Goal: Transaction & Acquisition: Purchase product/service

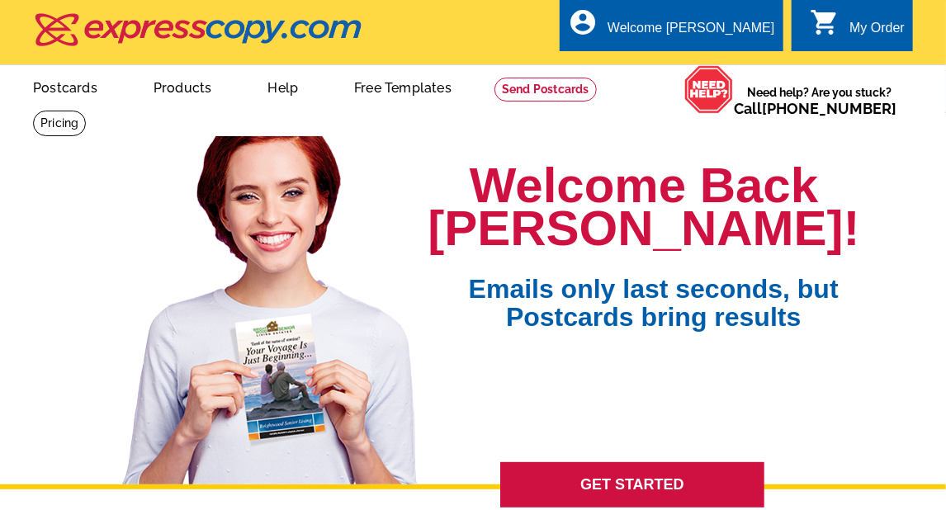
click at [832, 27] on icon "shopping_cart" at bounding box center [824, 22] width 30 height 30
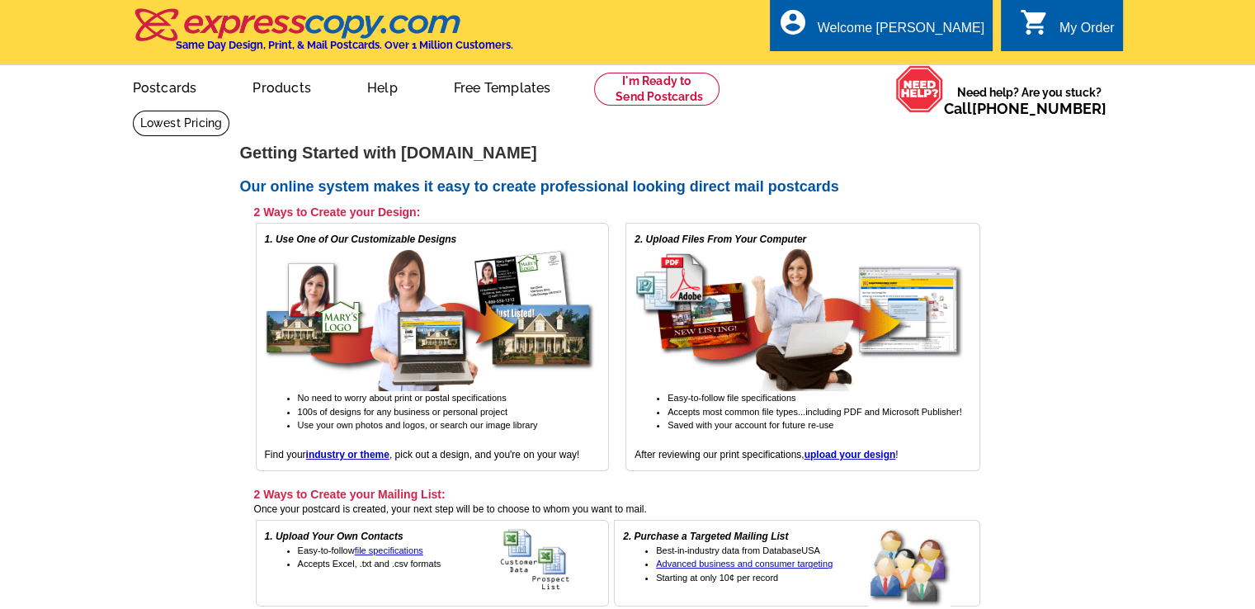
click at [945, 31] on div "My Order" at bounding box center [1086, 32] width 55 height 23
click at [163, 97] on link "Postcards" at bounding box center [164, 86] width 116 height 39
click at [158, 90] on link "Postcards" at bounding box center [164, 86] width 117 height 39
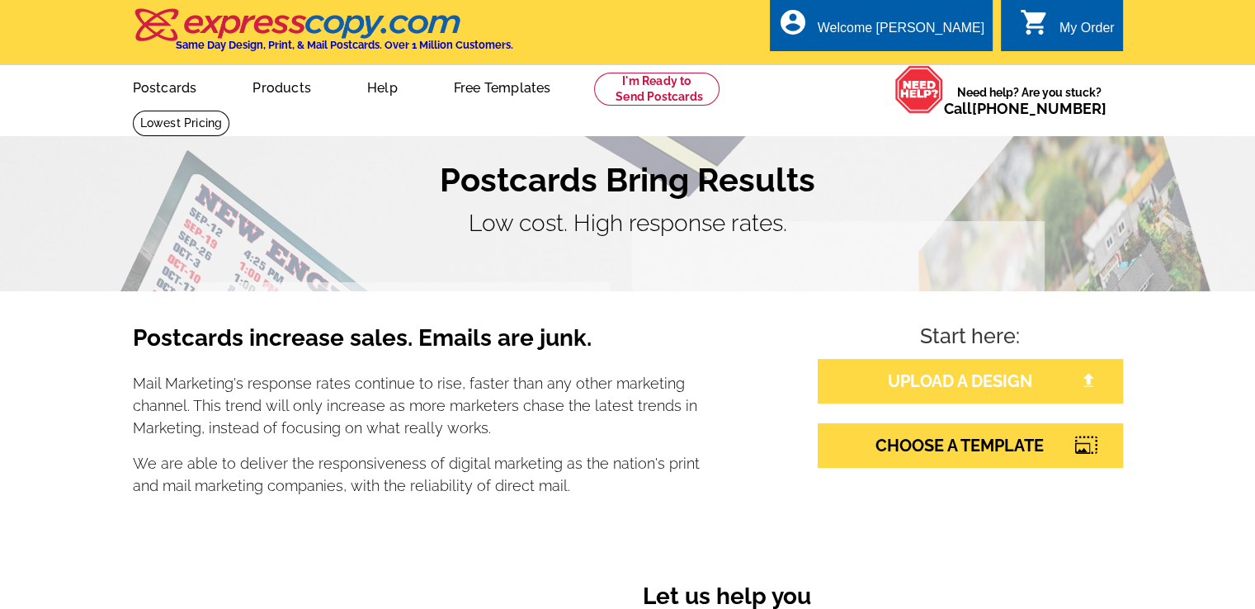
click at [1003, 384] on link "UPLOAD A DESIGN" at bounding box center [970, 381] width 305 height 45
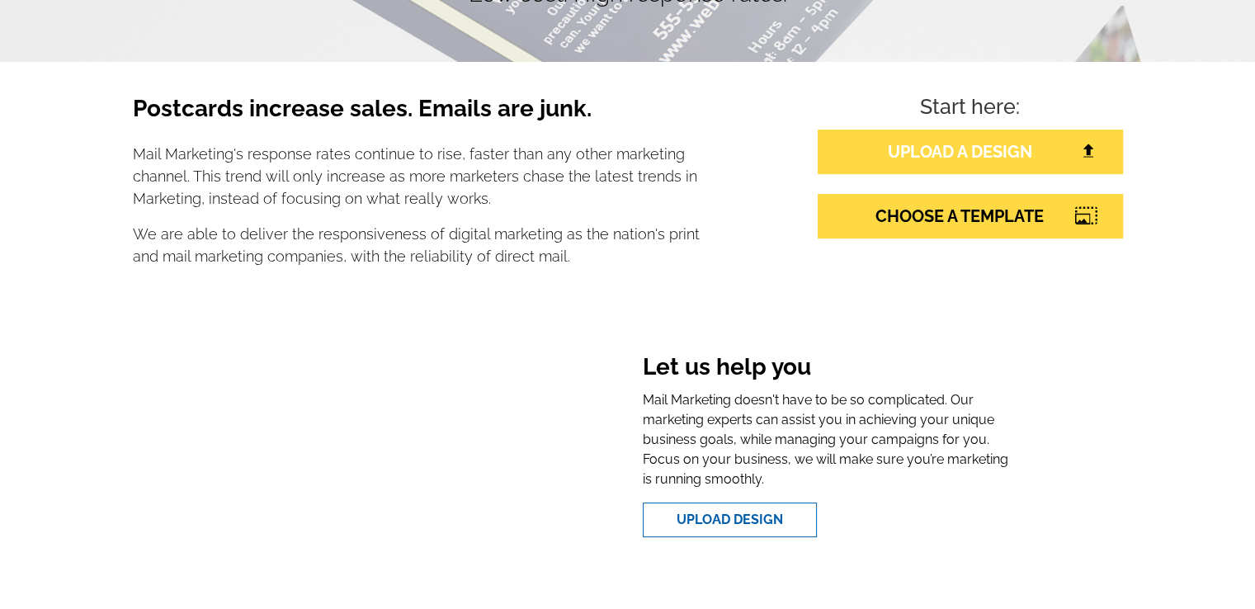
scroll to position [330, 0]
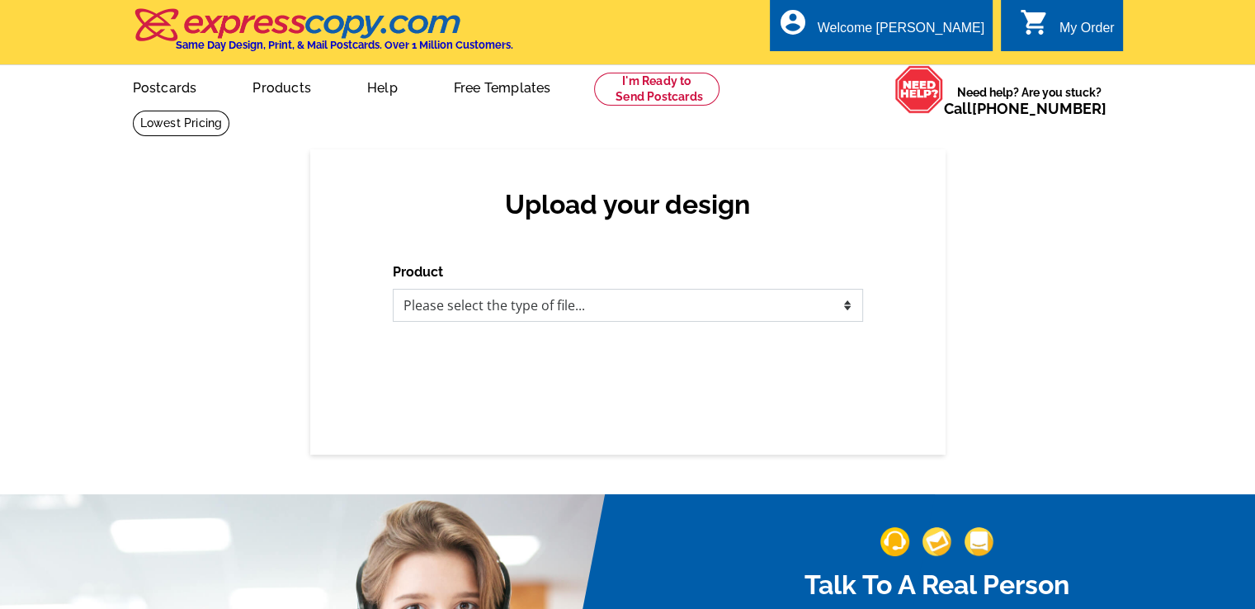
click at [542, 301] on select "Please select the type of file... Postcards Business Cards Letters and flyers G…" at bounding box center [628, 305] width 470 height 33
select select "1"
click at [393, 290] on select "Please select the type of file... Postcards Business Cards Letters and flyers G…" at bounding box center [628, 305] width 470 height 33
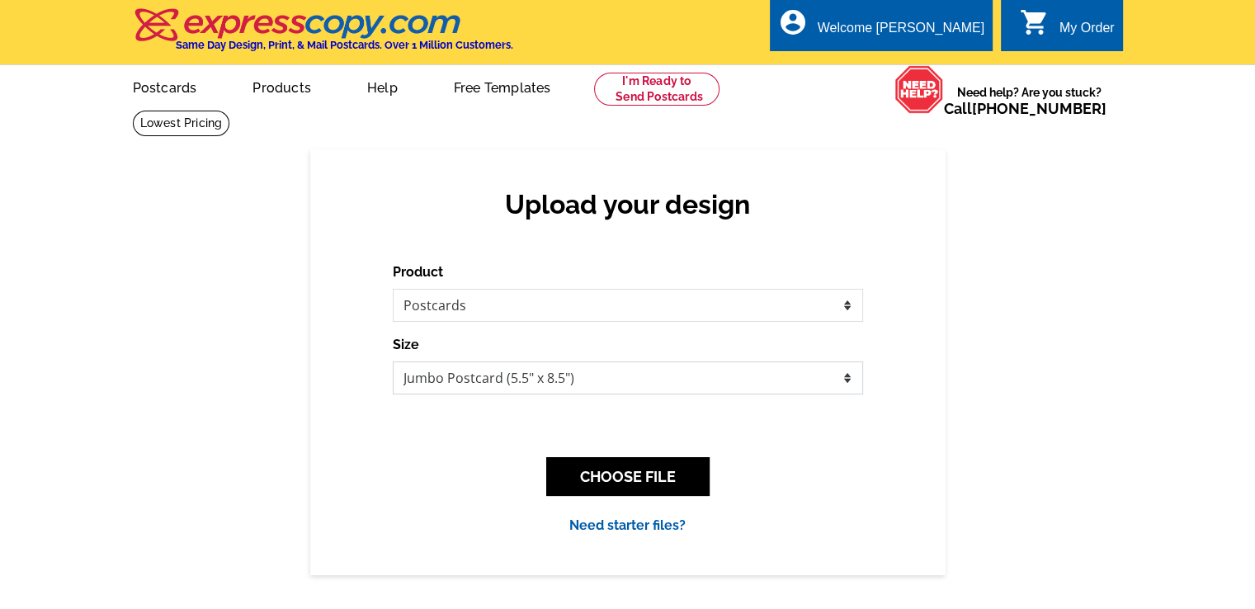
click at [583, 388] on select "Jumbo Postcard (5.5" x 8.5") Regular Postcard (4.25" x 5.6") Panoramic Postcard…" at bounding box center [628, 377] width 470 height 33
click at [393, 362] on select "Jumbo Postcard (5.5" x 8.5") Regular Postcard (4.25" x 5.6") Panoramic Postcard…" at bounding box center [628, 377] width 470 height 33
click at [644, 479] on button "CHOOSE FILE" at bounding box center [627, 476] width 163 height 39
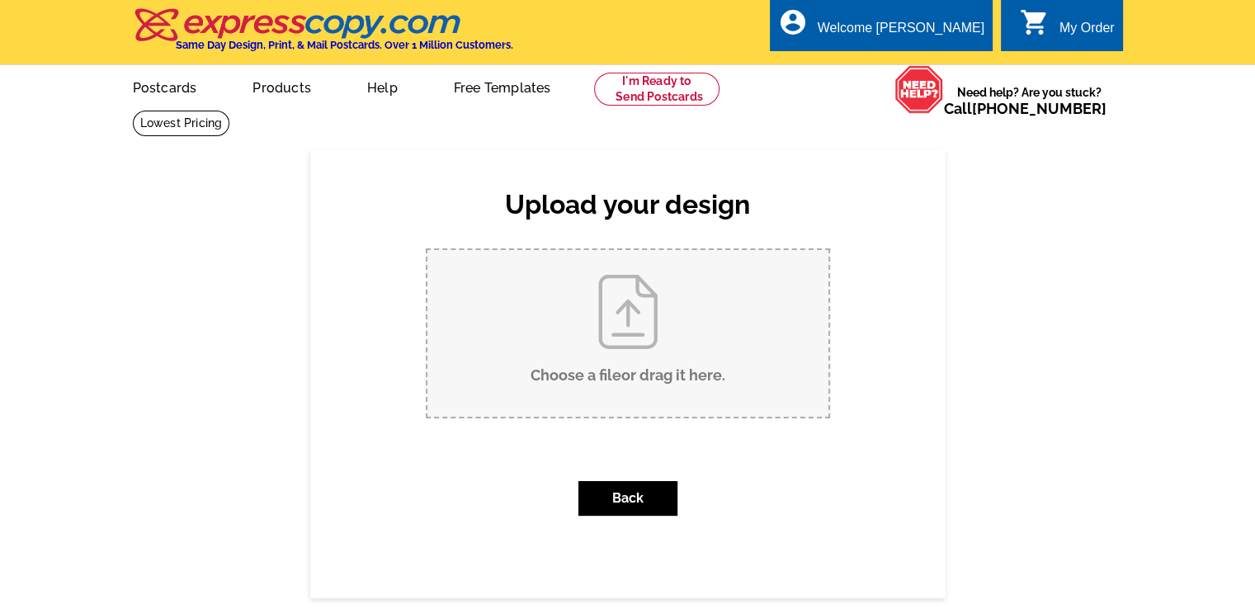
click at [646, 331] on input "Choose a file or drag it here ." at bounding box center [627, 333] width 401 height 167
type input "C:\fakepath\August Postcard 8.5 x 5.5 inch (1).pdf"
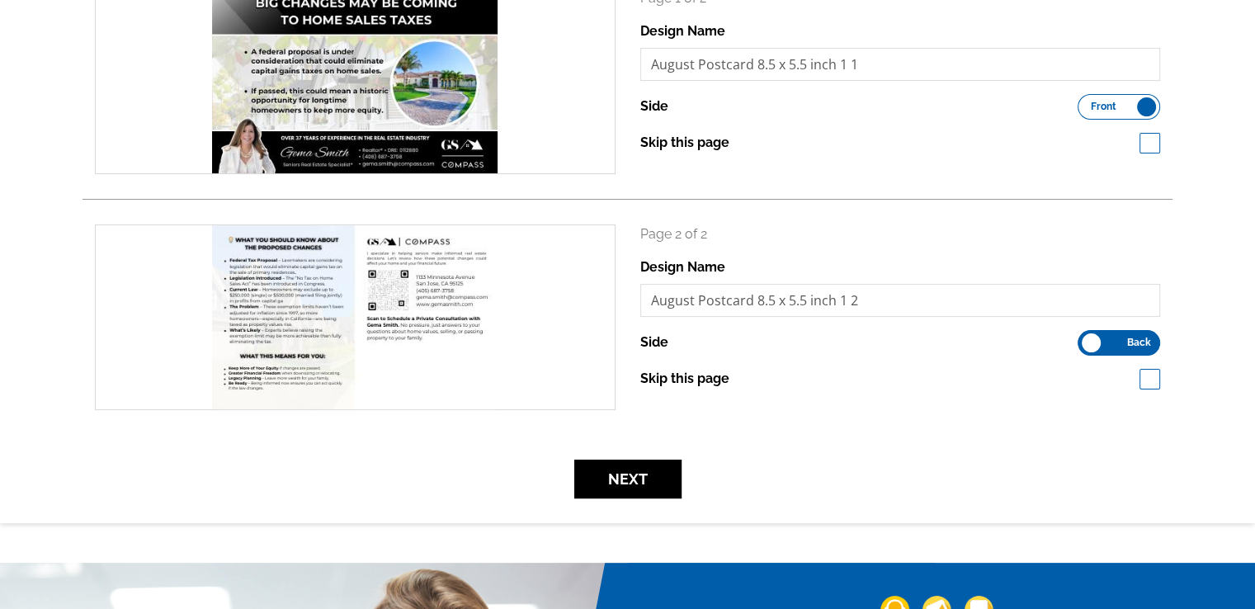
scroll to position [330, 0]
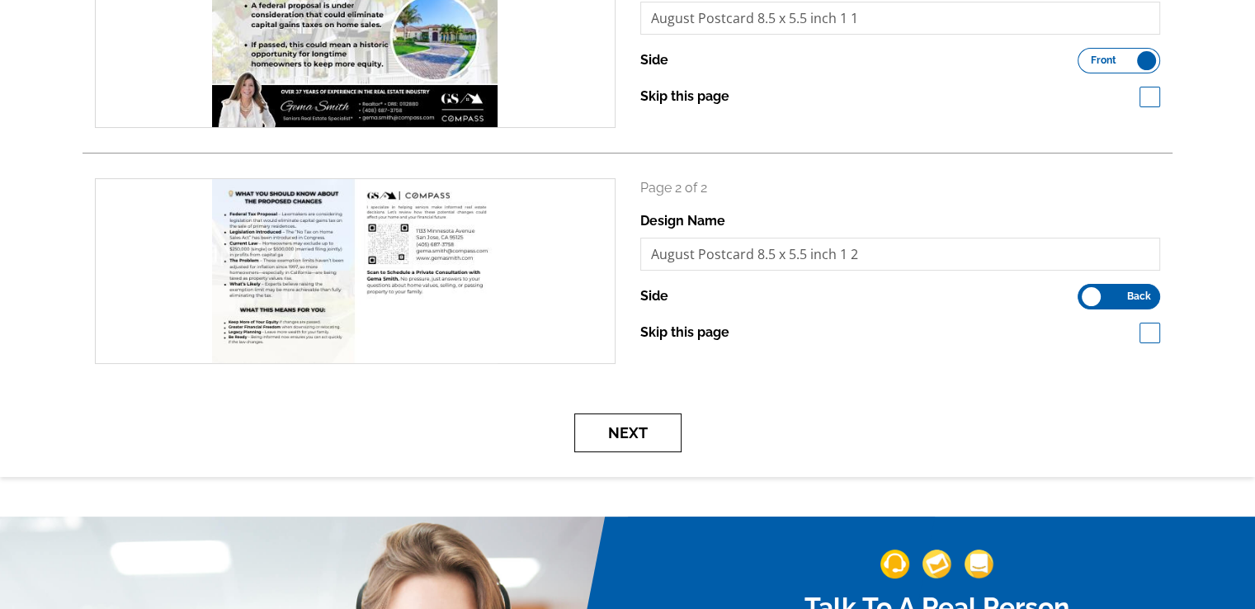
click at [664, 436] on button "Next" at bounding box center [627, 432] width 107 height 39
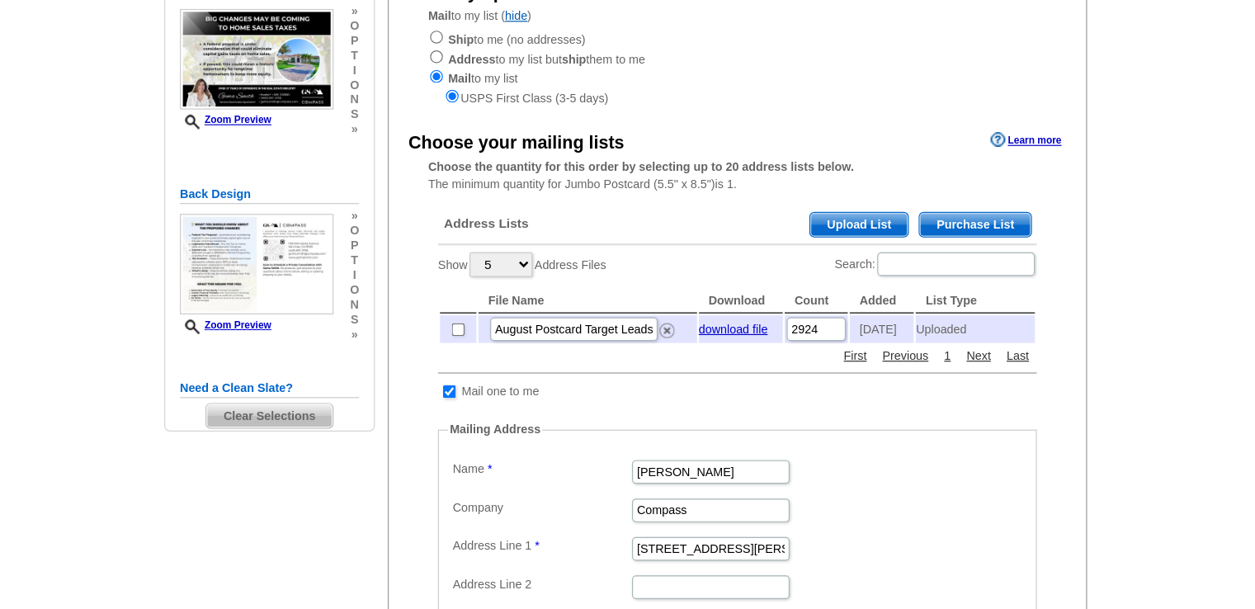
scroll to position [248, 0]
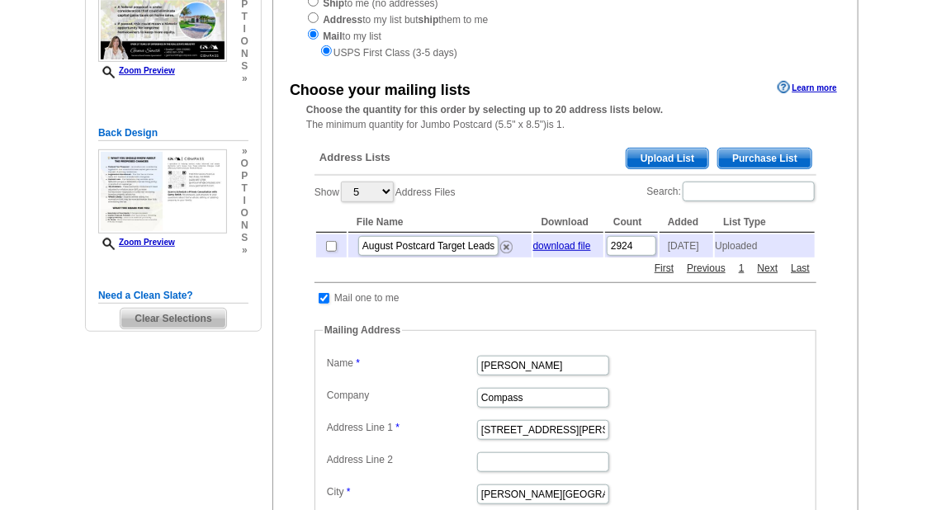
click at [322, 252] on td at bounding box center [331, 245] width 31 height 23
click at [327, 248] on input "checkbox" at bounding box center [331, 246] width 11 height 11
checkbox input "true"
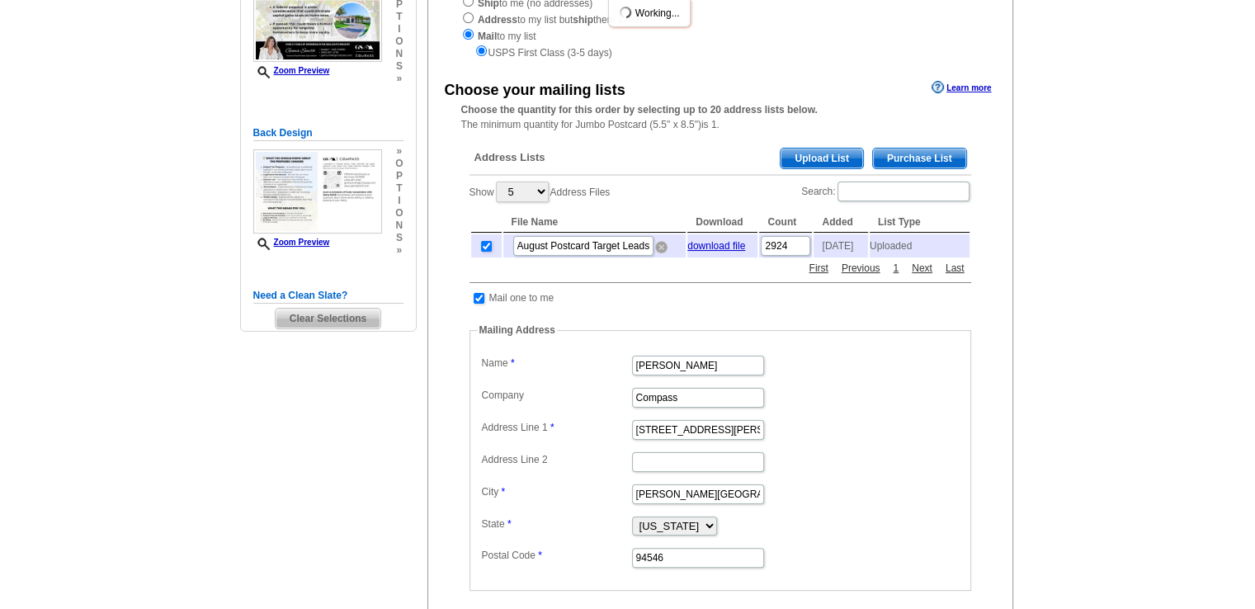
click at [655, 250] on img at bounding box center [661, 247] width 12 height 12
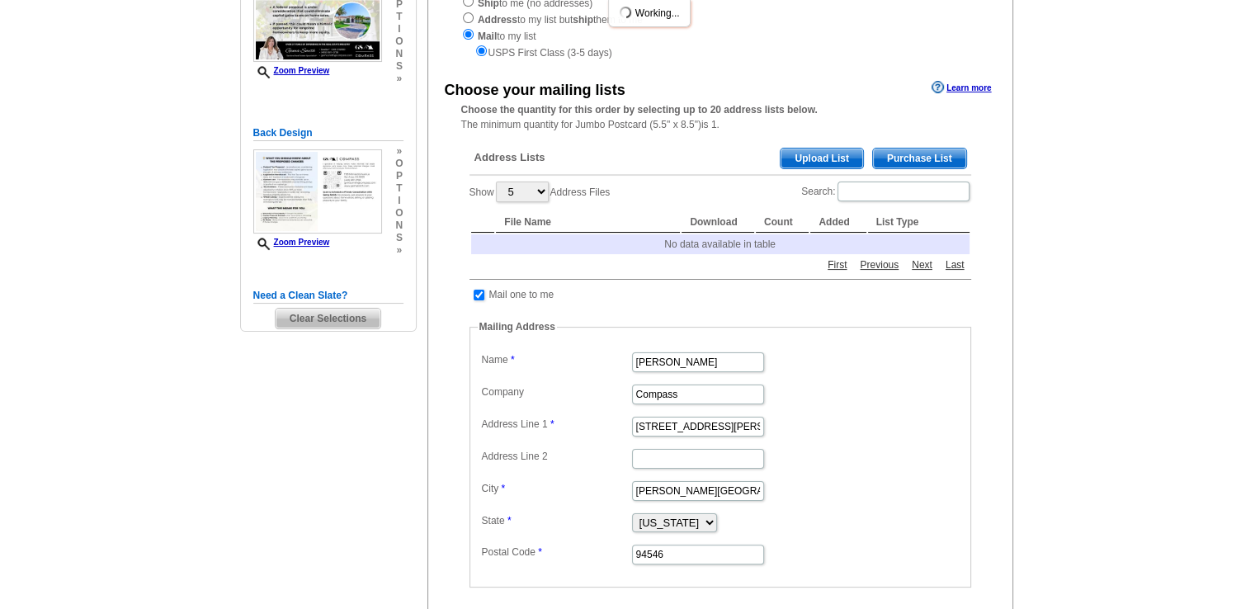
click at [819, 143] on div "Address Lists Purchase List Upload List Show 5 10 25 50 100 Address Files Searc…" at bounding box center [720, 398] width 518 height 526
click at [808, 159] on span "Upload List" at bounding box center [822, 159] width 82 height 20
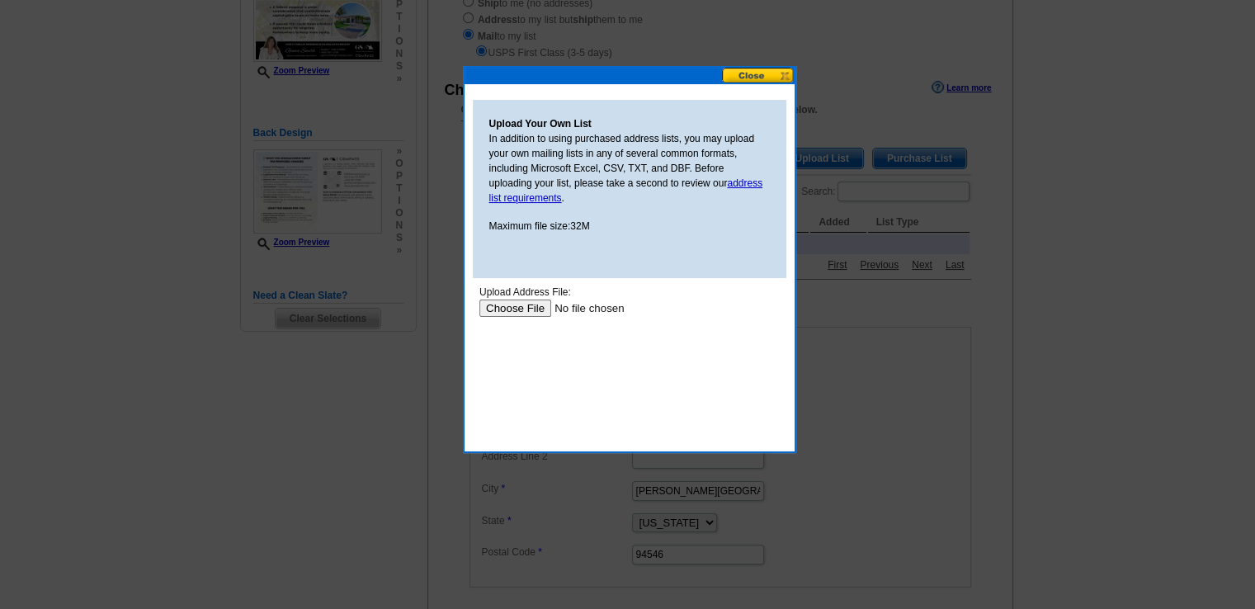
scroll to position [0, 0]
click at [521, 313] on input "file" at bounding box center [583, 308] width 209 height 17
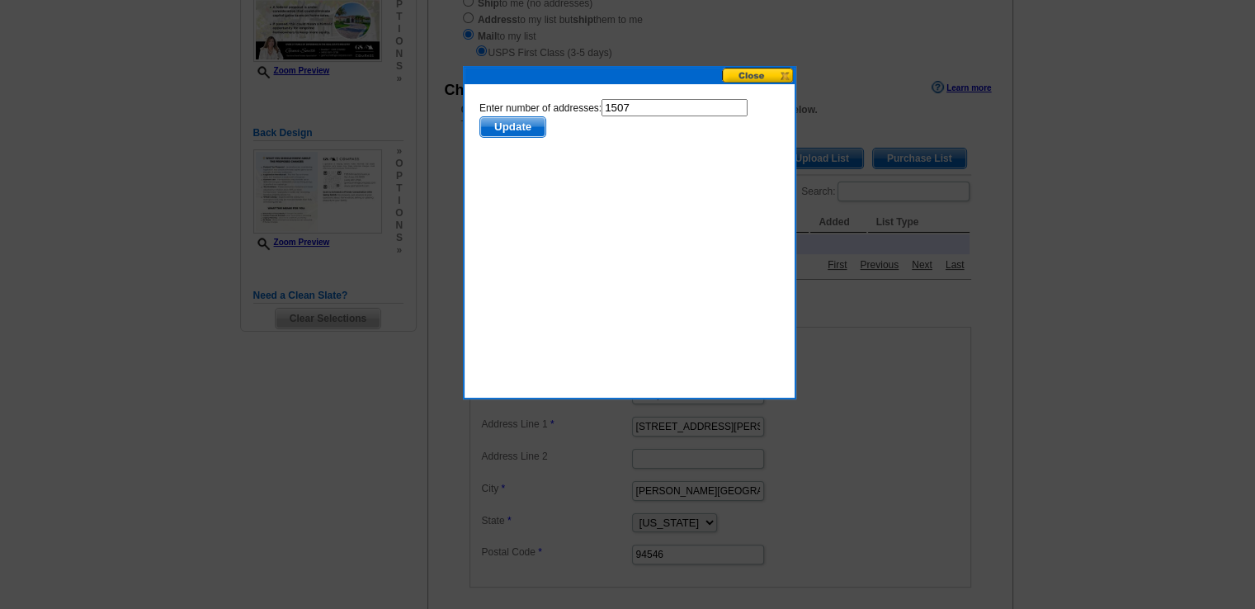
click at [511, 124] on span "Update" at bounding box center [511, 127] width 65 height 20
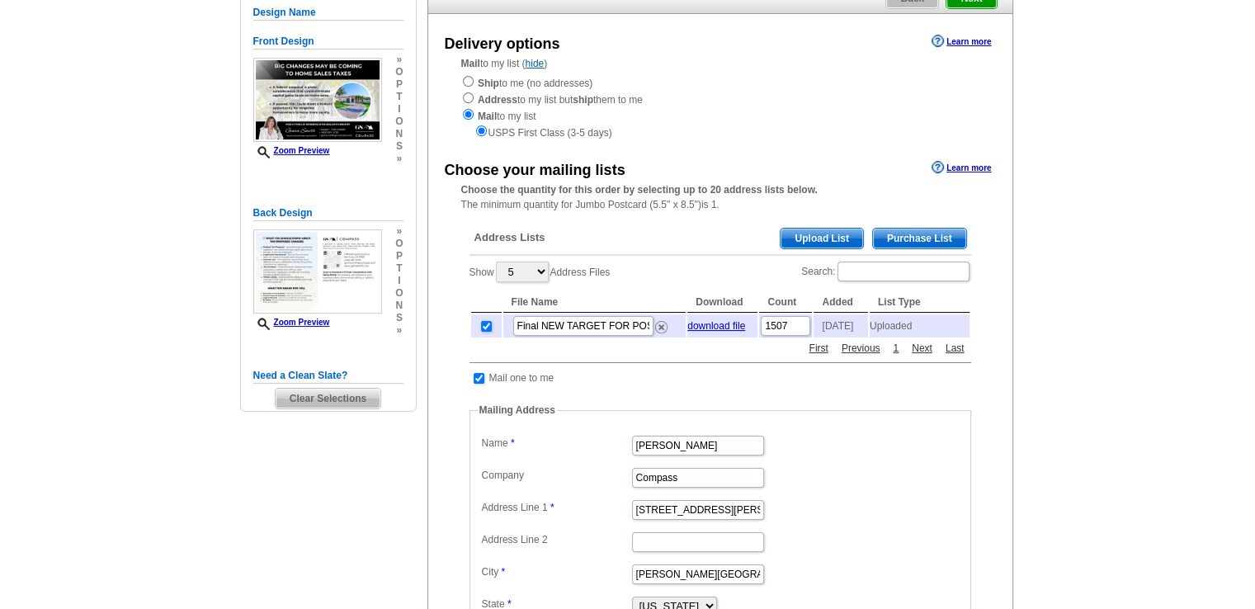
scroll to position [163, 0]
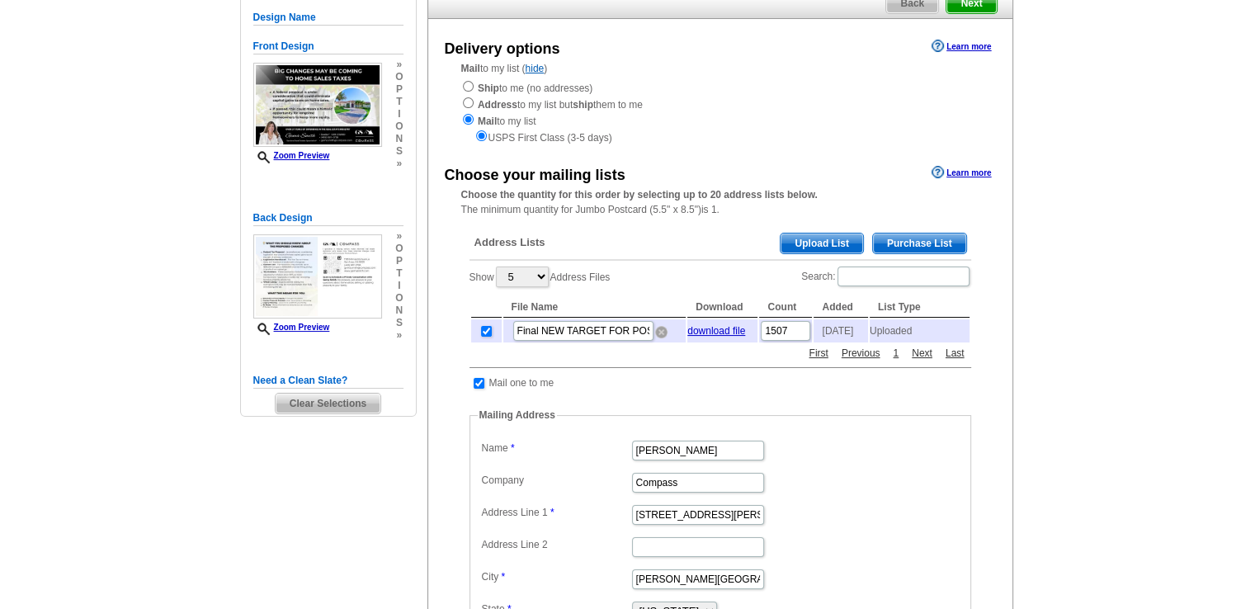
click at [656, 337] on img at bounding box center [661, 332] width 12 height 12
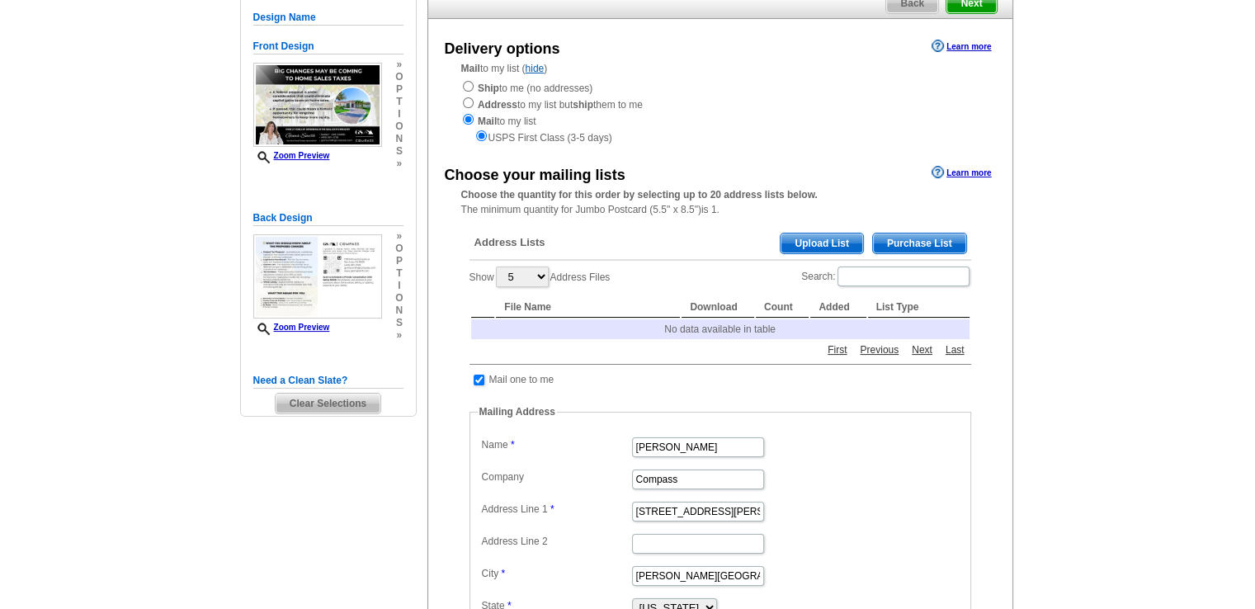
click at [834, 247] on span "Upload List" at bounding box center [822, 244] width 82 height 20
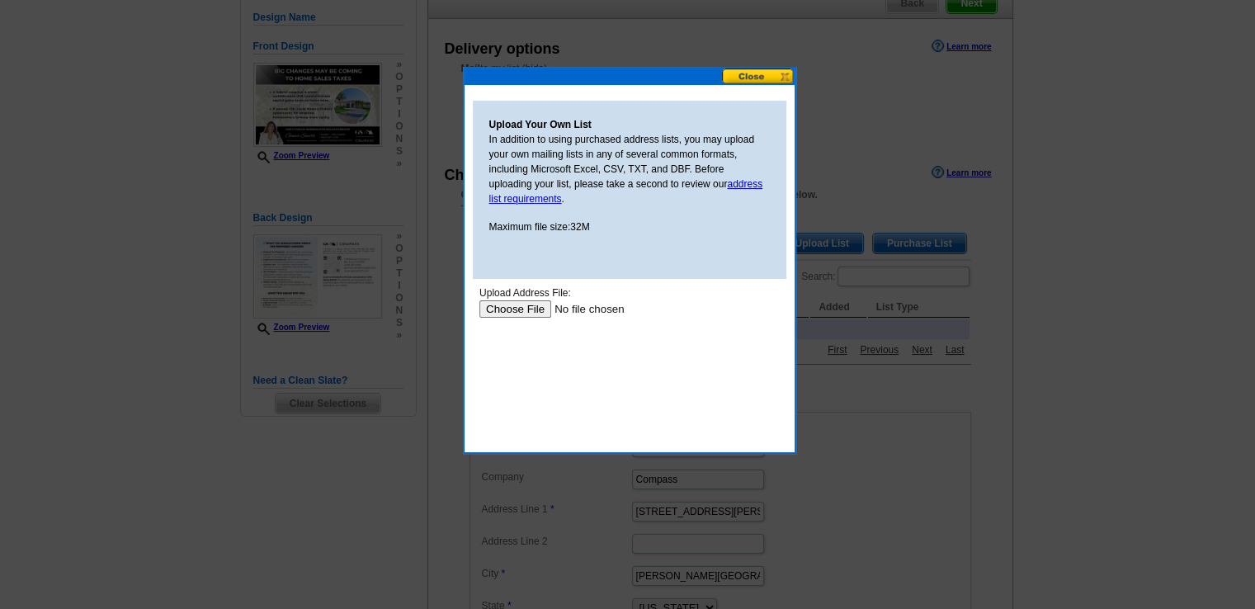
scroll to position [0, 0]
click at [507, 310] on input "file" at bounding box center [583, 308] width 209 height 17
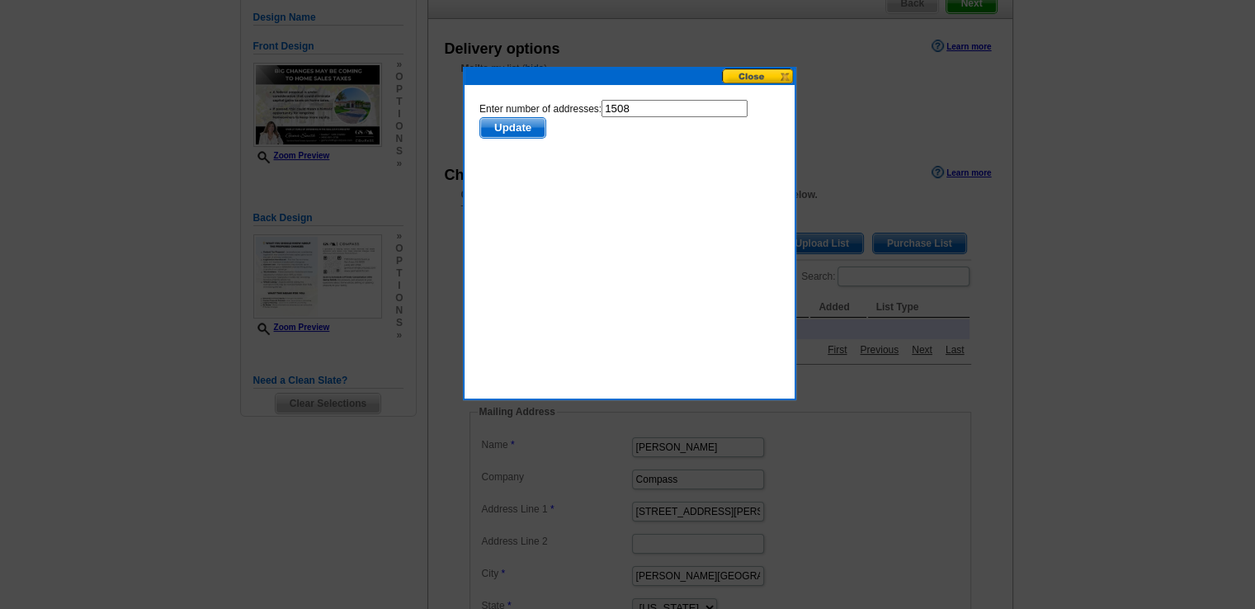
click at [514, 129] on span "Update" at bounding box center [511, 127] width 65 height 20
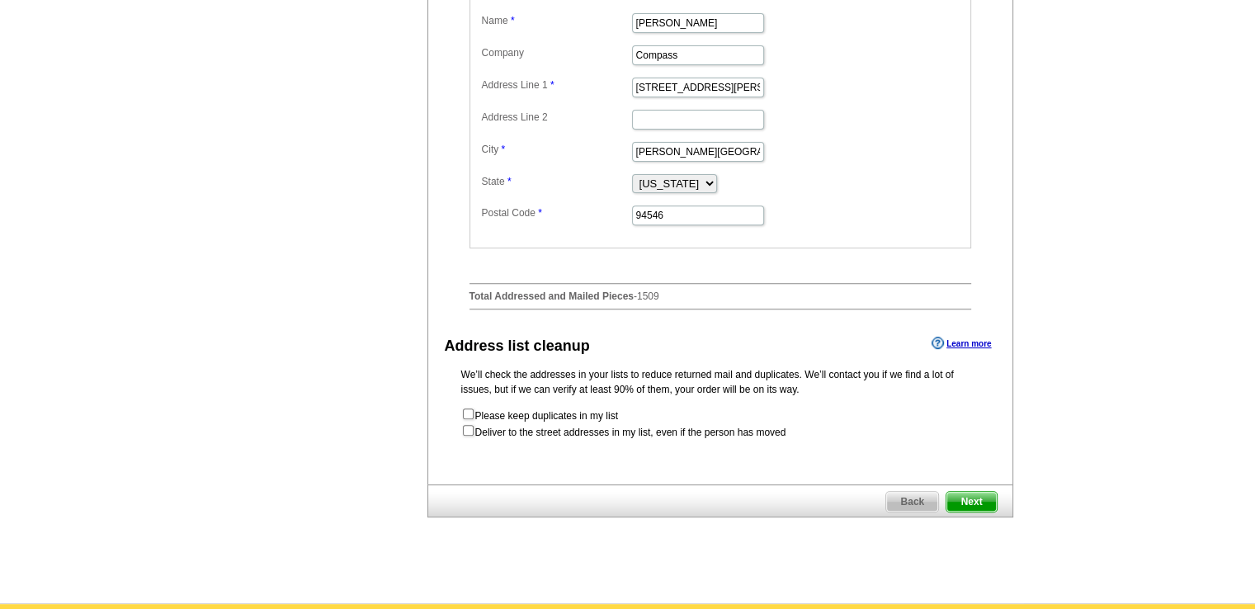
scroll to position [658, 0]
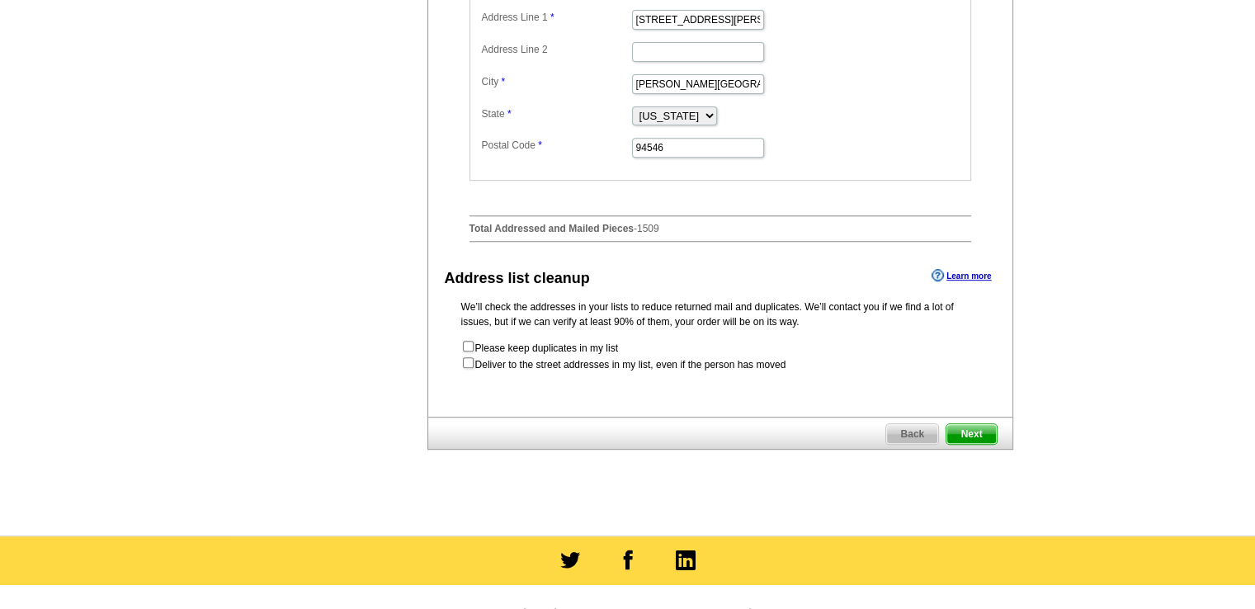
click at [974, 435] on span "Next" at bounding box center [971, 434] width 50 height 20
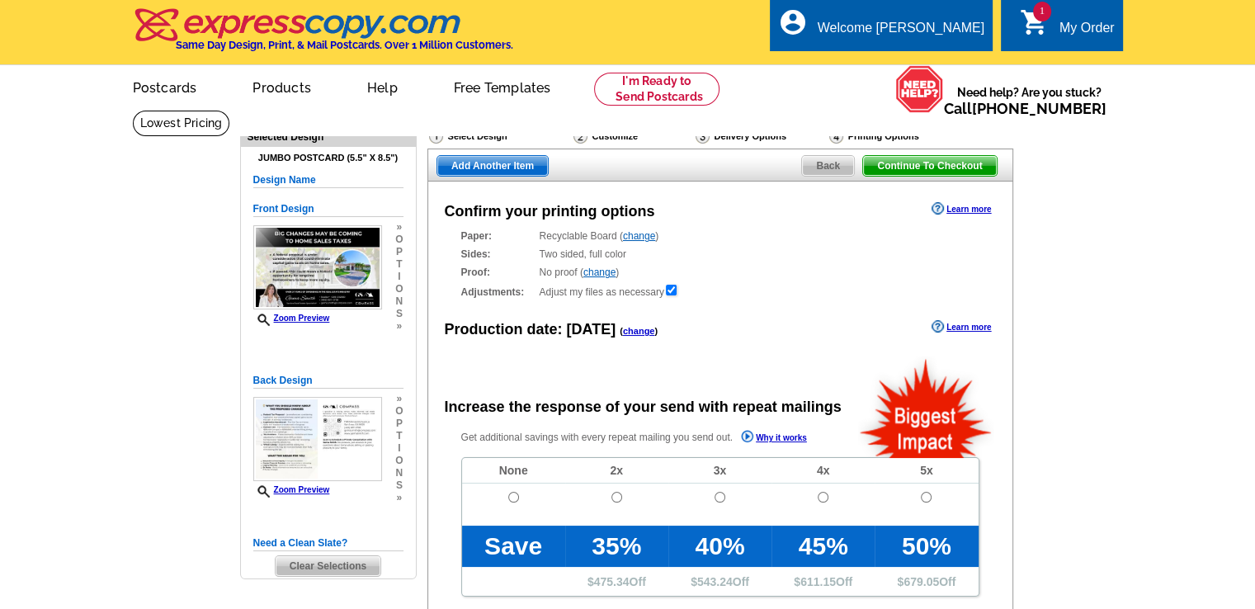
radio input "false"
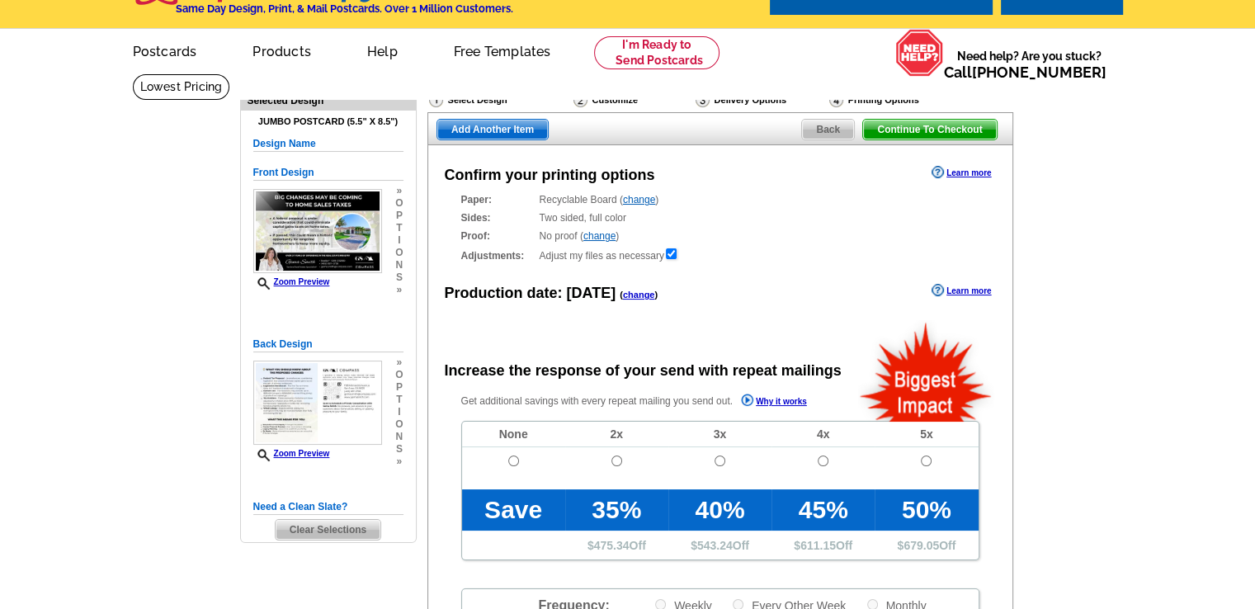
scroll to position [83, 0]
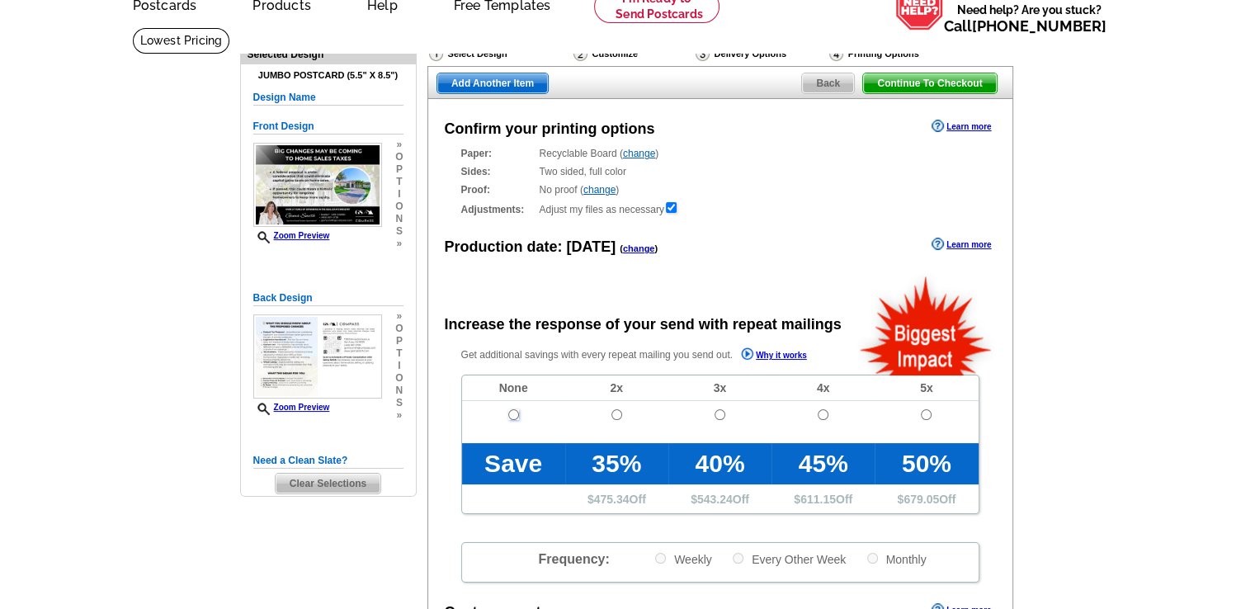
click at [513, 414] on input "radio" at bounding box center [513, 414] width 11 height 11
radio input "true"
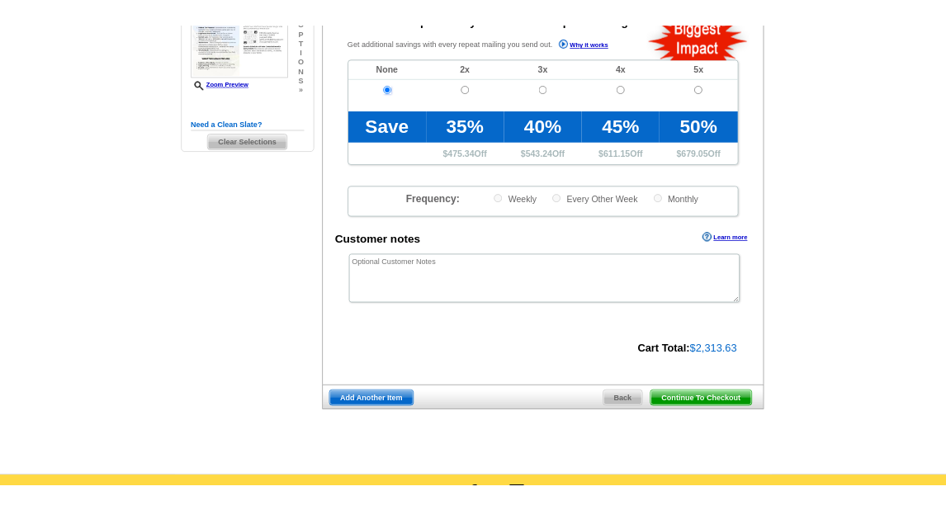
scroll to position [413, 0]
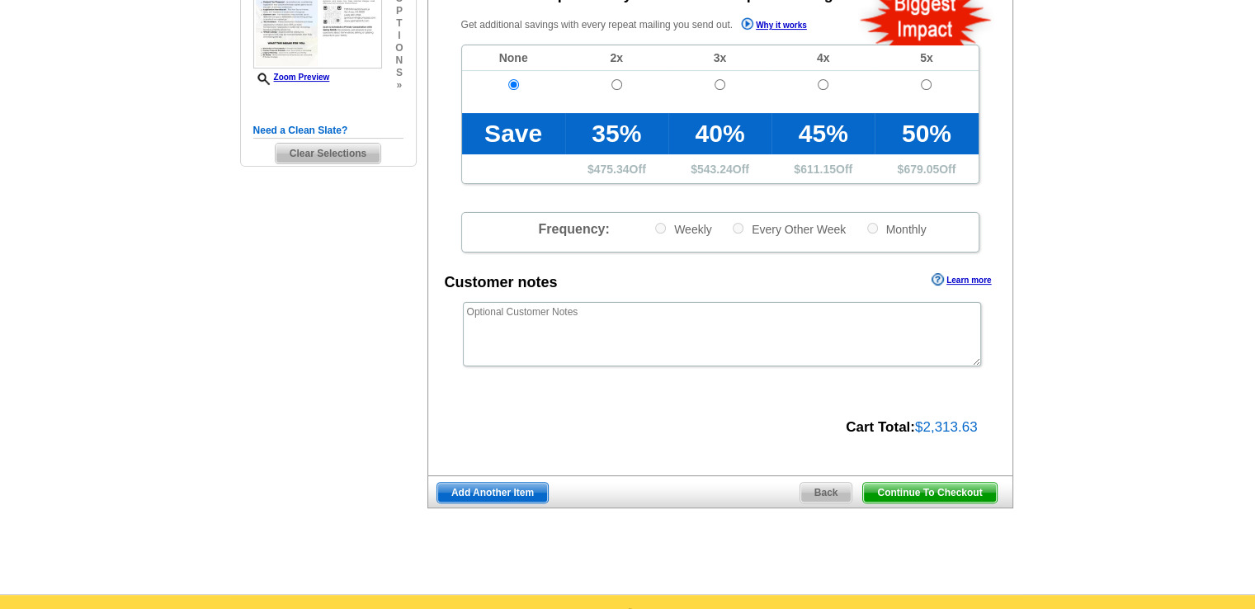
click at [971, 496] on span "Continue To Checkout" at bounding box center [929, 493] width 133 height 20
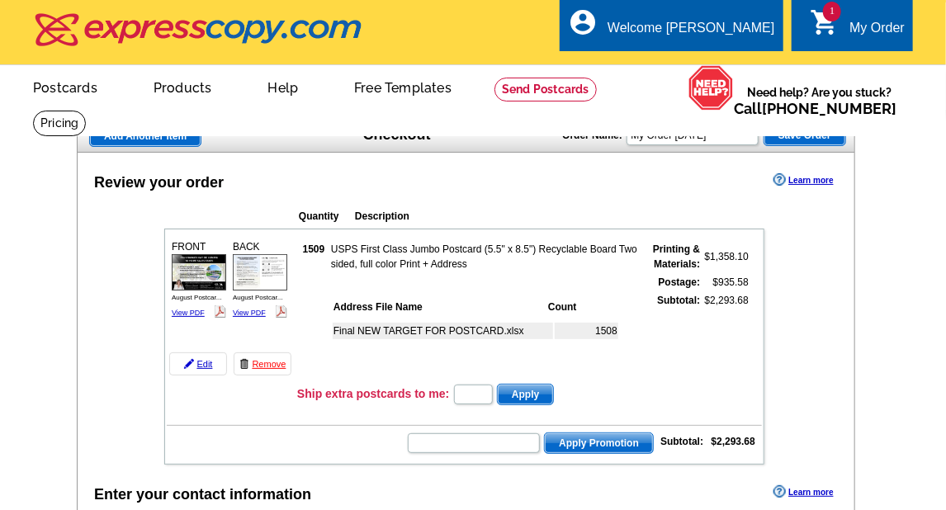
click at [473, 385] on input "text" at bounding box center [473, 395] width 39 height 20
paste input "SMS60r"
type input "SMS60r"
click at [483, 389] on input "SMS60r" at bounding box center [473, 395] width 39 height 20
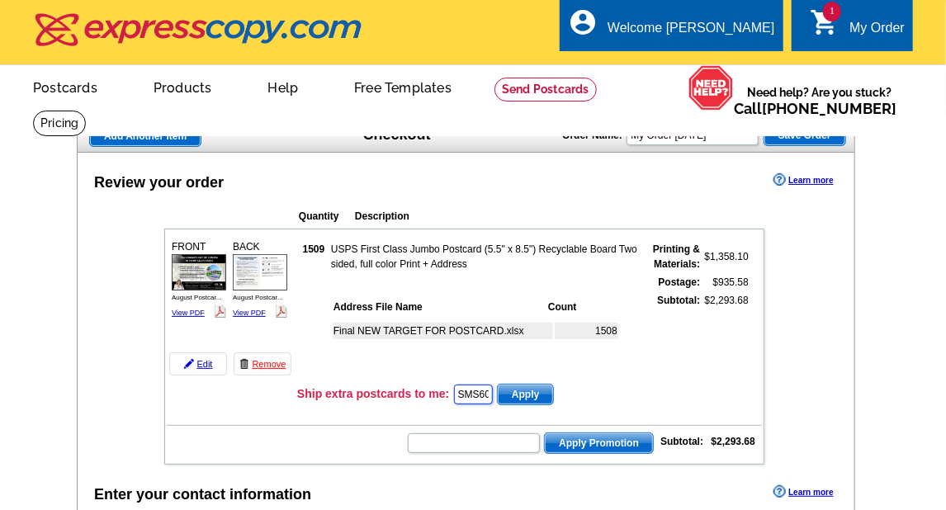
click at [483, 389] on input "SMS60r" at bounding box center [473, 395] width 39 height 20
click at [482, 385] on input "text" at bounding box center [473, 395] width 39 height 20
type input "1"
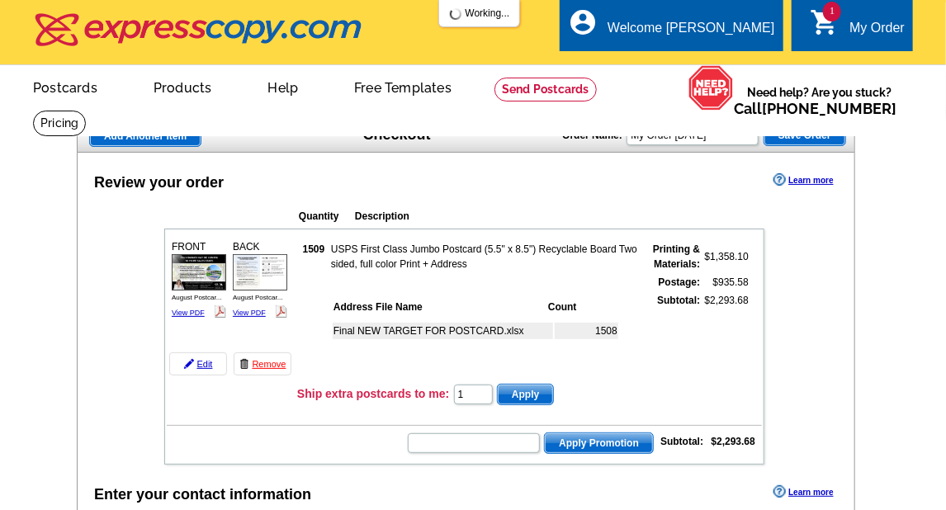
click at [545, 394] on span "Apply" at bounding box center [525, 395] width 55 height 20
click at [487, 393] on input "1" at bounding box center [473, 395] width 39 height 20
click at [487, 446] on input "text" at bounding box center [474, 443] width 132 height 20
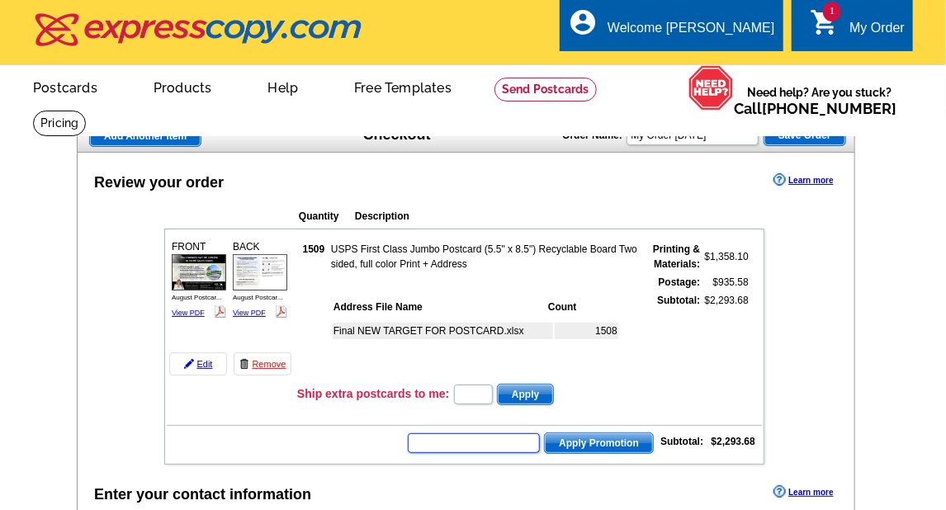
click at [494, 441] on input "text" at bounding box center [474, 443] width 132 height 20
paste input "SMS60r"
type input "SMS60r"
click at [619, 435] on span "Apply Promotion" at bounding box center [599, 443] width 108 height 20
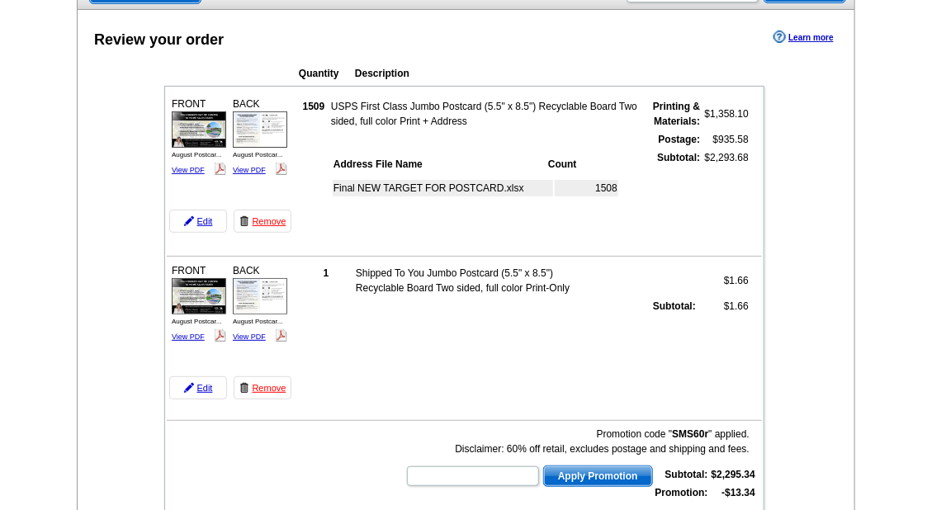
scroll to position [165, 0]
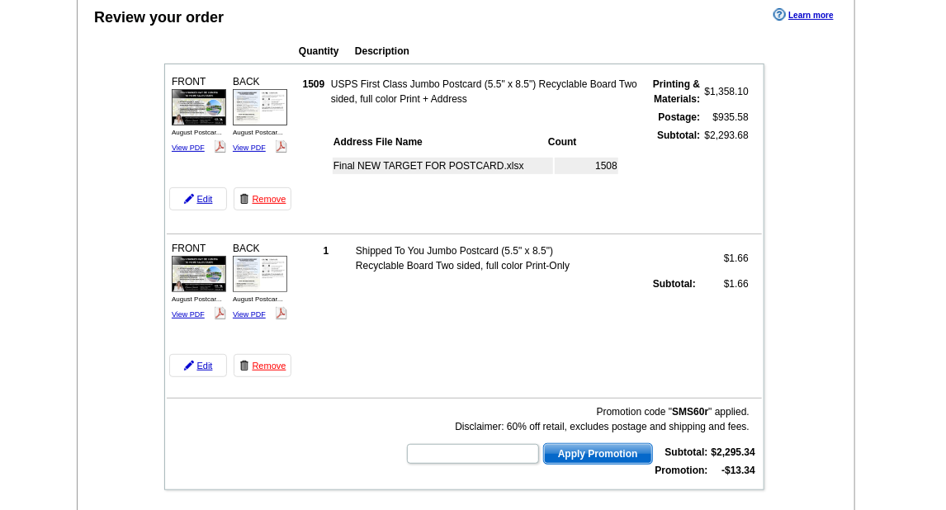
click at [199, 434] on td "Promotion code " SMS60r " applied. Disclaimer: 60% off retail, excludes postage…" at bounding box center [464, 440] width 595 height 81
click at [465, 444] on input "text" at bounding box center [473, 454] width 132 height 20
click at [532, 423] on div "Promotion code " SMS60r " applied. Disclaimer: 60% off retail, excludes postage…" at bounding box center [577, 419] width 344 height 30
click at [499, 448] on input "text" at bounding box center [473, 454] width 132 height 20
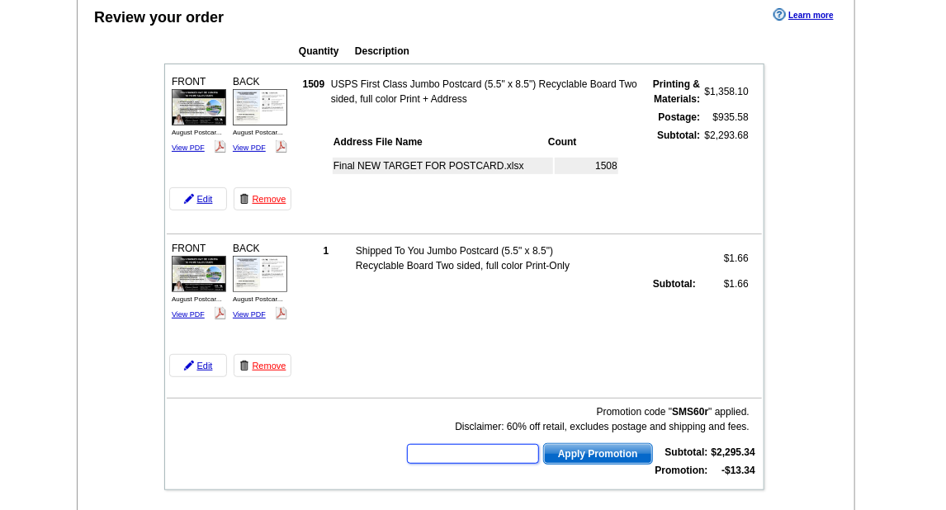
paste input "SMS60r"
type input "SMS60r"
click at [621, 453] on span "Apply Promotion" at bounding box center [598, 454] width 108 height 20
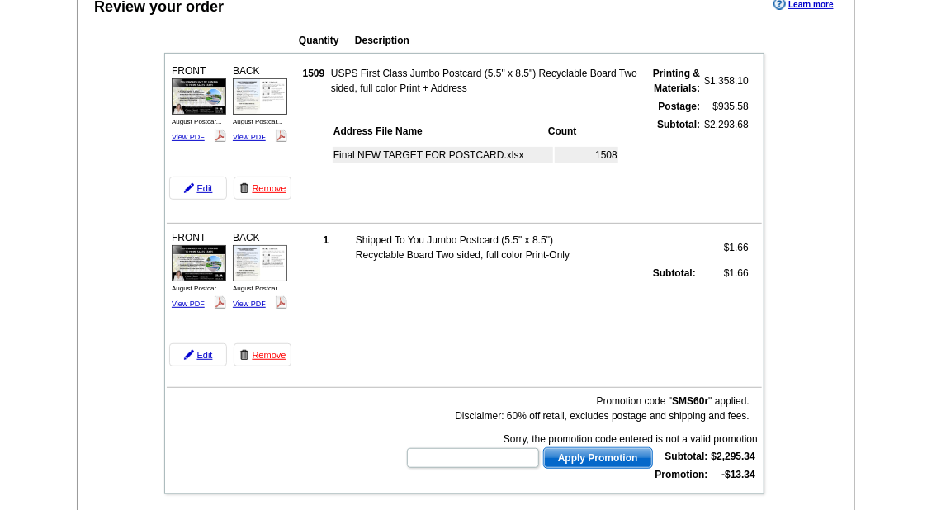
scroll to position [248, 0]
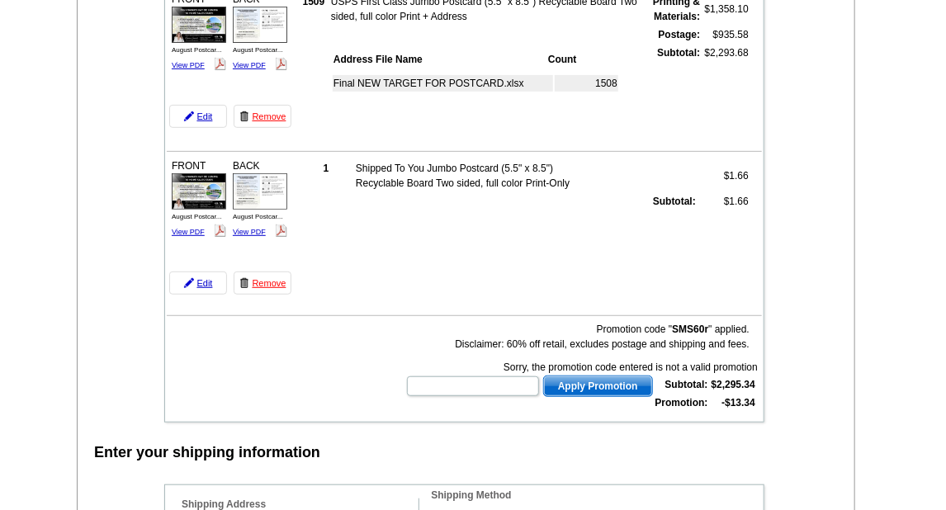
click at [728, 381] on strong "$2,295.34" at bounding box center [733, 385] width 44 height 12
click at [734, 381] on strong "$2,295.34" at bounding box center [733, 385] width 44 height 12
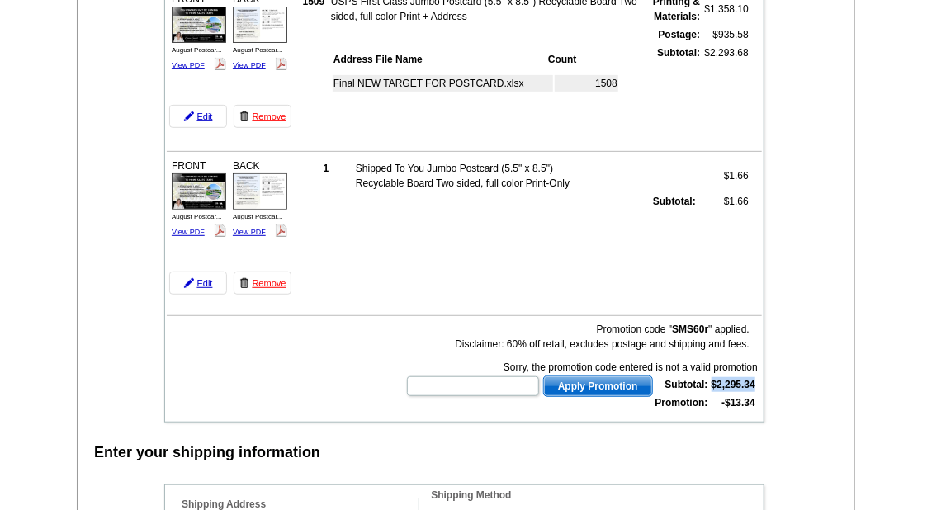
click at [734, 381] on strong "$2,295.34" at bounding box center [733, 385] width 44 height 12
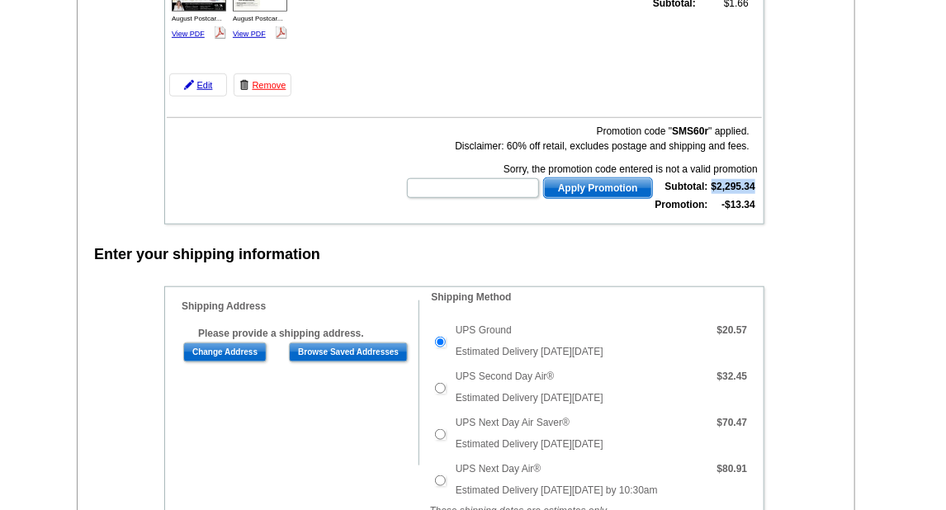
scroll to position [413, 0]
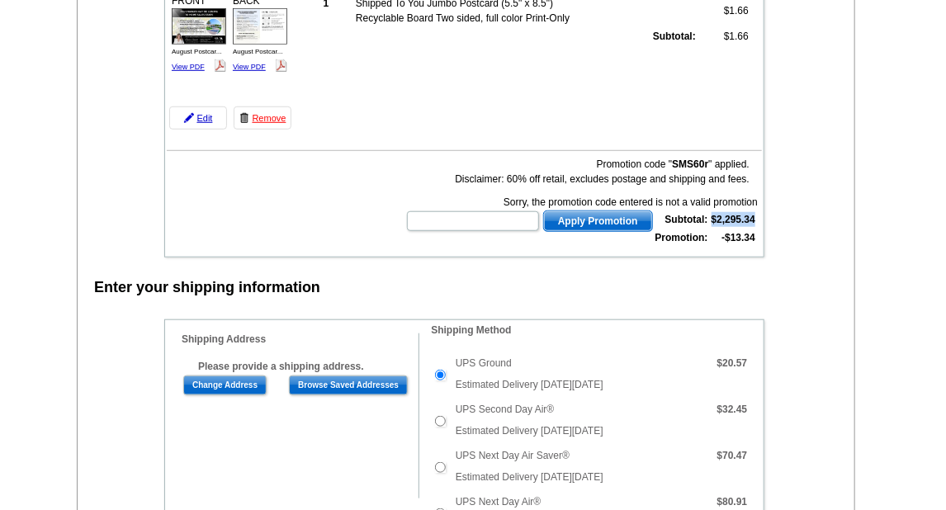
click at [732, 218] on strong "$2,295.34" at bounding box center [733, 220] width 44 height 12
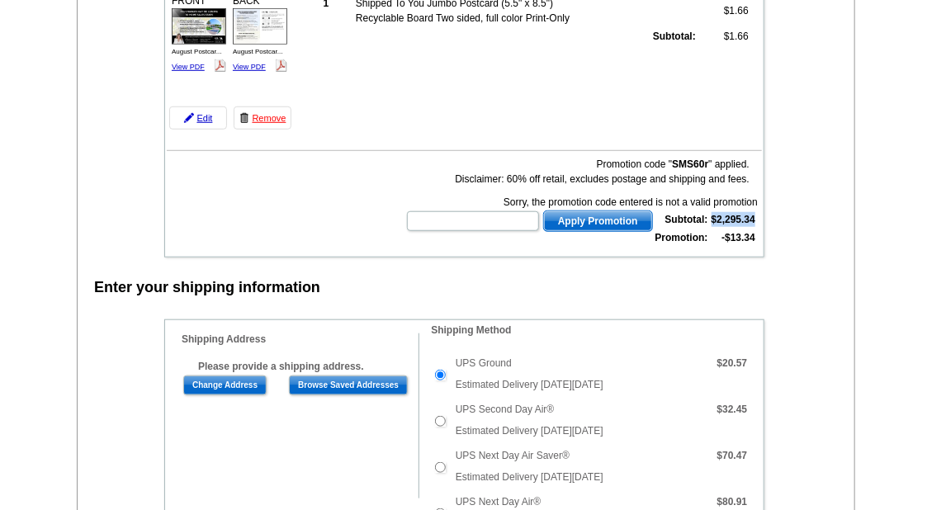
click at [743, 217] on strong "$2,295.34" at bounding box center [733, 220] width 44 height 12
click at [743, 233] on strong "-$13.34" at bounding box center [738, 238] width 34 height 12
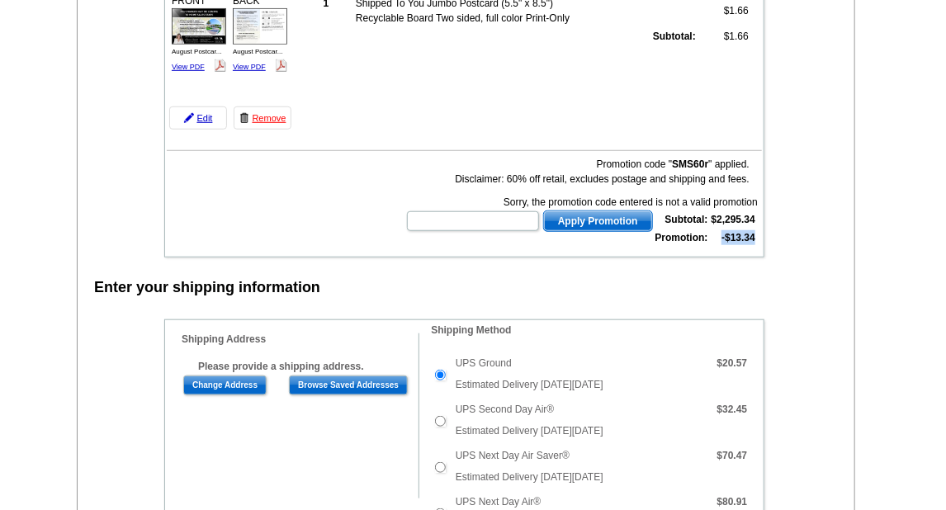
click at [742, 234] on strong "-$13.34" at bounding box center [738, 238] width 34 height 12
click at [734, 234] on strong "-$13.34" at bounding box center [738, 238] width 34 height 12
drag, startPoint x: 725, startPoint y: 231, endPoint x: 757, endPoint y: 233, distance: 31.4
click at [757, 233] on table "Subtotal: $2,295.34 Promotion: -$13.34" at bounding box center [705, 229] width 105 height 38
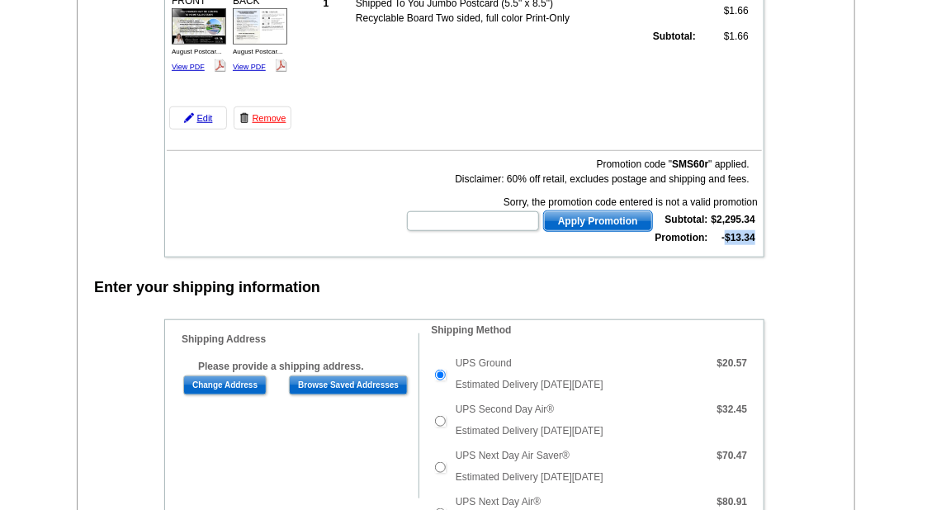
copy strong "$13.34"
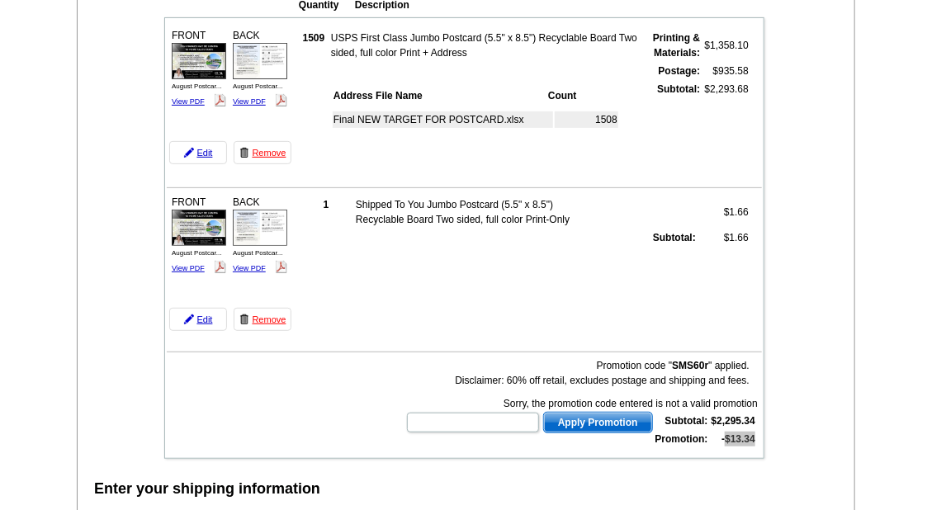
scroll to position [165, 0]
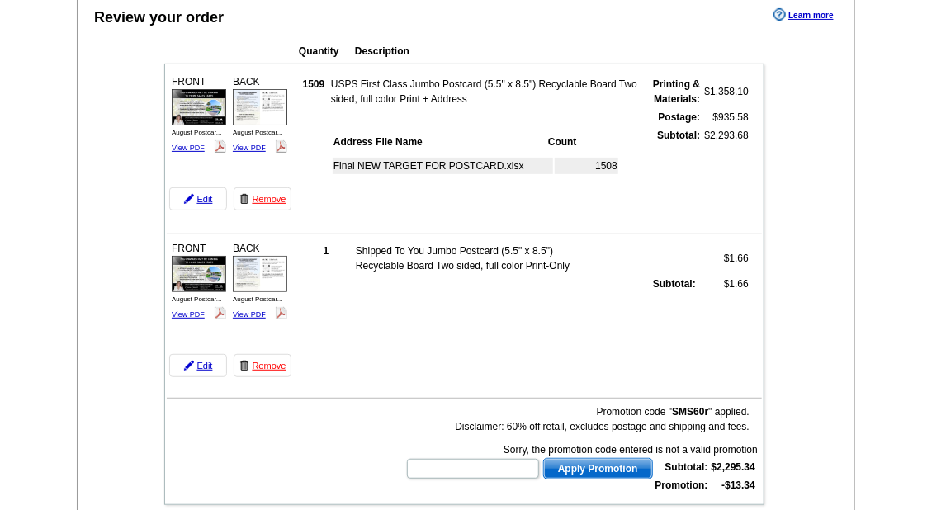
click at [720, 132] on td "$2,293.68" at bounding box center [725, 170] width 47 height 86
copy td "2,293.68"
click at [720, 457] on table "Subtotal: $2,295.34 Promotion: -$13.34" at bounding box center [705, 476] width 105 height 38
click at [729, 479] on strong "-$13.34" at bounding box center [738, 485] width 34 height 12
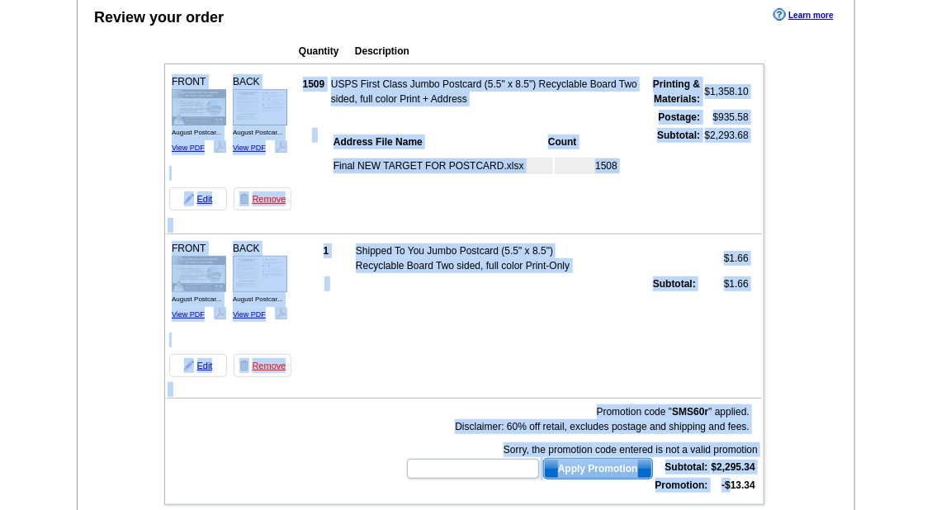
drag, startPoint x: 729, startPoint y: 478, endPoint x: 766, endPoint y: 484, distance: 36.8
click at [766, 484] on div "Quantity Description FRONT 1509 $1,358.10" at bounding box center [463, 270] width 664 height 470
click at [757, 484] on table "Subtotal: $2,295.34 Promotion: -$13.34" at bounding box center [705, 476] width 105 height 38
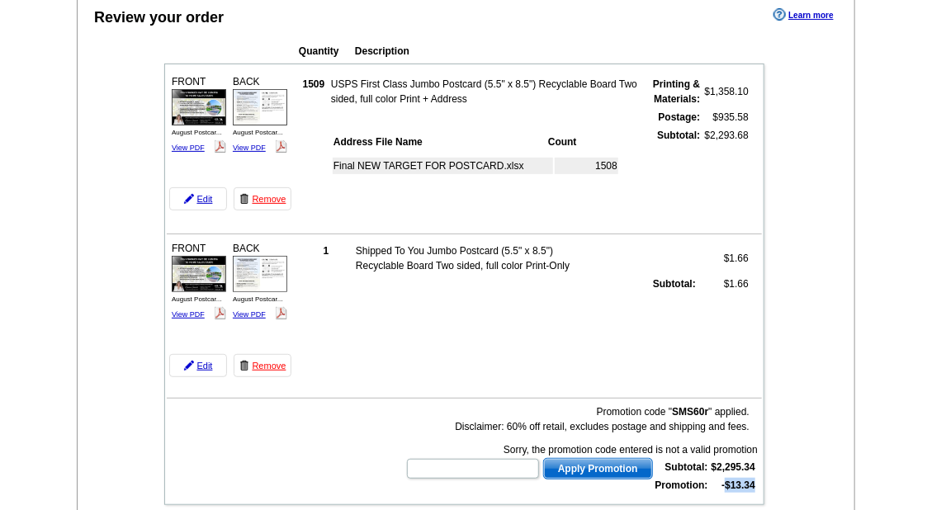
drag, startPoint x: 755, startPoint y: 480, endPoint x: 726, endPoint y: 480, distance: 28.9
click at [726, 480] on strong "-$13.34" at bounding box center [738, 485] width 34 height 12
copy strong "$13.34"
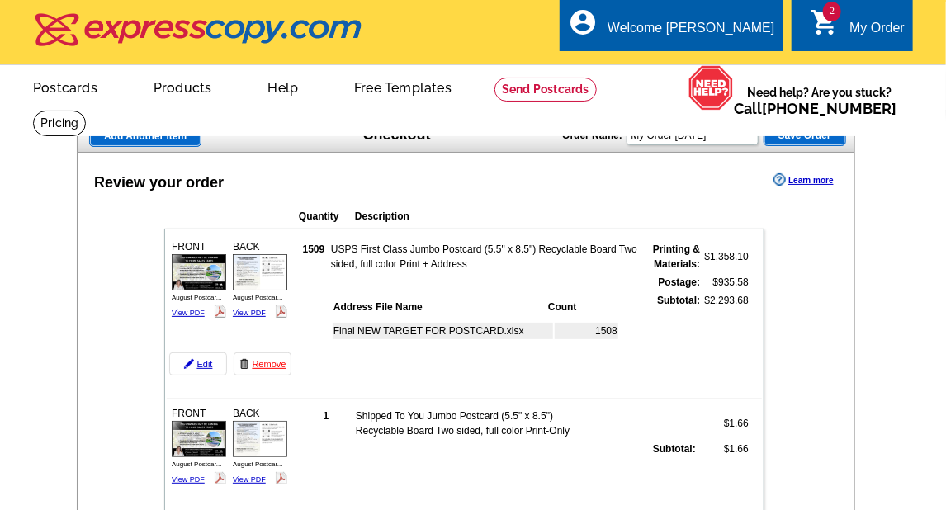
scroll to position [0, 0]
click at [274, 366] on link "Remove" at bounding box center [263, 363] width 58 height 23
click at [272, 364] on link "Remove" at bounding box center [263, 363] width 58 height 23
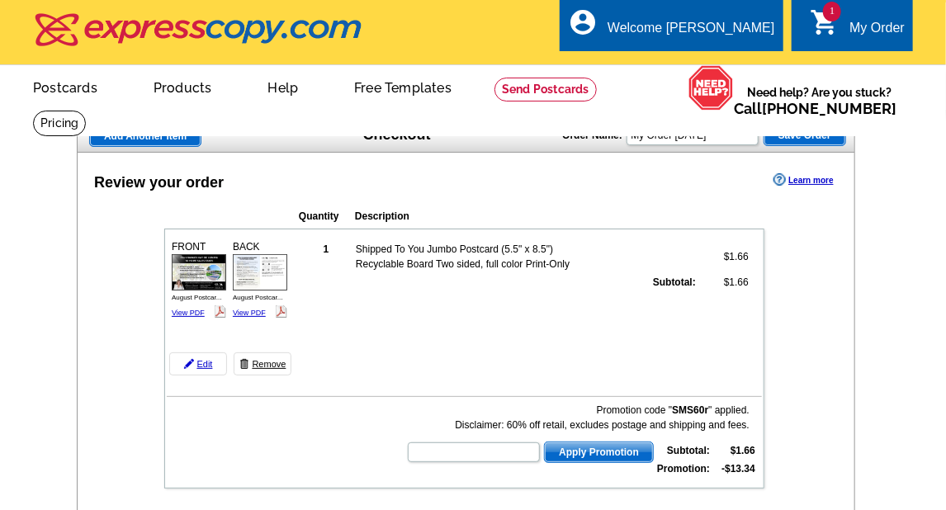
click at [270, 363] on link "Remove" at bounding box center [263, 363] width 58 height 23
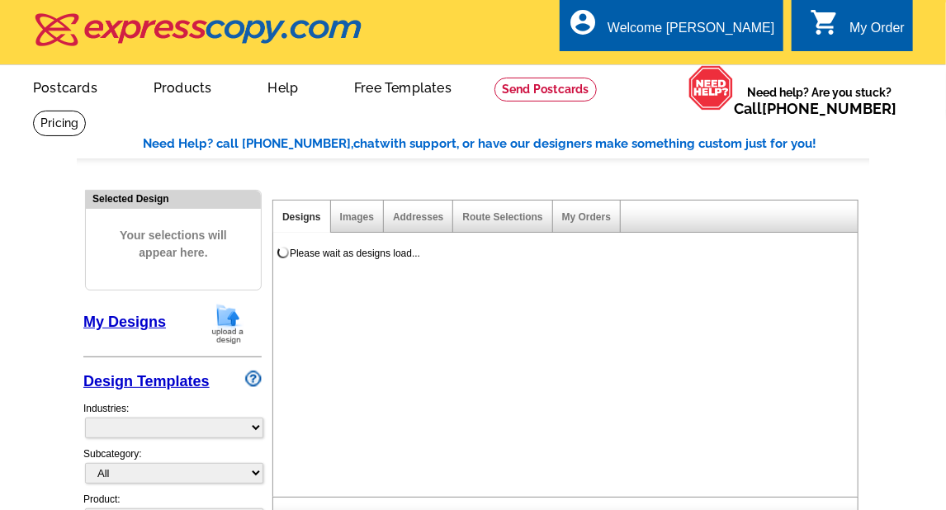
select select "785"
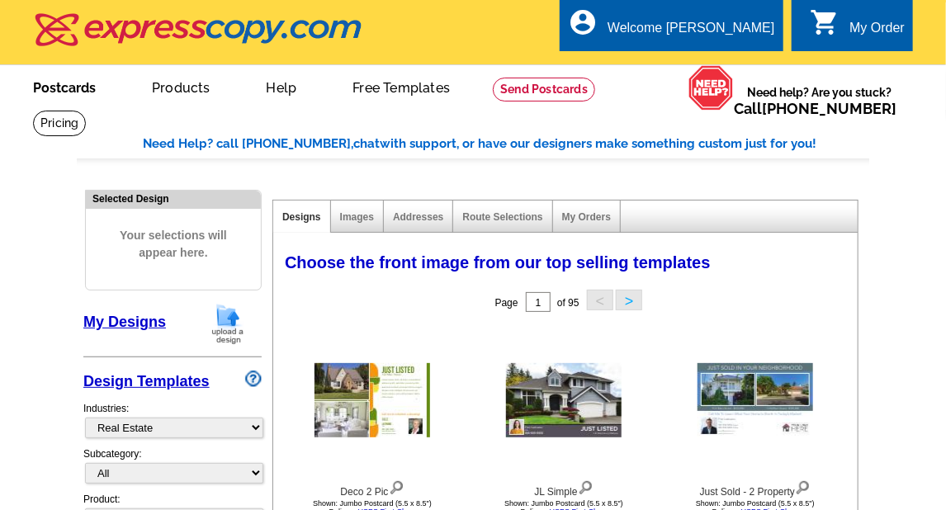
click at [88, 91] on link "Postcards" at bounding box center [65, 86] width 116 height 39
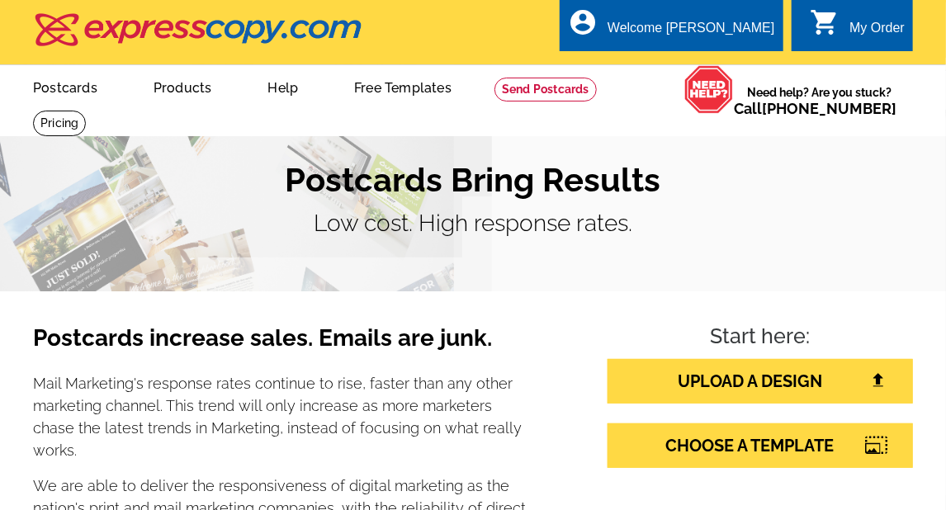
click at [752, 407] on div "UPLOAD A DESIGN CHOOSE A TEMPLATE" at bounding box center [759, 413] width 305 height 109
click at [757, 387] on link "UPLOAD A DESIGN" at bounding box center [759, 381] width 305 height 45
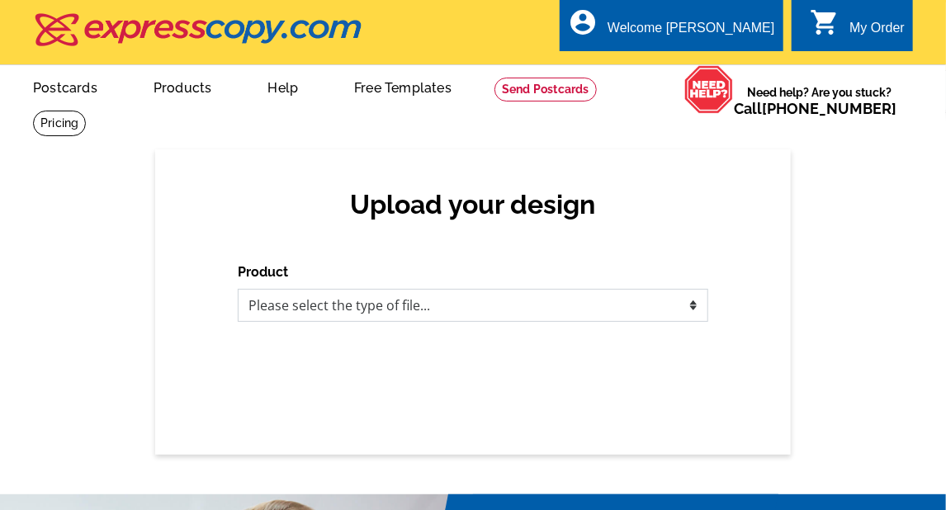
click at [466, 300] on select "Please select the type of file... Postcards Business Cards Letters and flyers G…" at bounding box center [473, 305] width 470 height 33
select select "1"
click at [238, 290] on select "Please select the type of file... Postcards Business Cards Letters and flyers G…" at bounding box center [473, 305] width 470 height 33
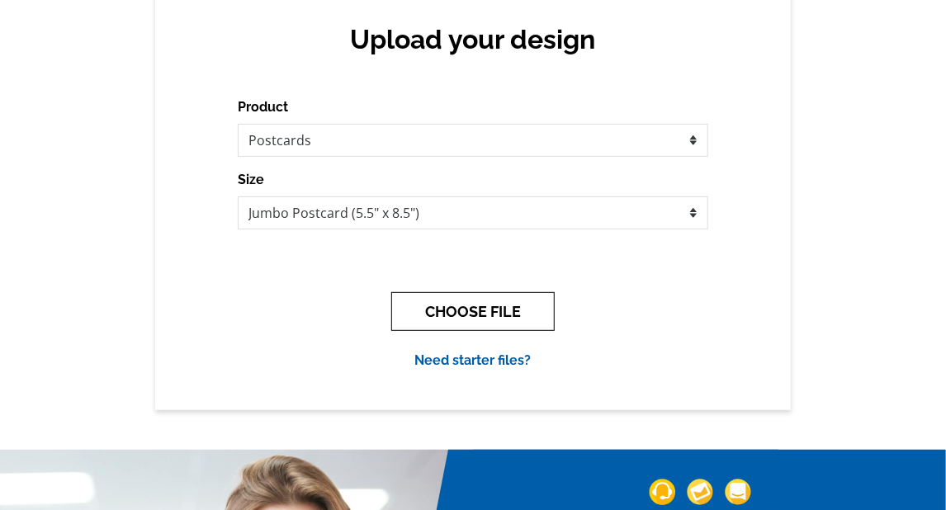
click at [508, 311] on button "CHOOSE FILE" at bounding box center [472, 311] width 163 height 39
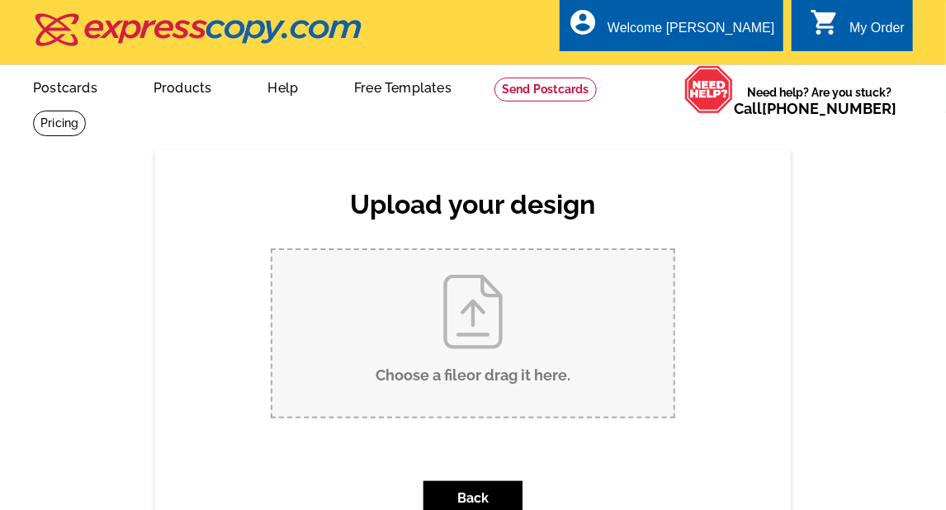
click at [485, 322] on input "Choose a file or drag it here ." at bounding box center [472, 333] width 401 height 167
type input "C:\fakepath\August Postcard 8.5 x 5.5 inch.pdf"
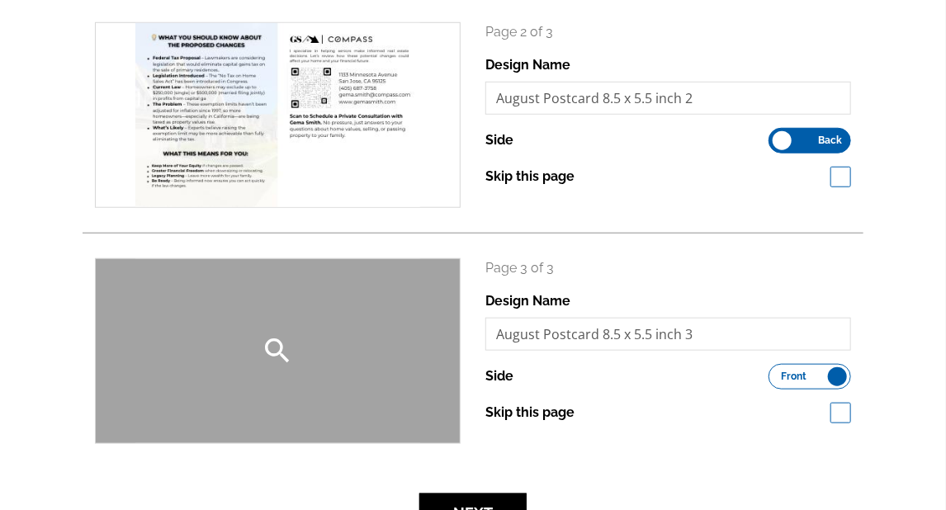
scroll to position [495, 0]
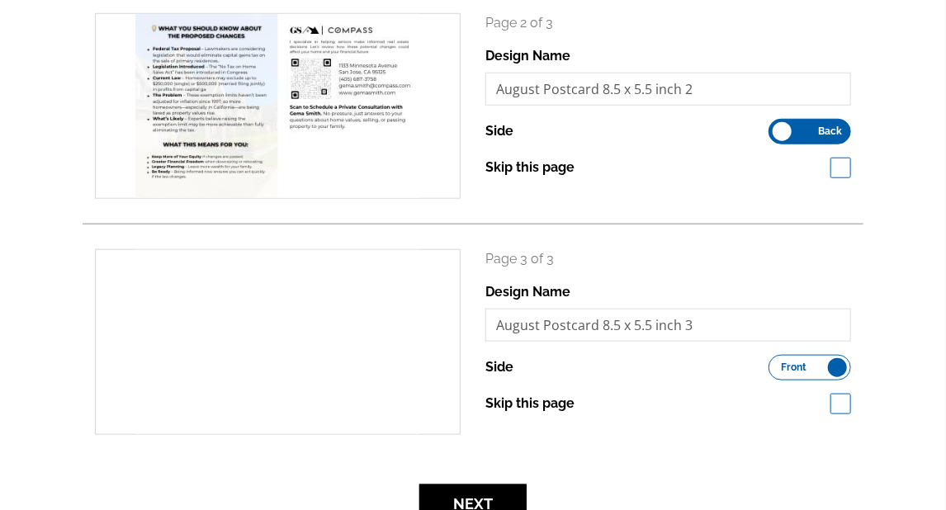
click at [521, 403] on label "Skip this page" at bounding box center [529, 404] width 89 height 20
click at [578, 403] on input "Skip this page" at bounding box center [583, 402] width 11 height 11
checkbox input "true"
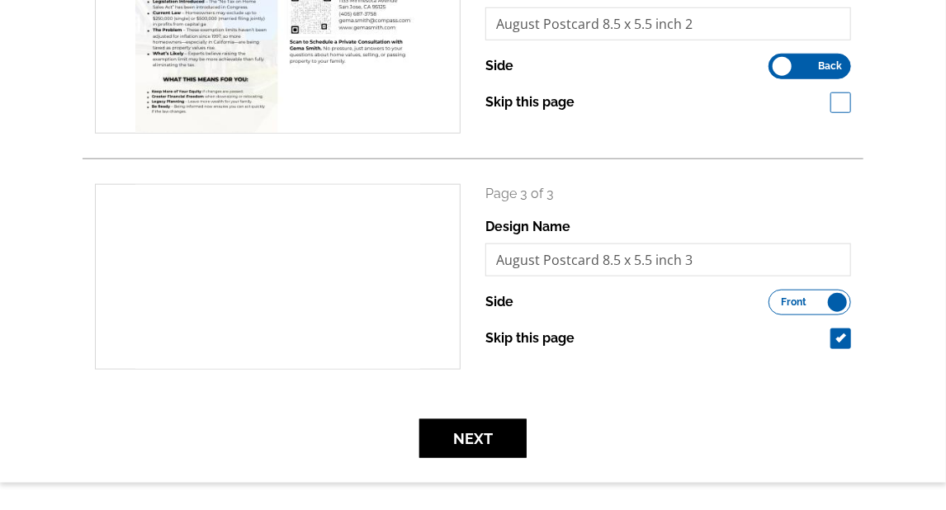
scroll to position [578, 0]
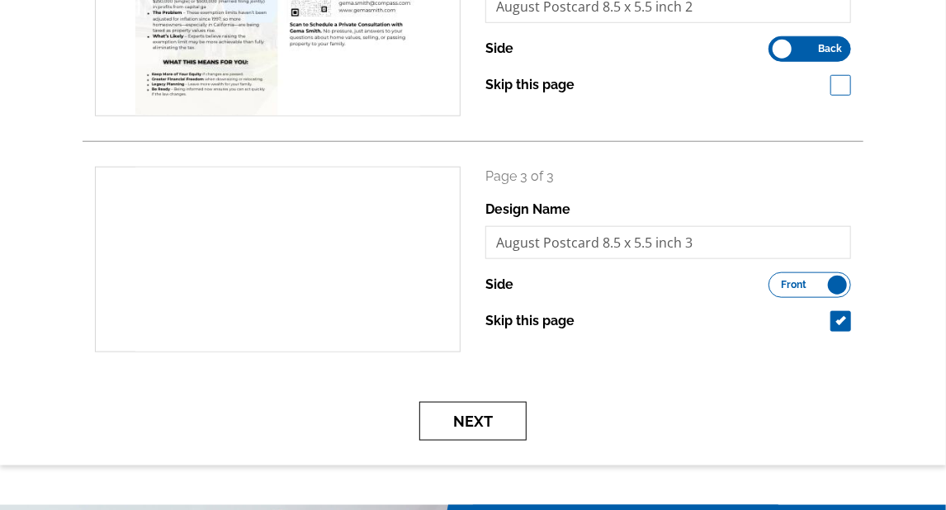
click at [474, 416] on button "Next" at bounding box center [472, 421] width 107 height 39
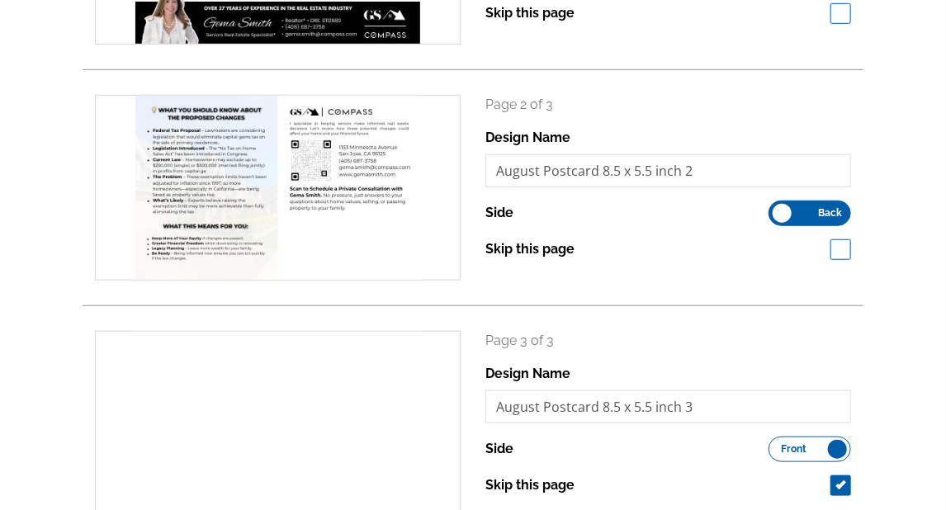
scroll to position [413, 0]
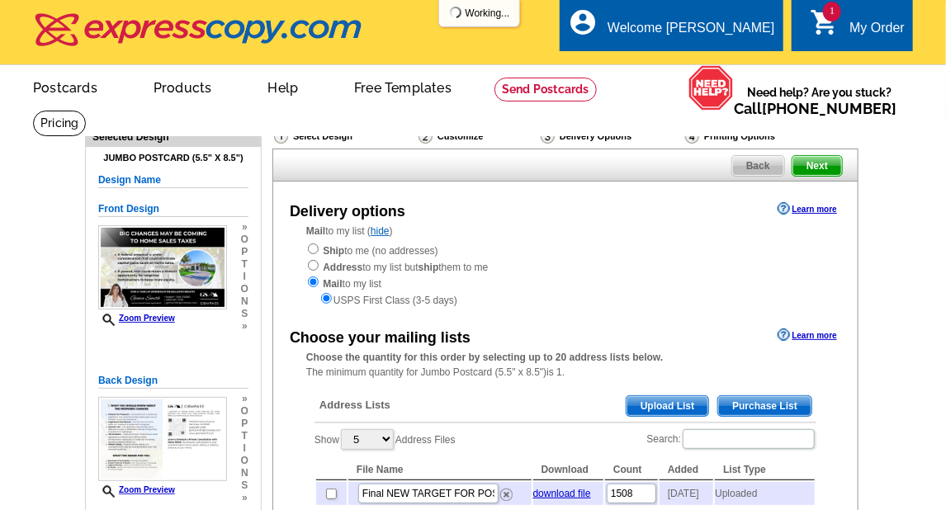
click at [860, 32] on div "My Order" at bounding box center [876, 32] width 55 height 23
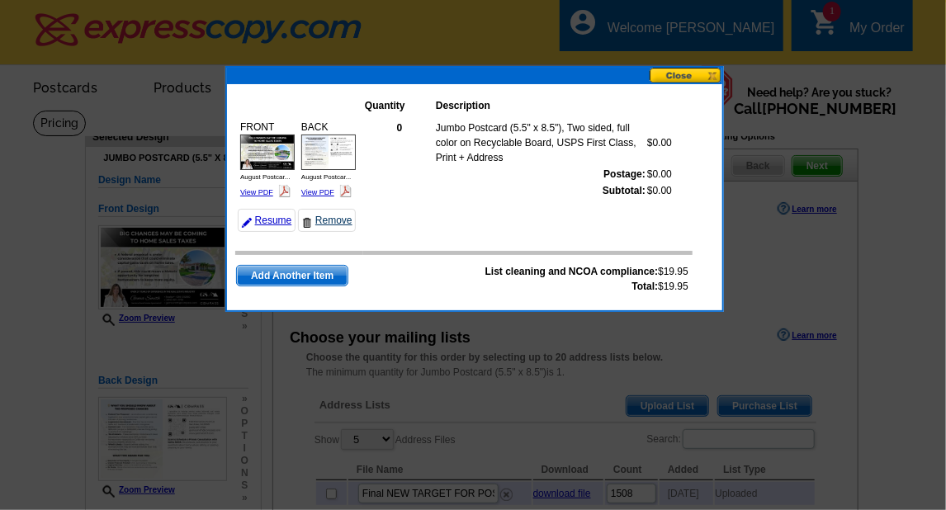
click at [333, 219] on link "Remove" at bounding box center [327, 220] width 58 height 23
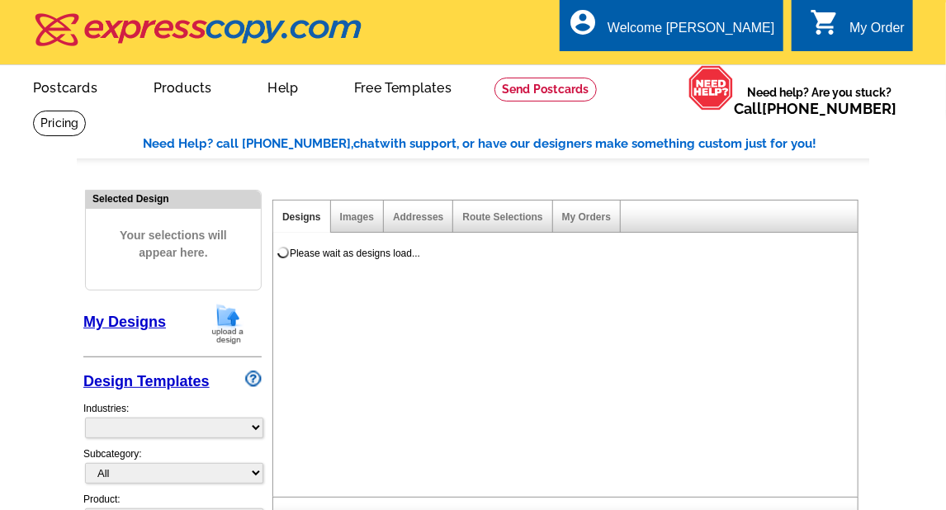
select select "785"
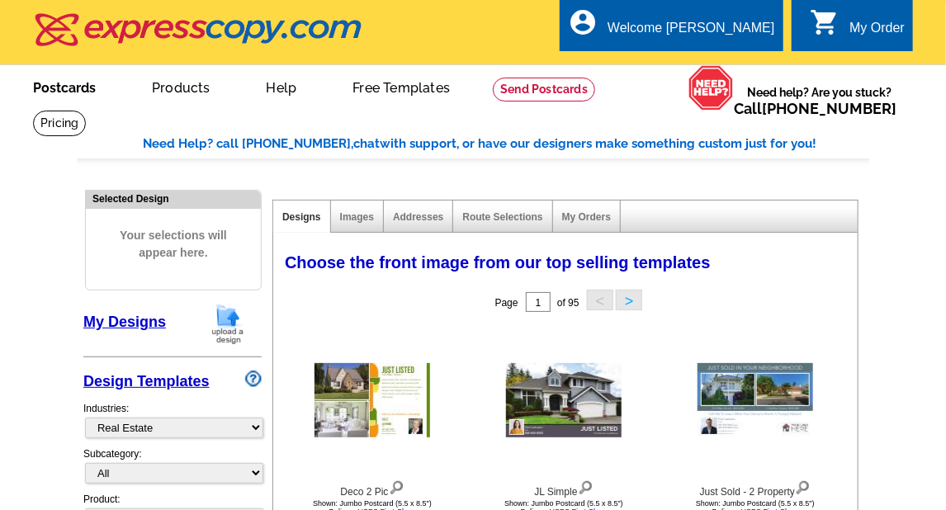
click at [61, 83] on link "Postcards" at bounding box center [65, 86] width 116 height 39
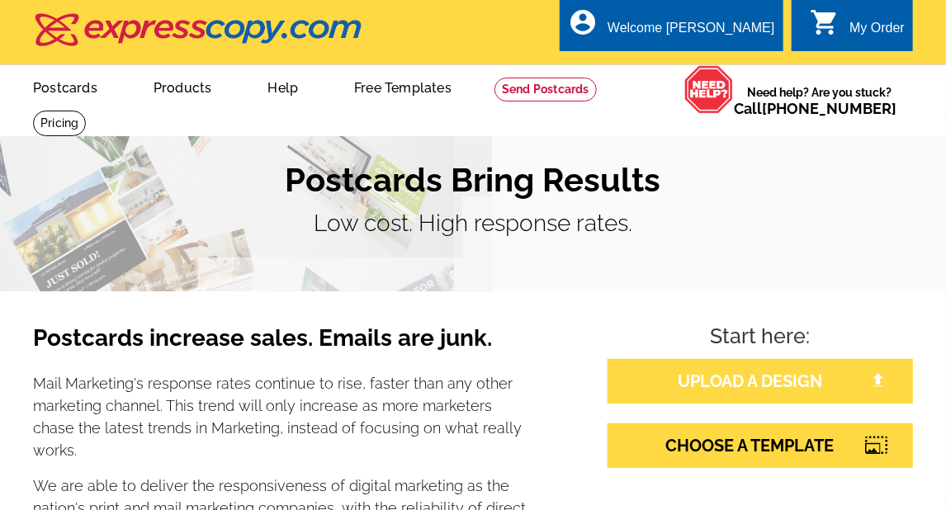
click at [730, 393] on link "UPLOAD A DESIGN" at bounding box center [759, 381] width 305 height 45
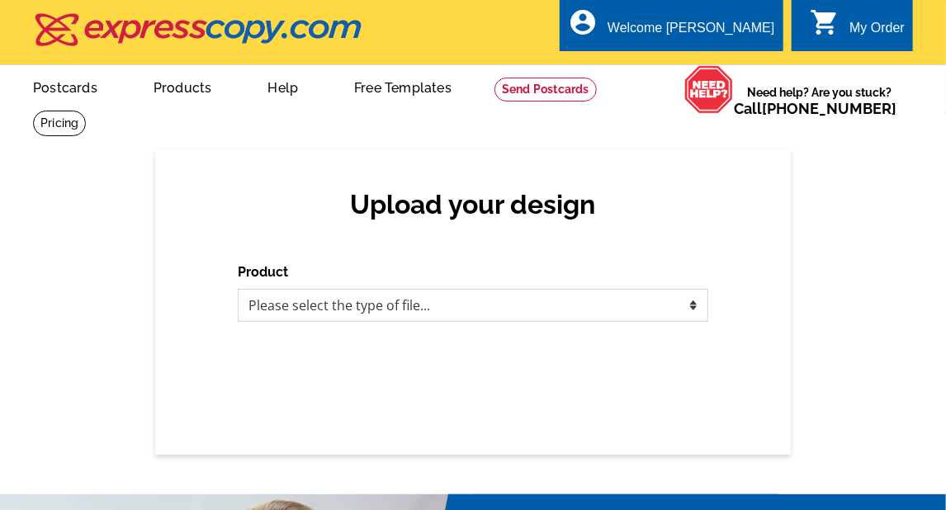
click at [484, 295] on select "Please select the type of file... Postcards Business Cards Letters and flyers G…" at bounding box center [473, 305] width 470 height 33
select select "1"
click at [238, 290] on select "Please select the type of file... Postcards Business Cards Letters and flyers G…" at bounding box center [473, 305] width 470 height 33
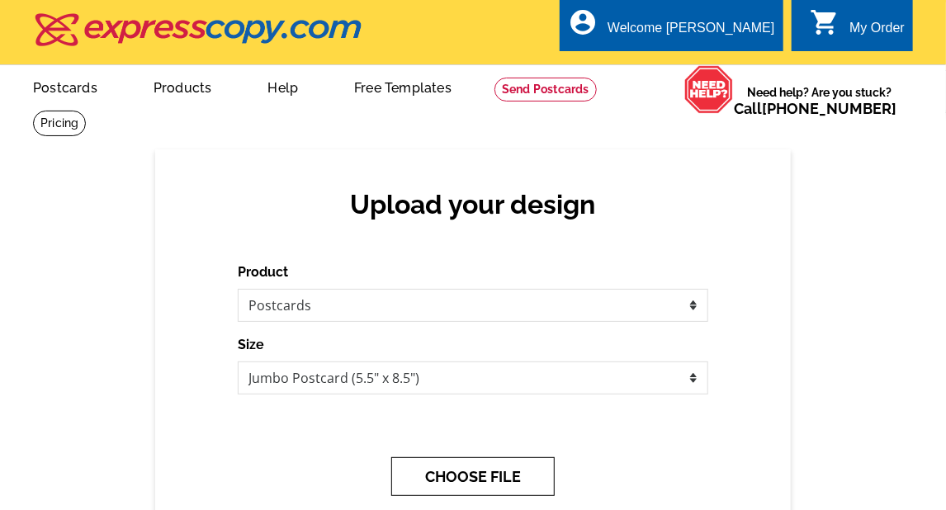
click at [482, 480] on button "CHOOSE FILE" at bounding box center [472, 476] width 163 height 39
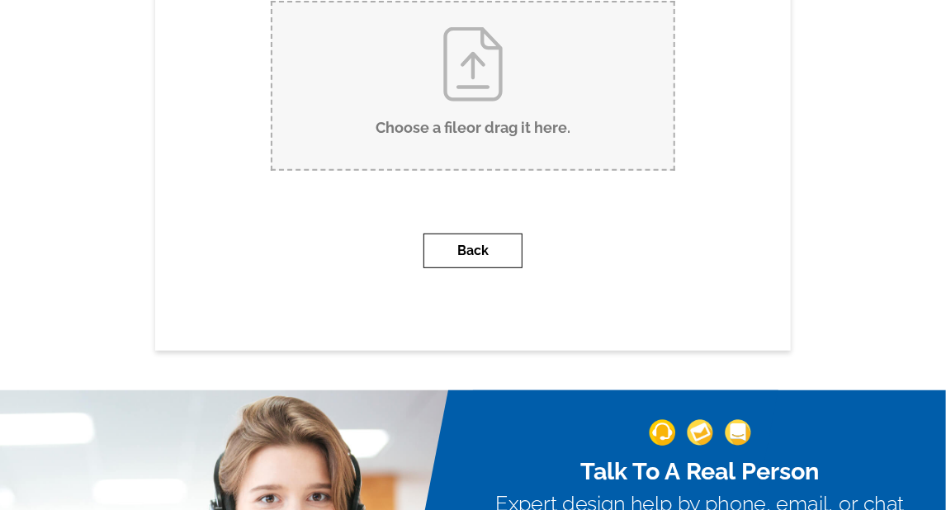
click at [474, 262] on button "Back" at bounding box center [472, 251] width 99 height 35
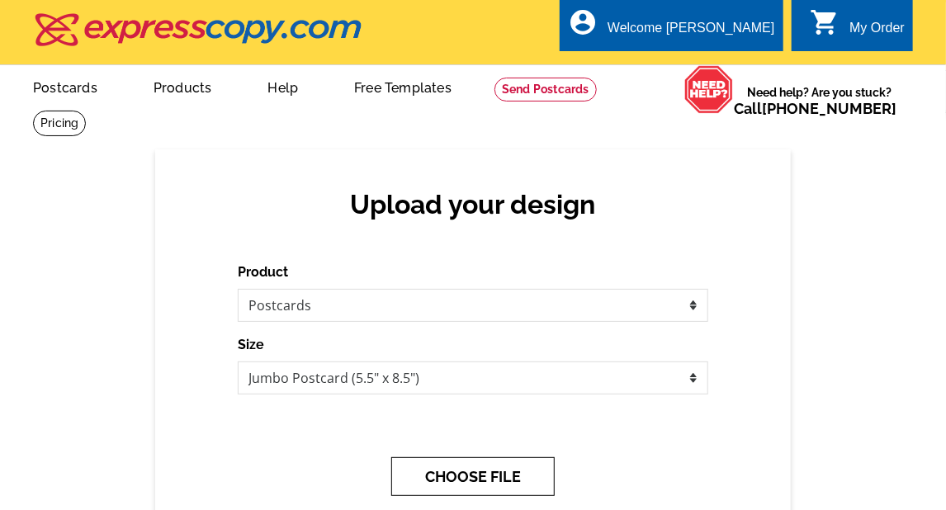
click at [446, 468] on button "CHOOSE FILE" at bounding box center [472, 476] width 163 height 39
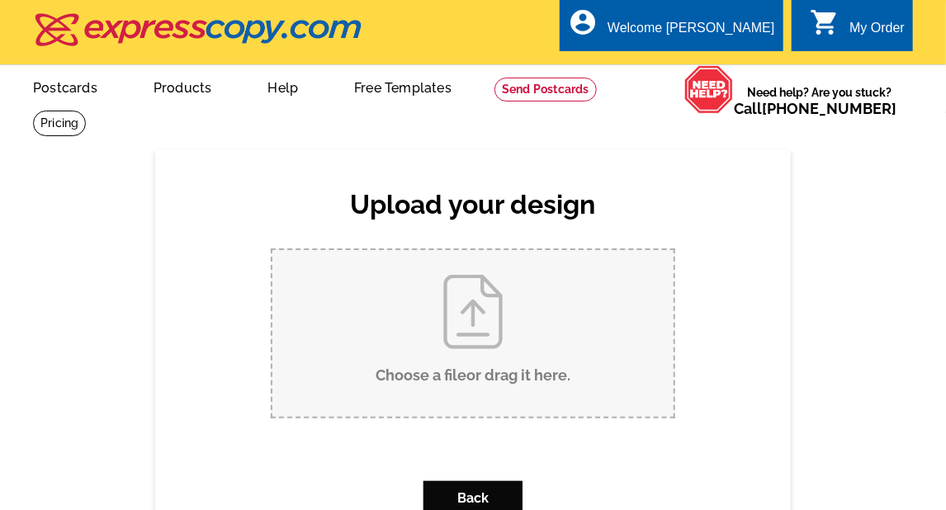
click at [487, 340] on input "Choose a file or drag it here ." at bounding box center [472, 333] width 401 height 167
type input "C:\fakepath\August Postcard 8.5 x 5.5 inch (1).pdf"
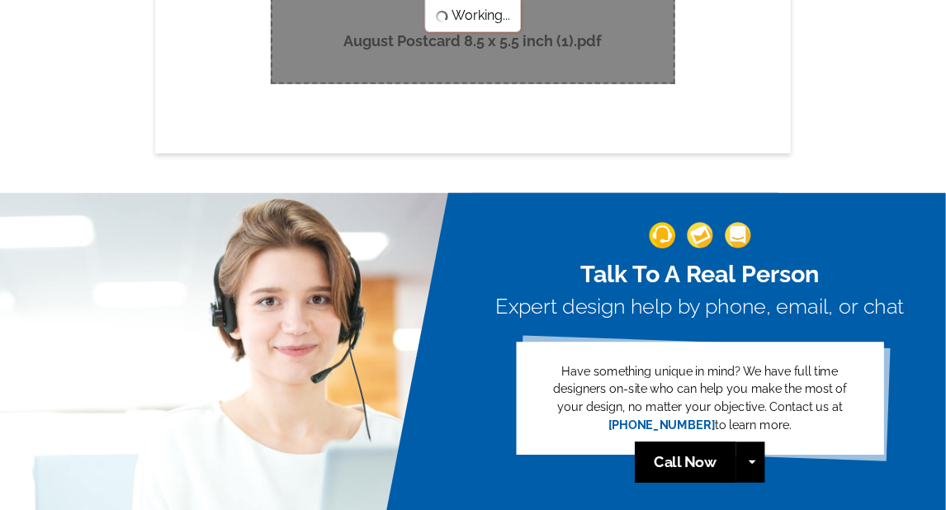
scroll to position [248, 0]
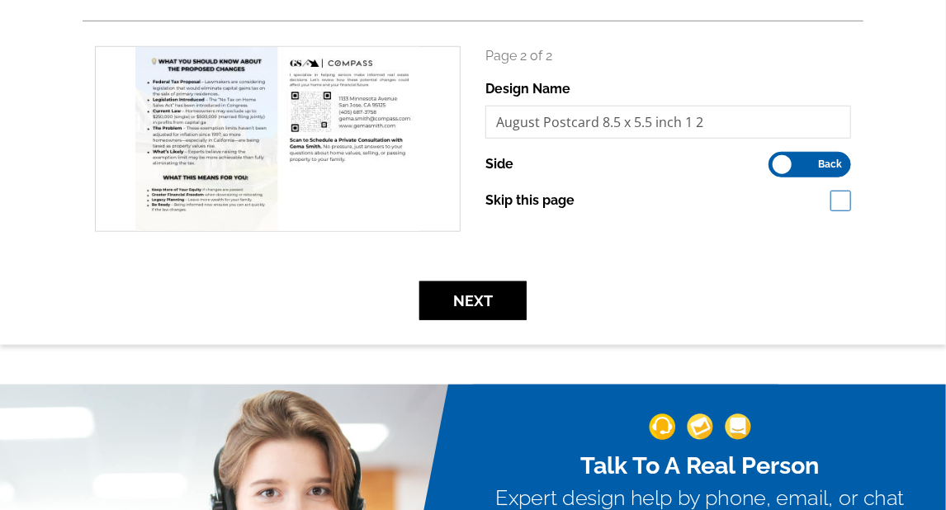
scroll to position [413, 0]
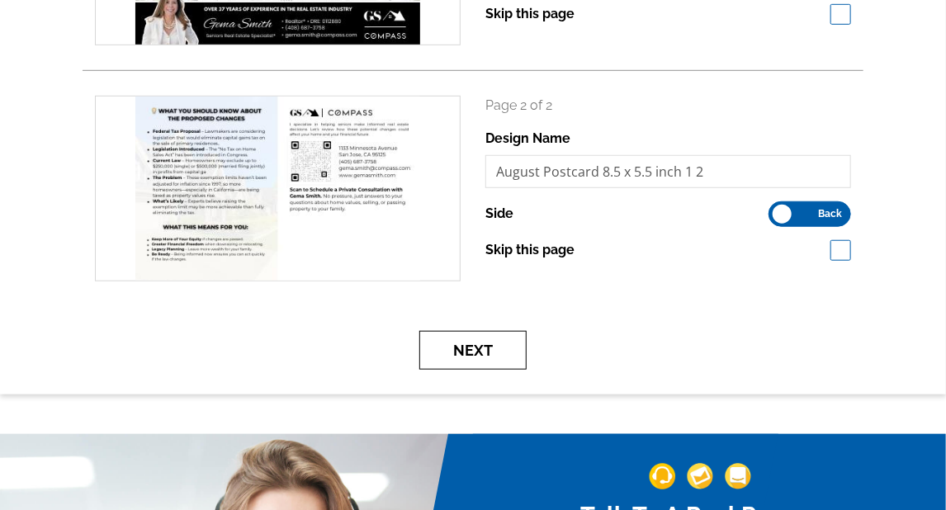
click at [491, 360] on button "Next" at bounding box center [472, 350] width 107 height 39
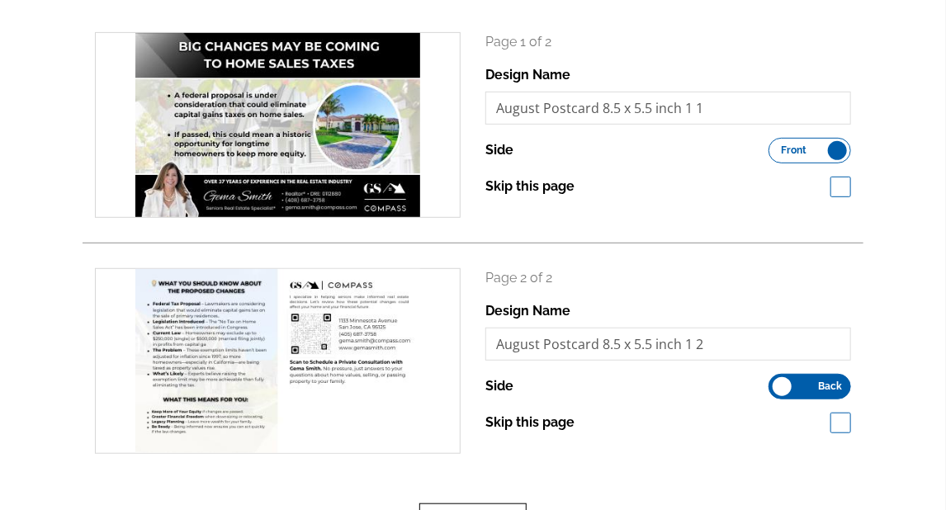
scroll to position [248, 0]
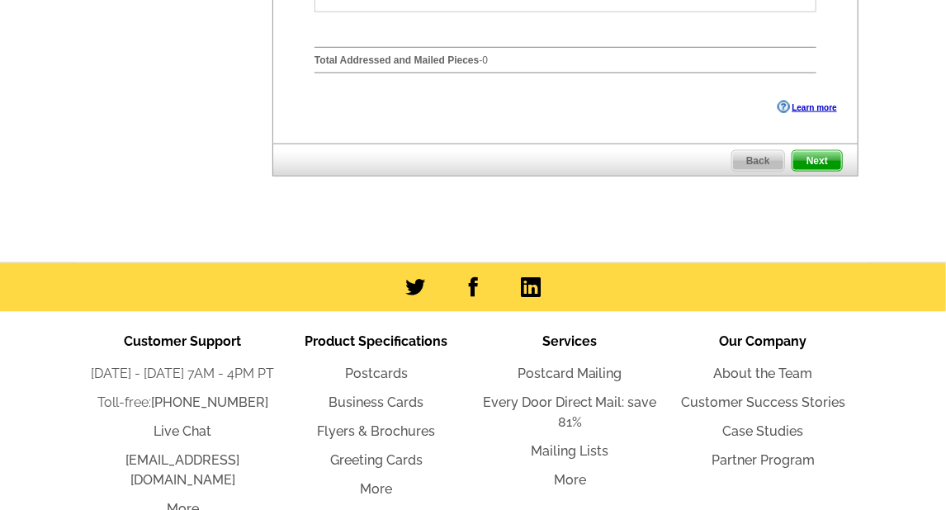
scroll to position [825, 0]
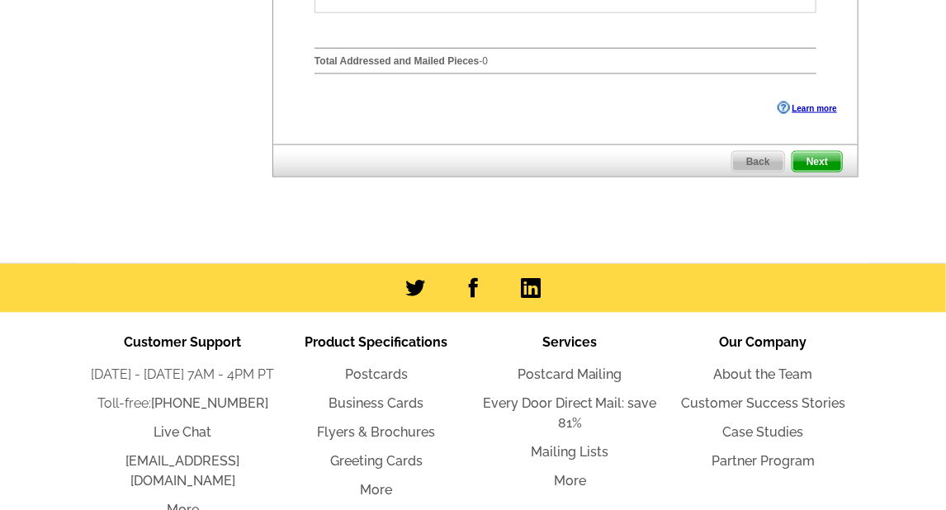
click at [824, 165] on span "Next" at bounding box center [817, 162] width 50 height 20
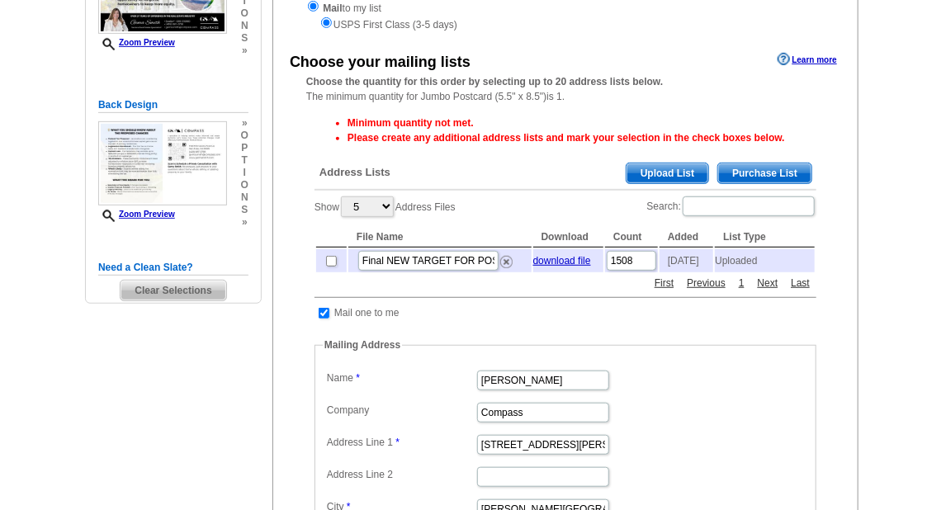
scroll to position [248, 0]
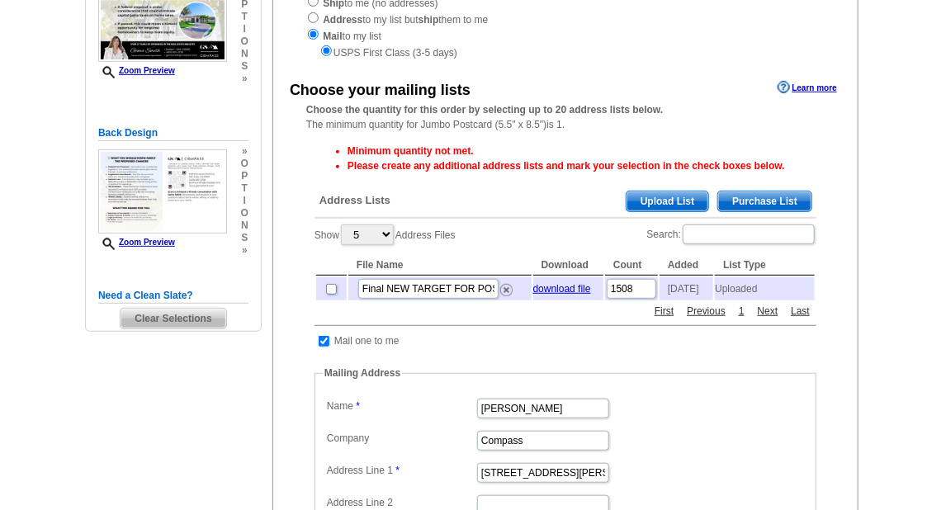
click at [330, 291] on input "checkbox" at bounding box center [331, 289] width 11 height 11
checkbox input "true"
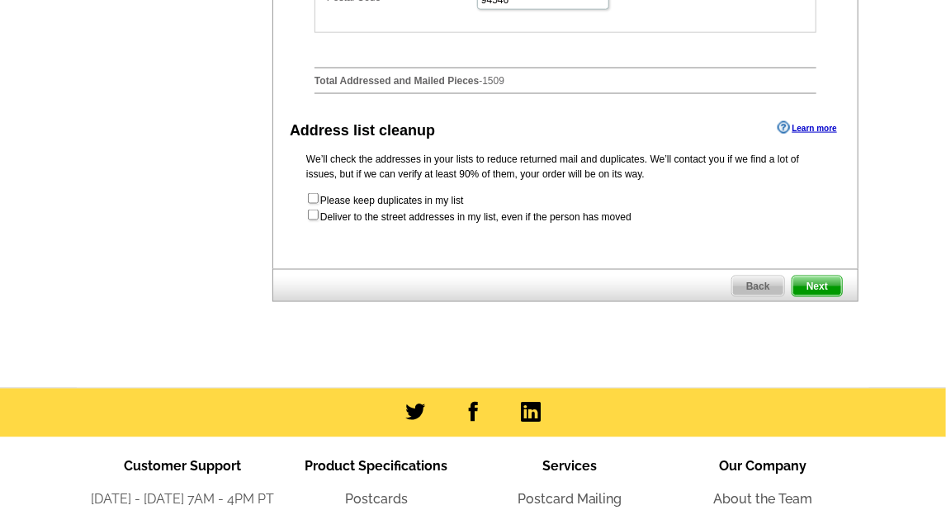
scroll to position [908, 0]
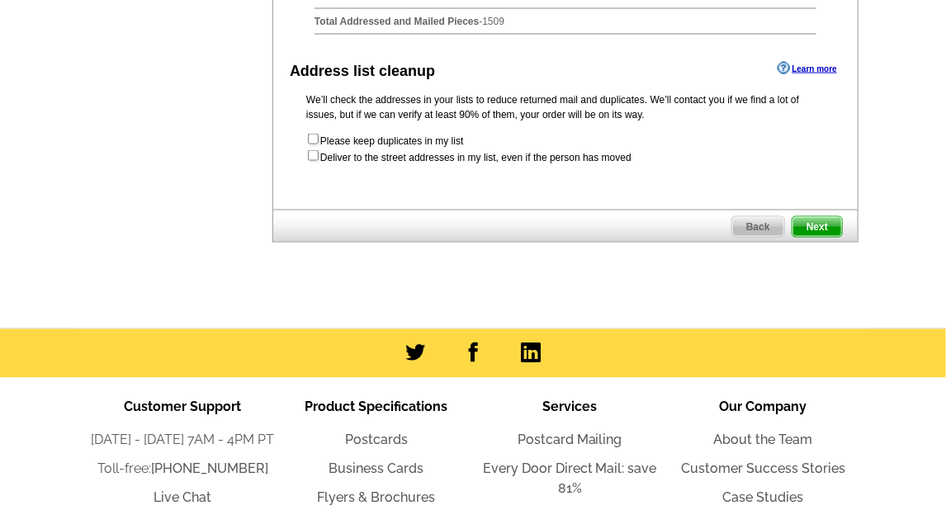
click at [815, 219] on span "Next" at bounding box center [817, 227] width 50 height 20
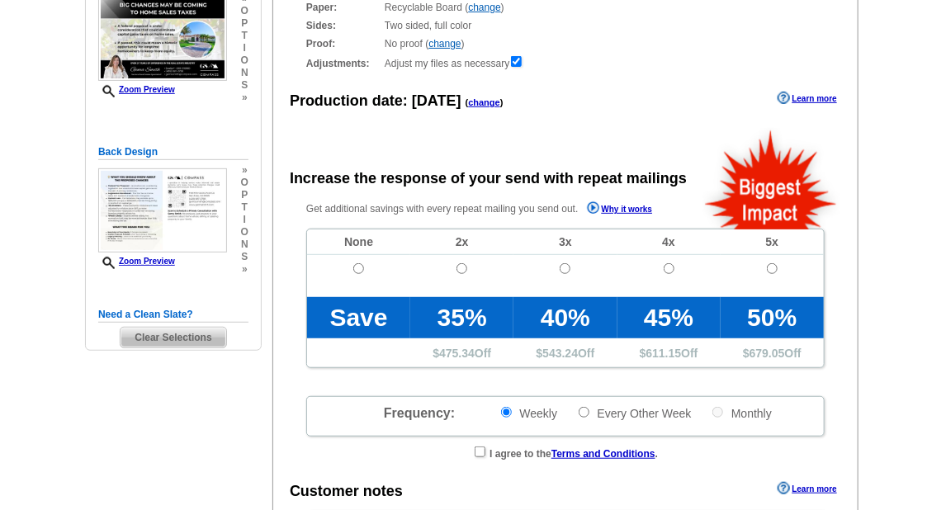
scroll to position [248, 0]
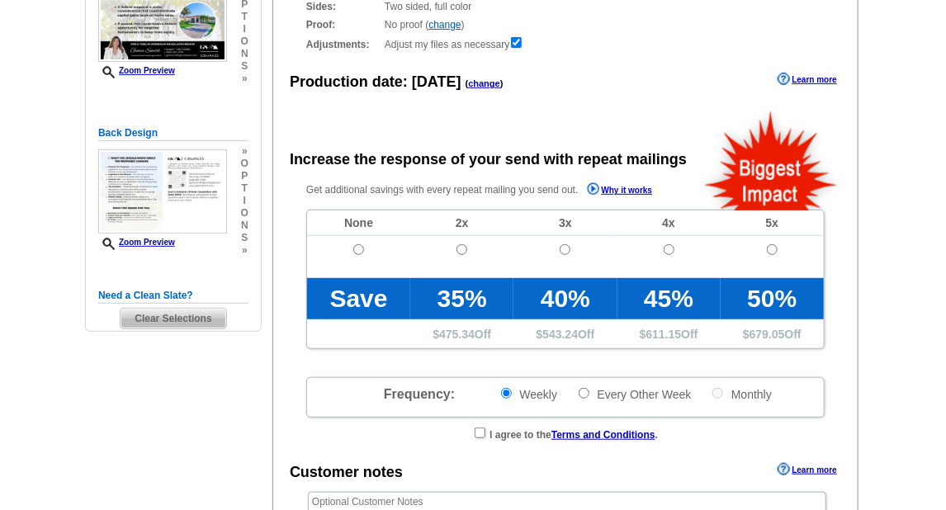
radio input "false"
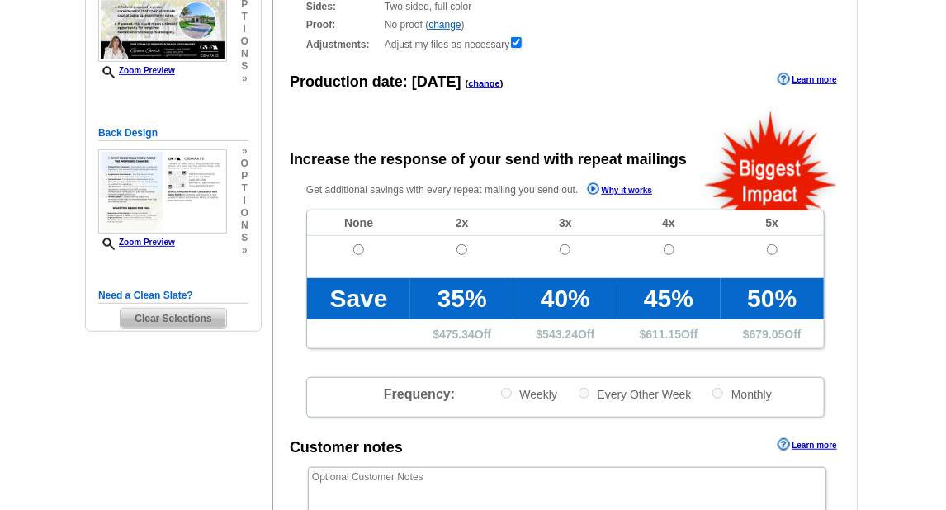
click at [351, 253] on td at bounding box center [358, 257] width 103 height 42
click at [356, 252] on input "radio" at bounding box center [358, 249] width 11 height 11
radio input "true"
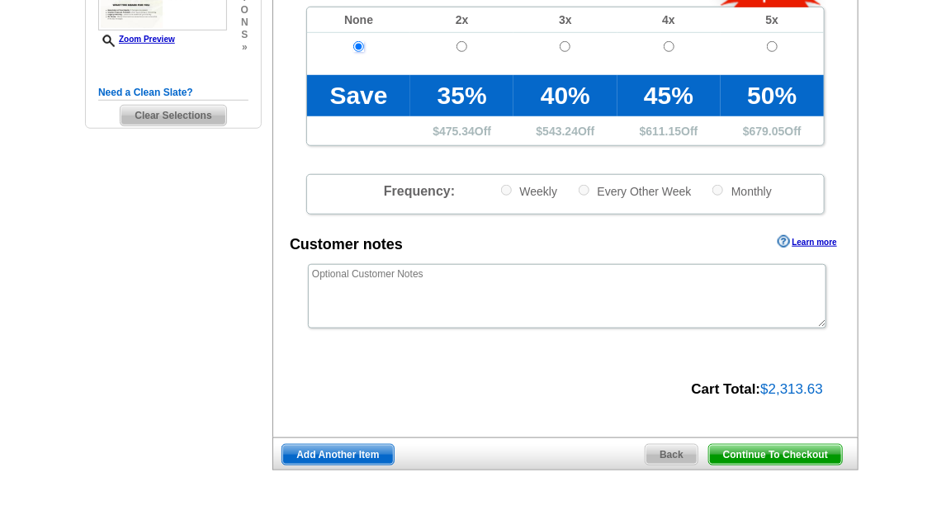
scroll to position [578, 0]
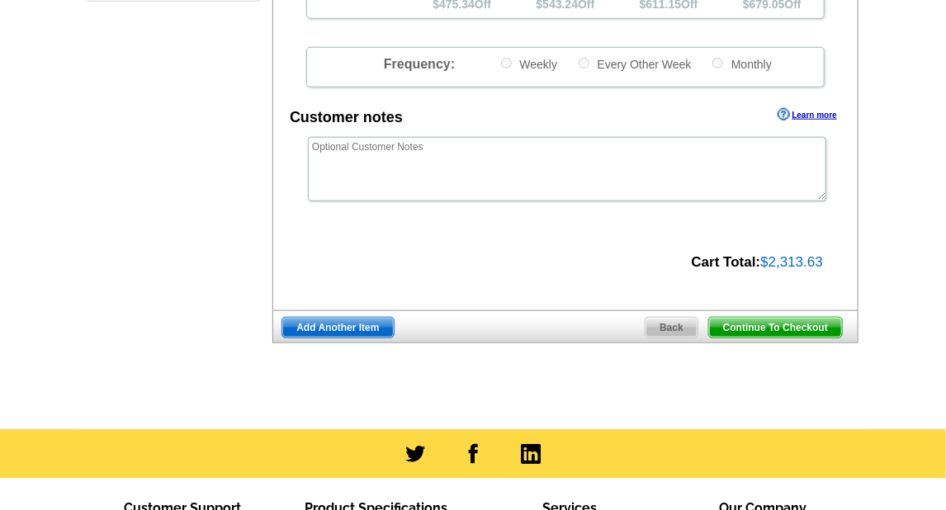
click at [786, 324] on span "Continue To Checkout" at bounding box center [775, 328] width 133 height 20
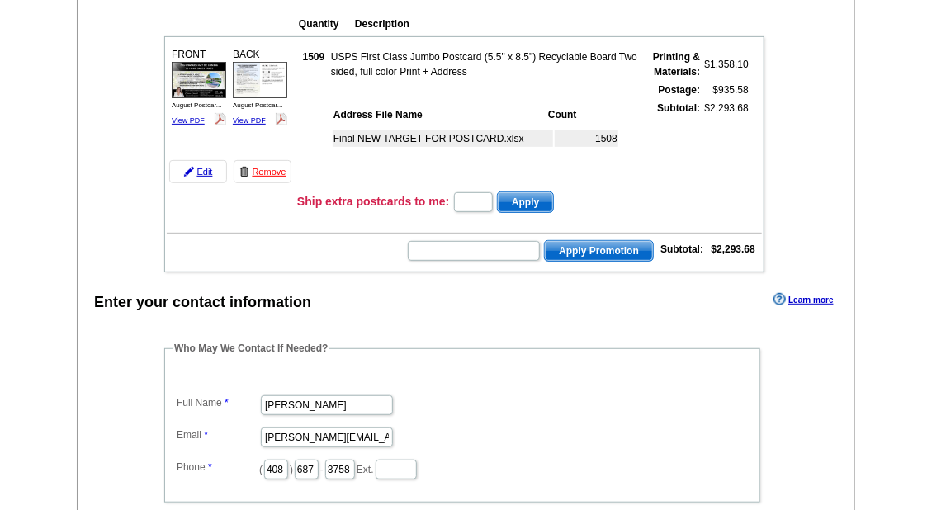
scroll to position [165, 0]
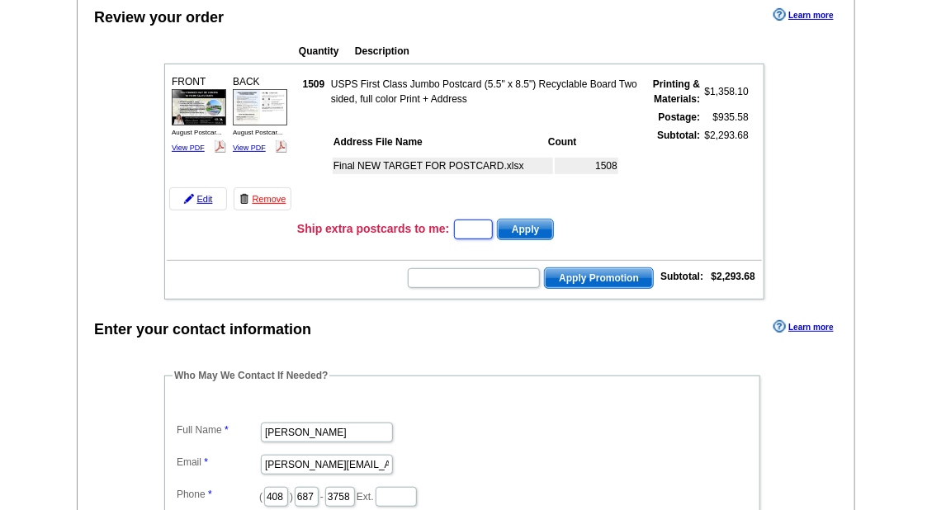
click at [459, 226] on input "text" at bounding box center [473, 229] width 39 height 20
click at [421, 271] on input "text" at bounding box center [474, 278] width 132 height 20
paste input "SMS60r"
type input "SMS60r"
click at [612, 276] on span "Apply Promotion" at bounding box center [599, 278] width 108 height 20
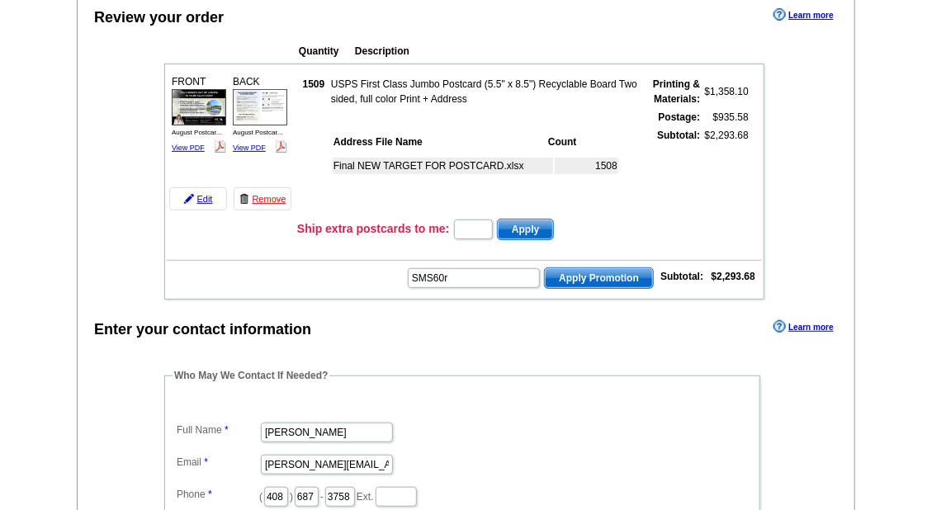
scroll to position [0, 0]
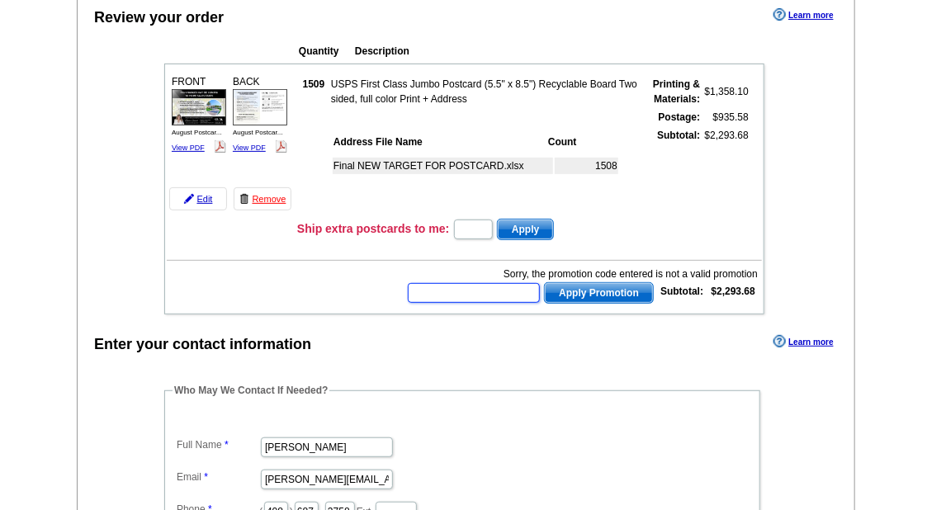
click at [502, 291] on input "text" at bounding box center [474, 293] width 132 height 20
paste input "SMS60r"
type input "SMS60r"
click at [590, 288] on span "Apply Promotion" at bounding box center [599, 293] width 108 height 20
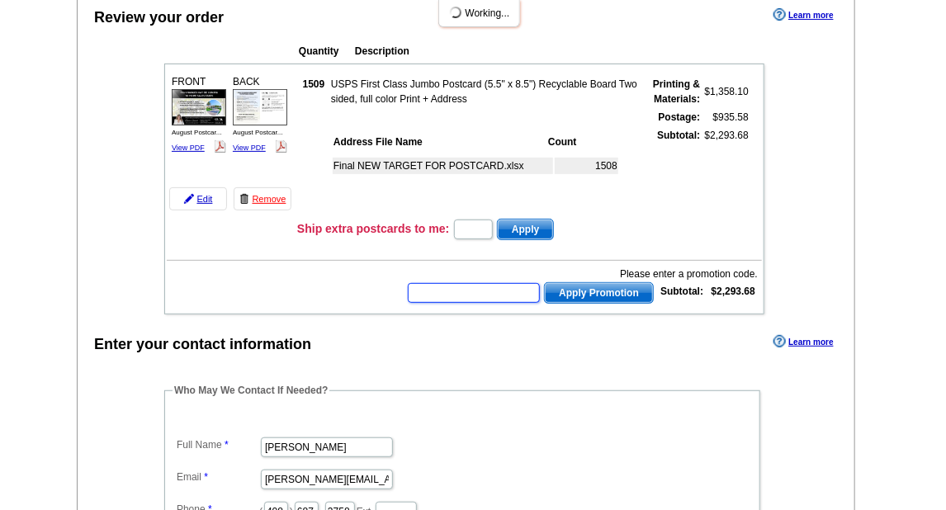
click at [492, 290] on input "text" at bounding box center [474, 293] width 132 height 20
paste input "SMS60r"
type input "SMS60r"
click at [566, 290] on span "Apply Promotion" at bounding box center [599, 293] width 108 height 20
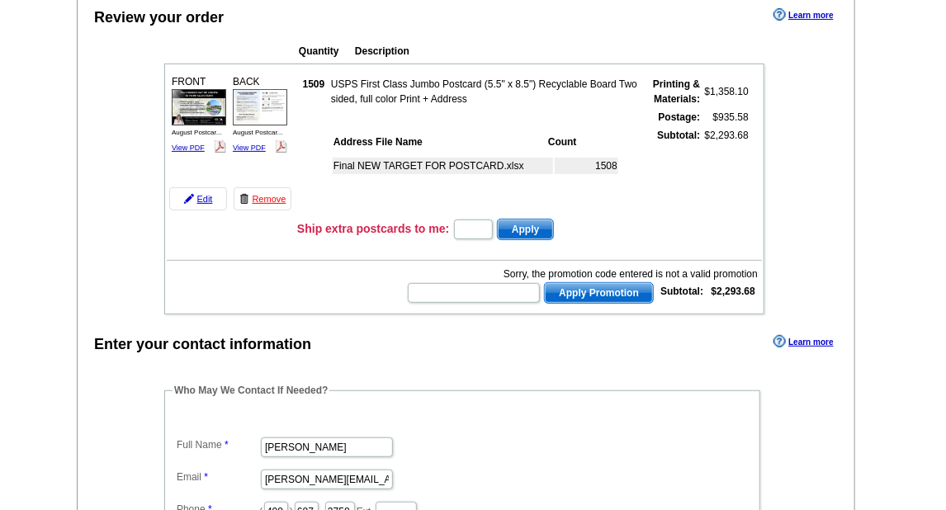
click at [733, 87] on td "$1,358.10" at bounding box center [725, 91] width 47 height 31
click at [720, 288] on strong "$2,293.68" at bounding box center [733, 291] width 44 height 12
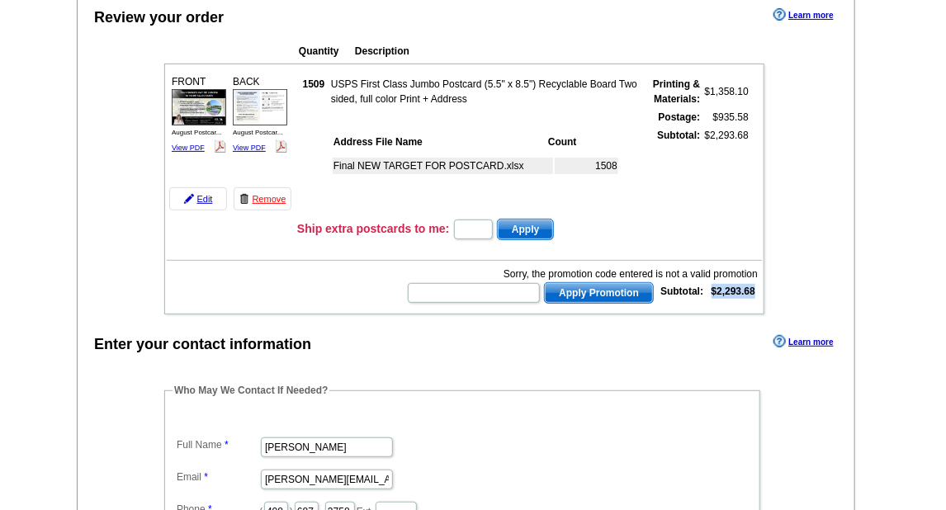
click at [720, 288] on strong "$2,293.68" at bounding box center [733, 291] width 44 height 12
copy tbody "$2,293.68"
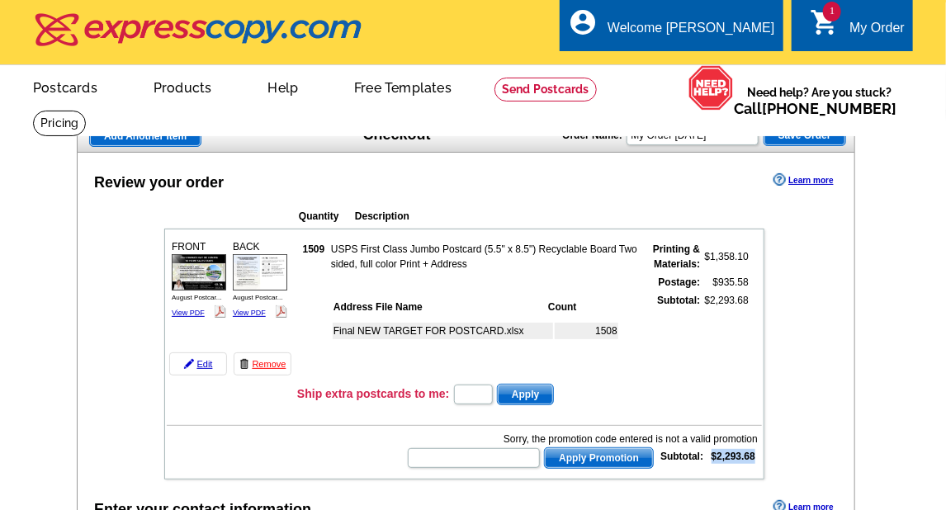
click at [852, 35] on div "My Order" at bounding box center [876, 32] width 55 height 23
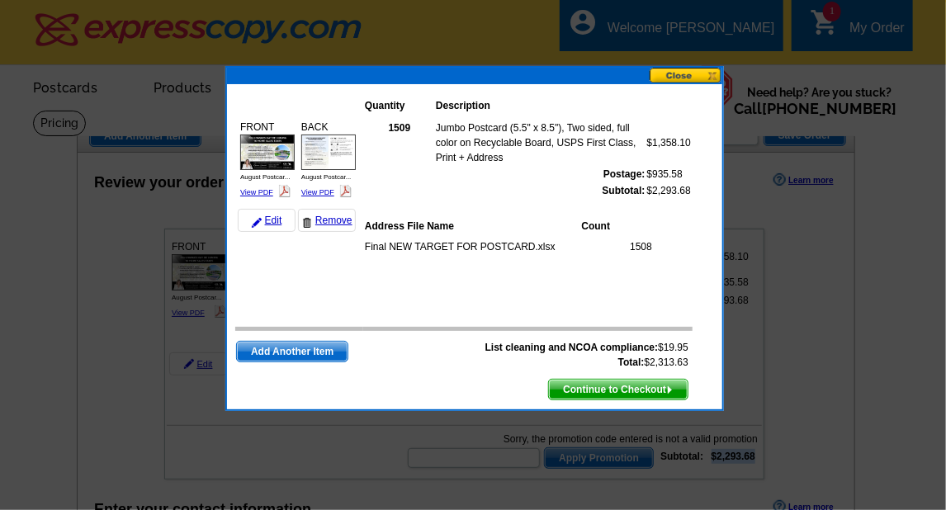
click at [694, 75] on button at bounding box center [685, 76] width 73 height 16
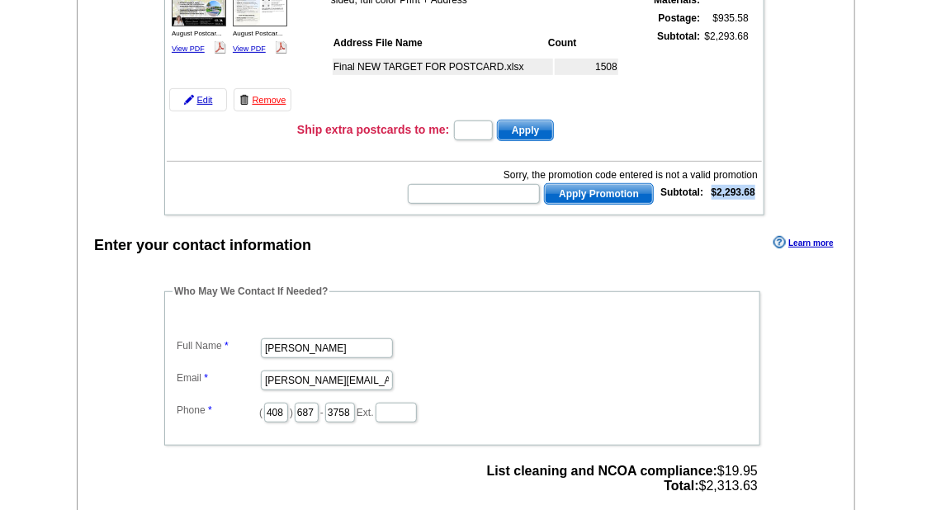
scroll to position [83, 0]
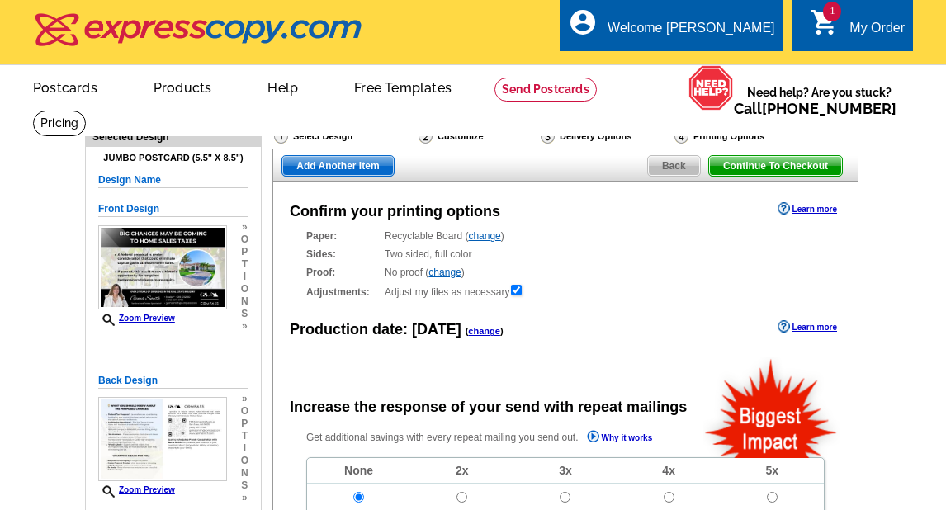
scroll to position [578, 0]
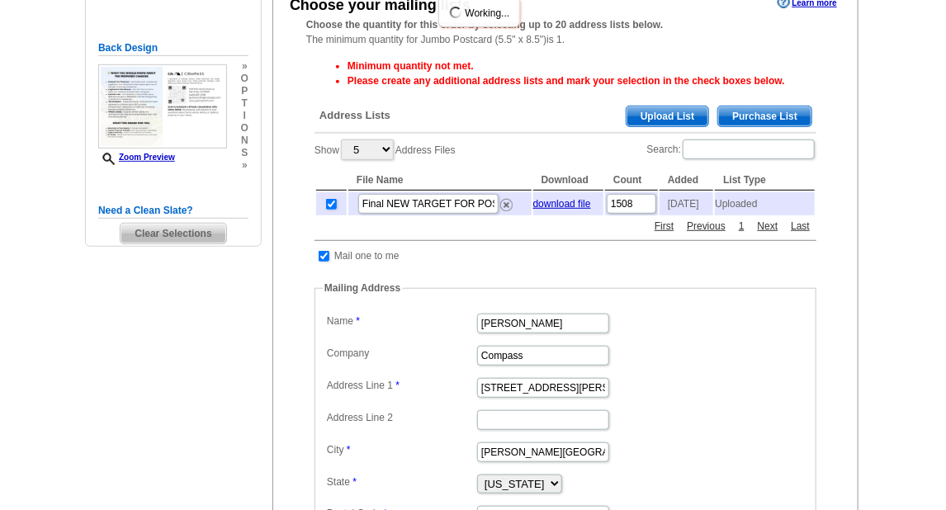
scroll to position [2, 0]
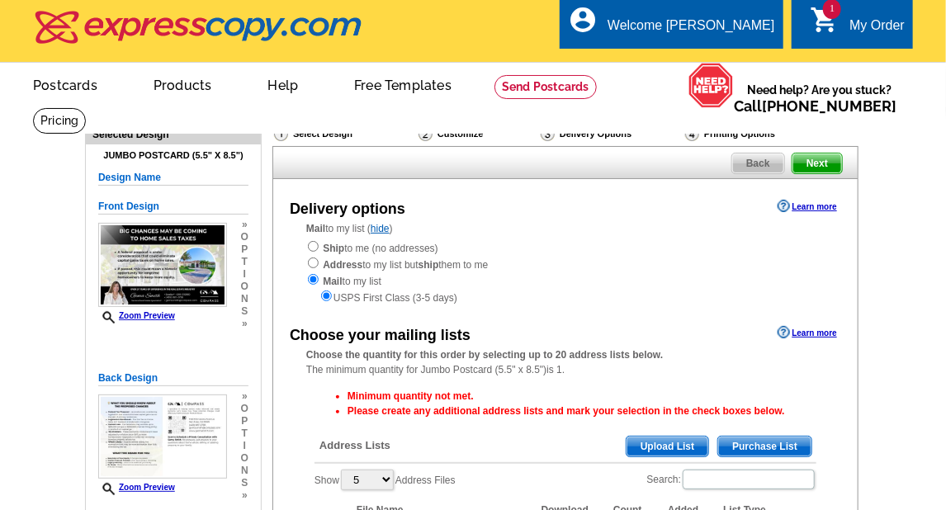
click at [861, 18] on div "My Order" at bounding box center [876, 29] width 55 height 23
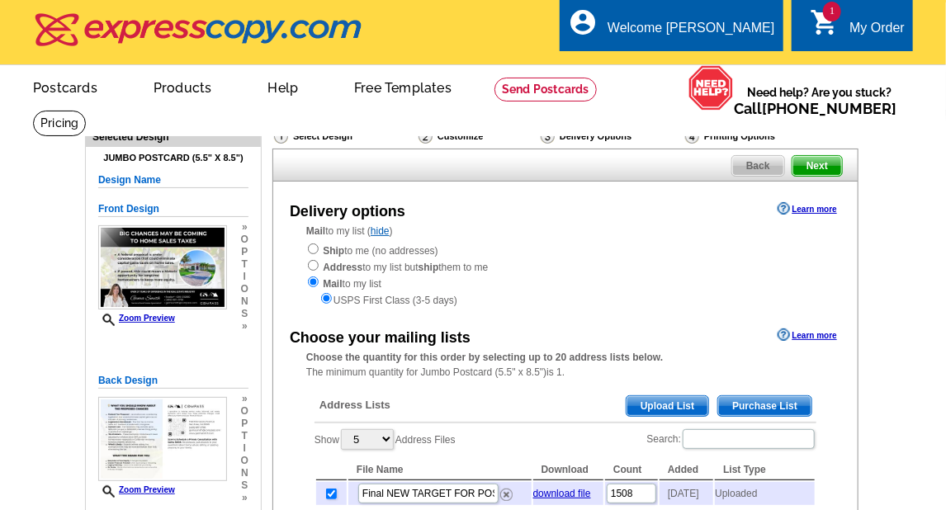
click at [866, 27] on div "My Order" at bounding box center [876, 32] width 55 height 23
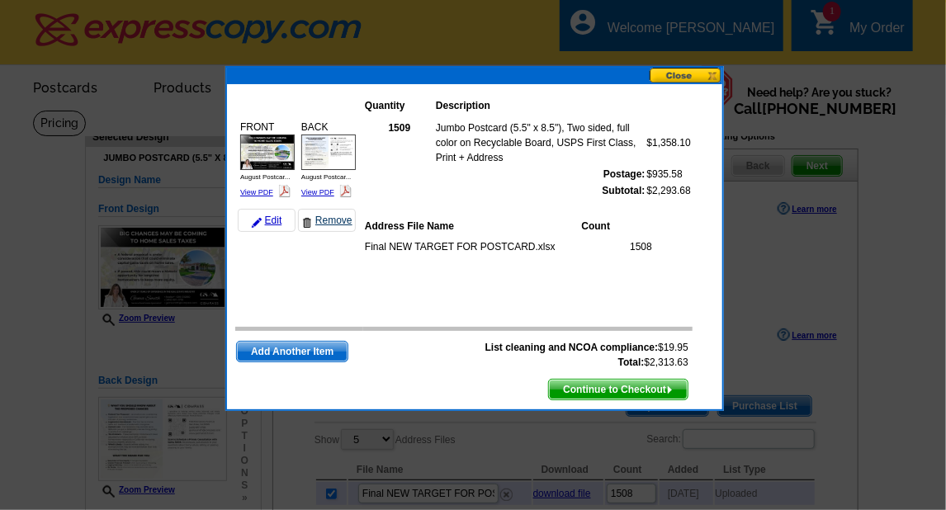
click at [332, 220] on link "Remove" at bounding box center [327, 220] width 58 height 23
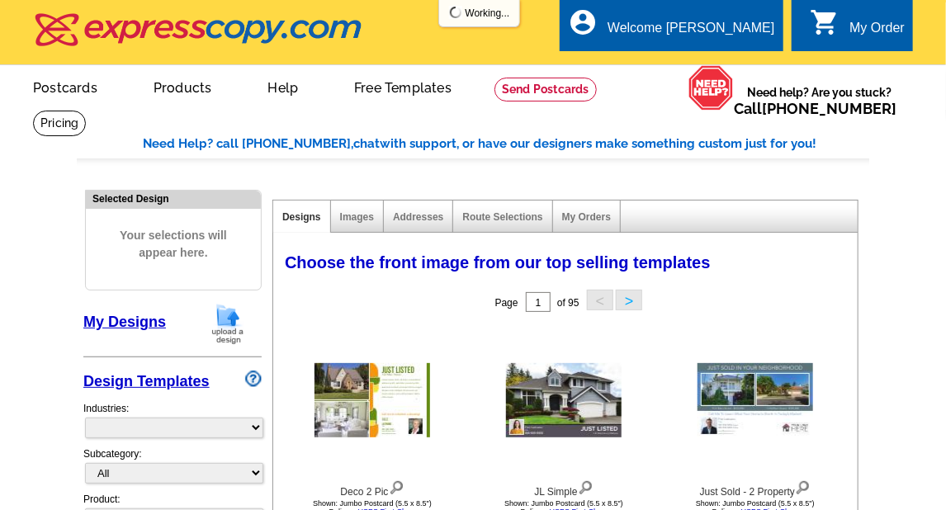
select select "785"
click at [66, 92] on link "Postcards" at bounding box center [65, 86] width 116 height 39
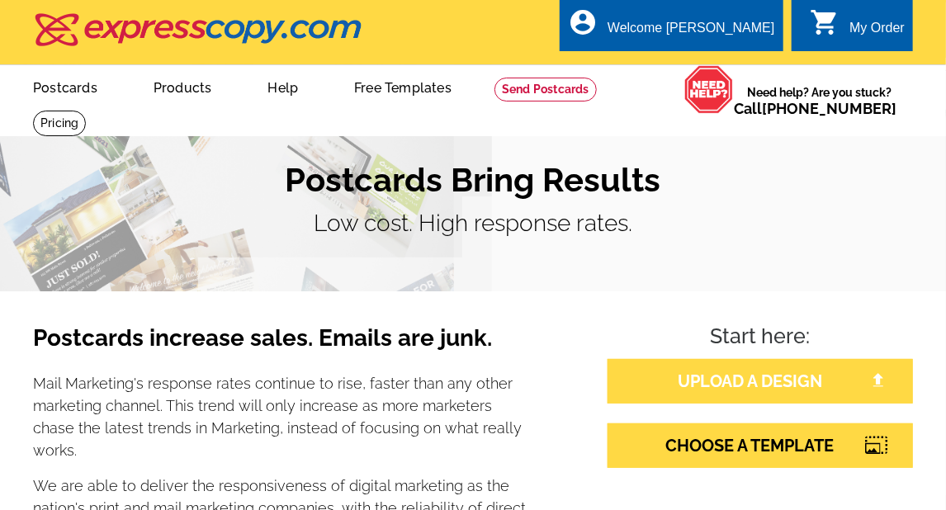
click at [715, 375] on link "UPLOAD A DESIGN" at bounding box center [759, 381] width 305 height 45
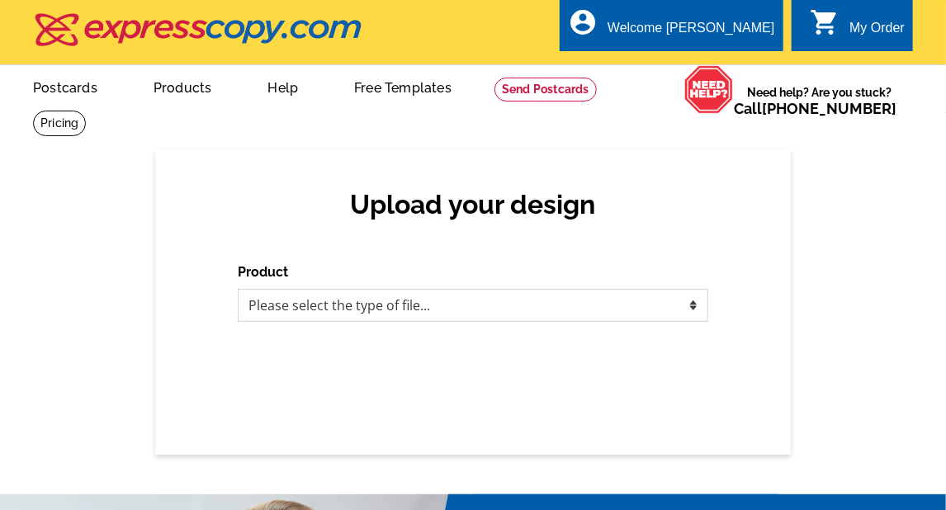
click at [353, 301] on select "Please select the type of file... Postcards Business Cards Letters and flyers G…" at bounding box center [473, 305] width 470 height 33
select select "1"
click at [238, 290] on select "Please select the type of file... Postcards Business Cards Letters and flyers G…" at bounding box center [473, 305] width 470 height 33
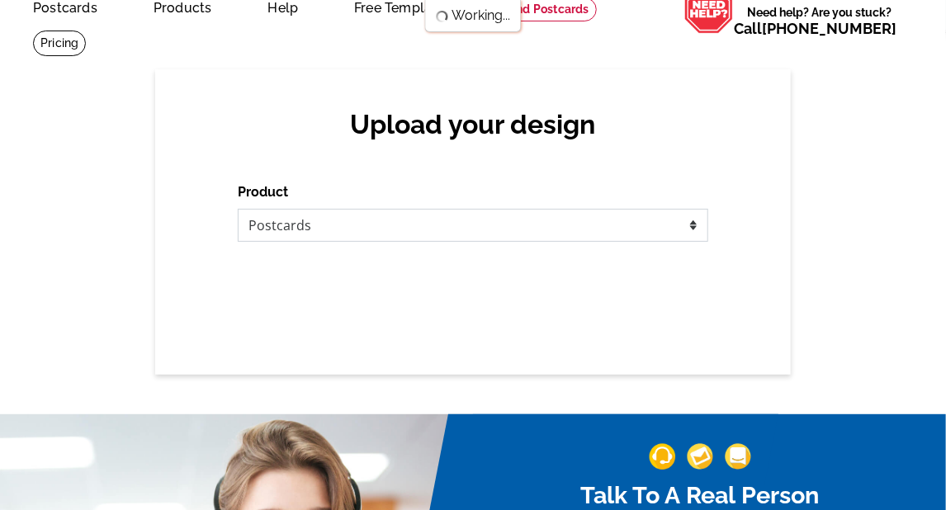
scroll to position [83, 0]
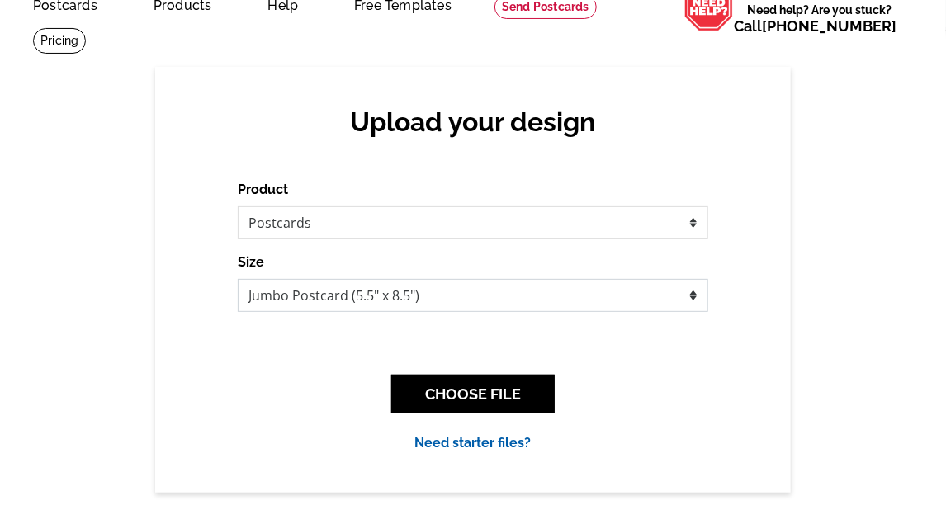
click at [515, 309] on select "Jumbo Postcard (5.5" x 8.5") Regular Postcard (4.25" x 5.6") Panoramic Postcard…" at bounding box center [473, 295] width 470 height 33
click at [238, 280] on select "Jumbo Postcard (5.5" x 8.5") Regular Postcard (4.25" x 5.6") Panoramic Postcard…" at bounding box center [473, 295] width 470 height 33
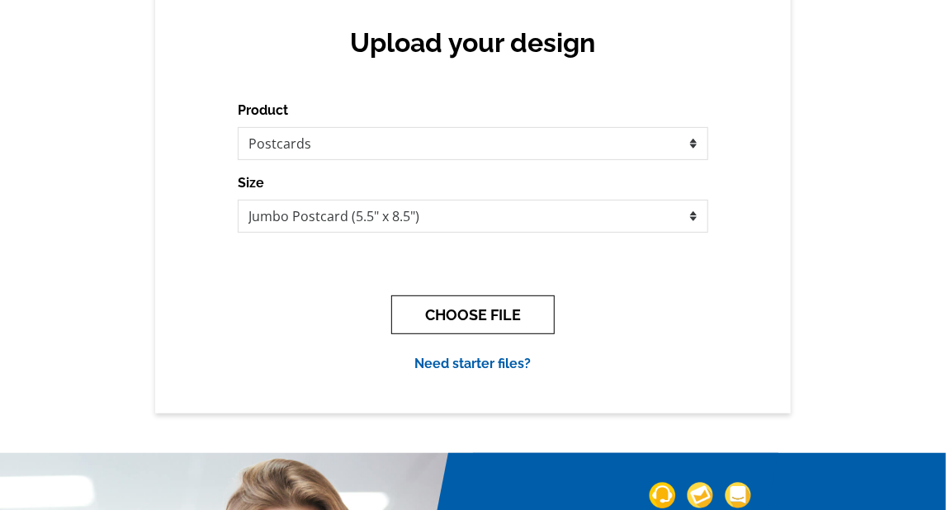
click at [499, 375] on div "Upload your design Product Please select the type of file... Postcards Business…" at bounding box center [472, 200] width 635 height 425
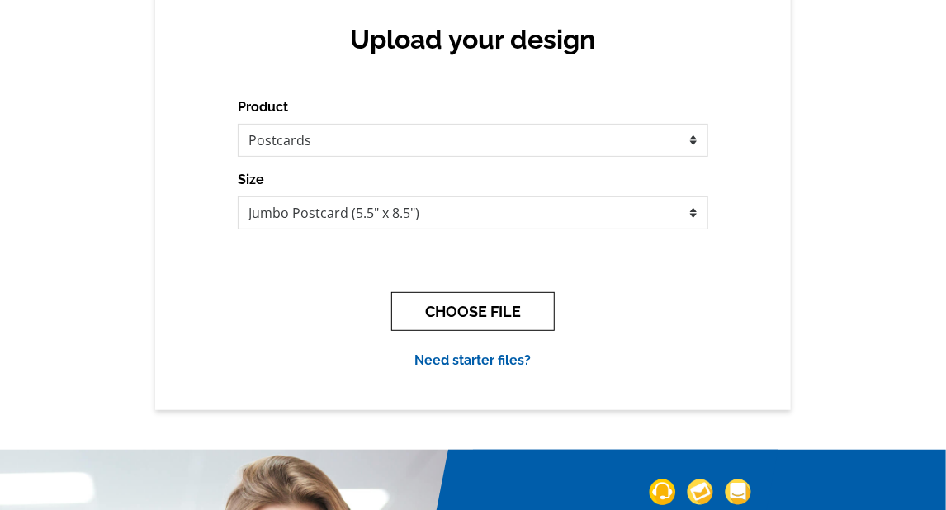
click at [516, 322] on button "CHOOSE FILE" at bounding box center [472, 311] width 163 height 39
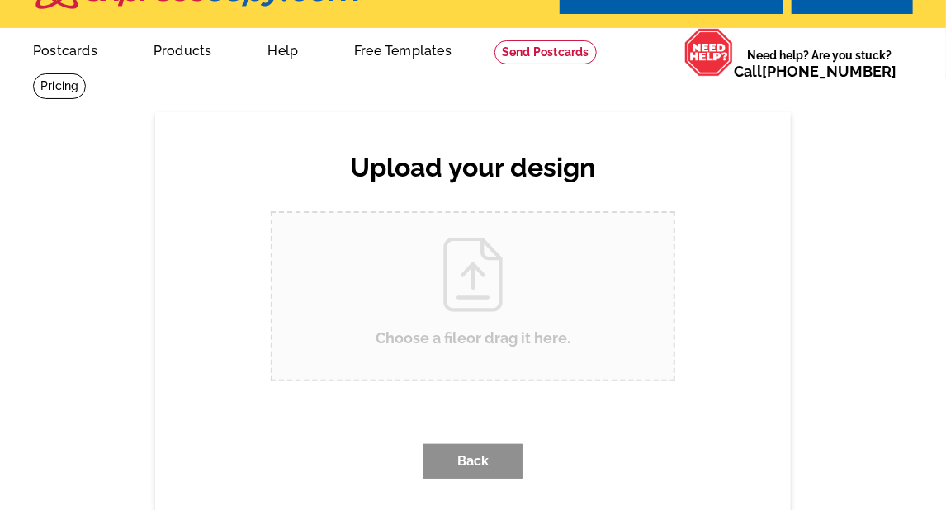
scroll to position [0, 0]
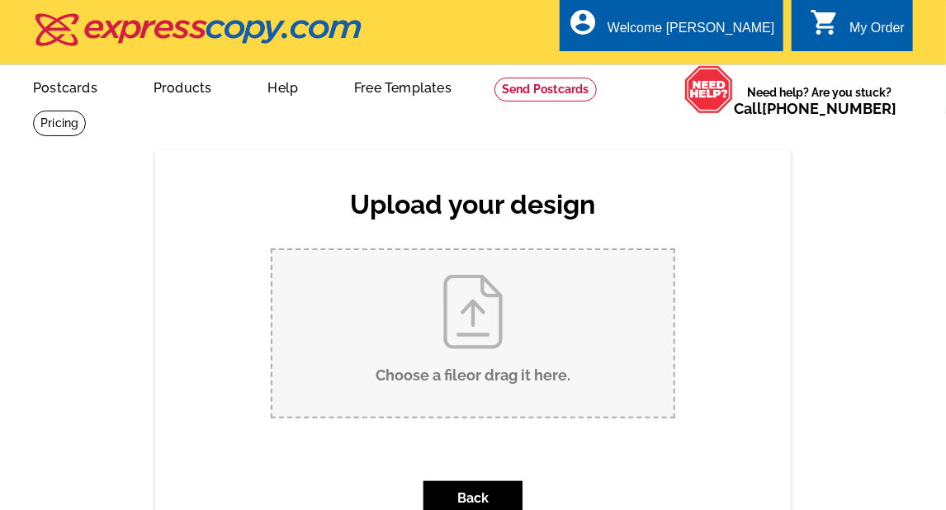
click at [482, 337] on input "Choose a file or drag it here ." at bounding box center [472, 333] width 401 height 167
type input "C:\fakepath\August Postcard 4.25 x 5.6 (1).pdf"
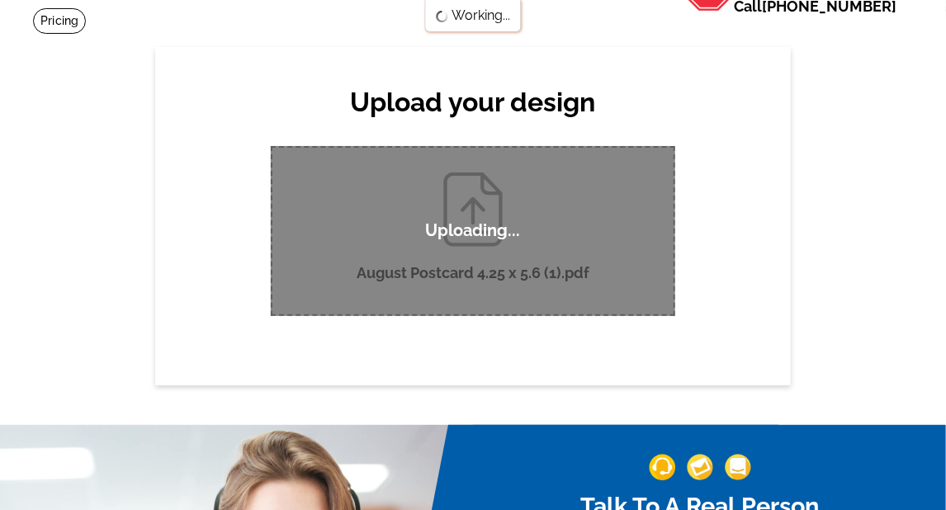
scroll to position [165, 0]
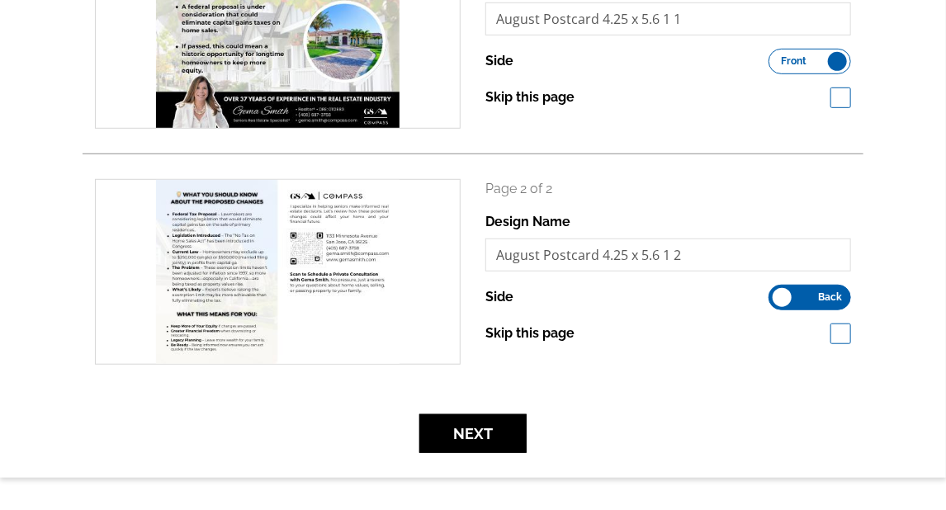
scroll to position [330, 0]
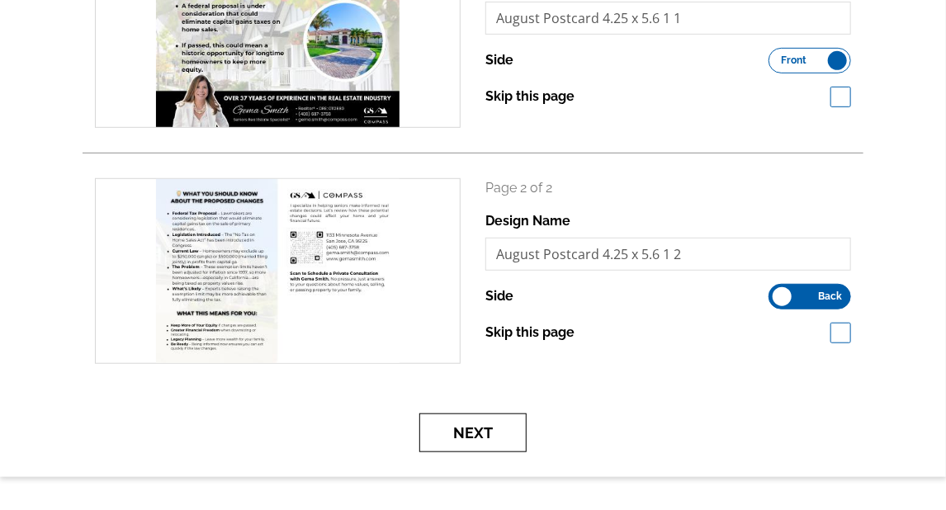
click at [472, 438] on button "Next" at bounding box center [472, 432] width 107 height 39
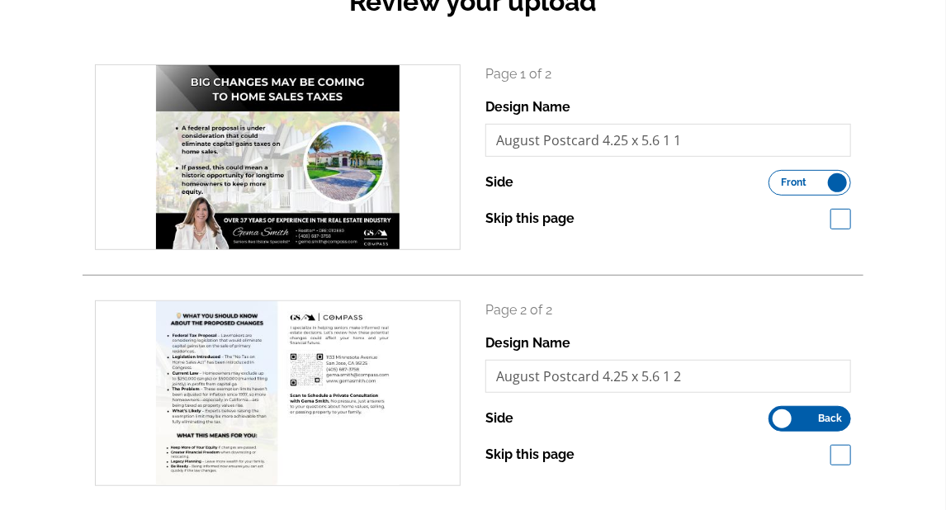
scroll to position [165, 0]
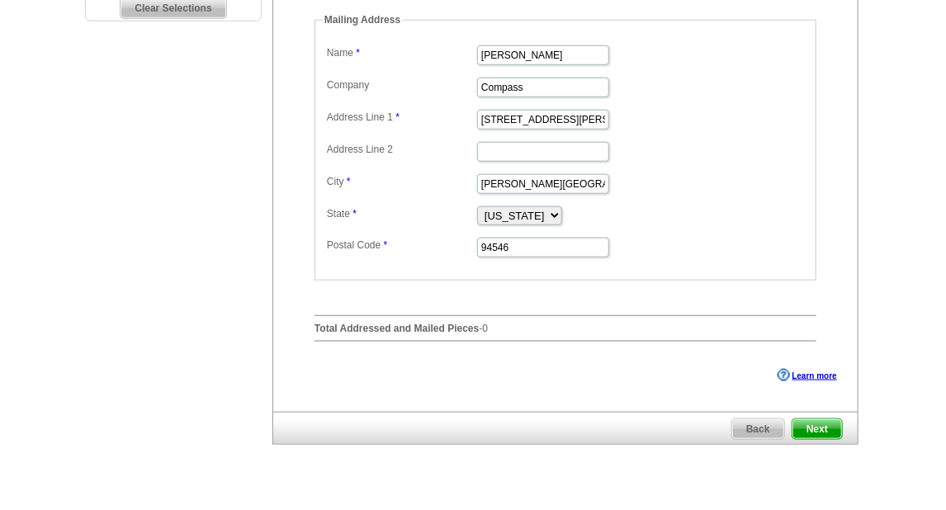
scroll to position [248, 0]
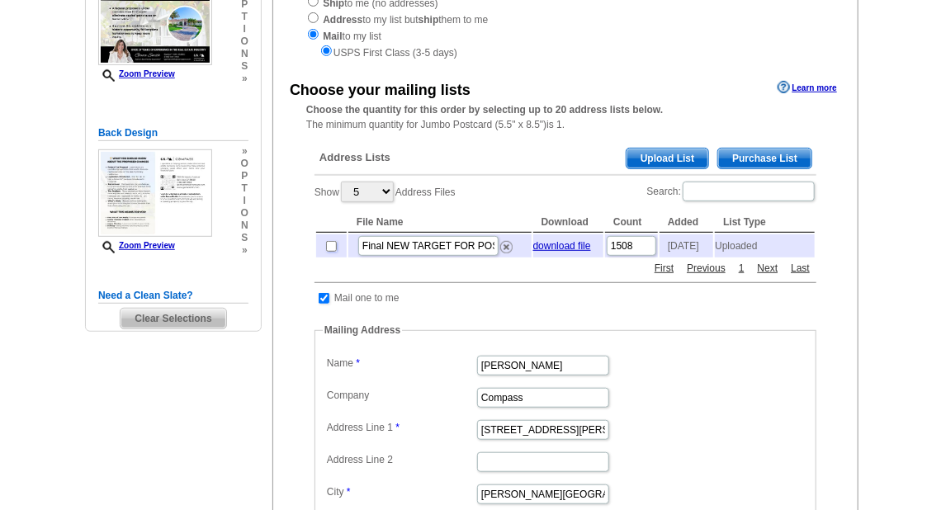
click at [329, 245] on input "checkbox" at bounding box center [331, 246] width 11 height 11
checkbox input "true"
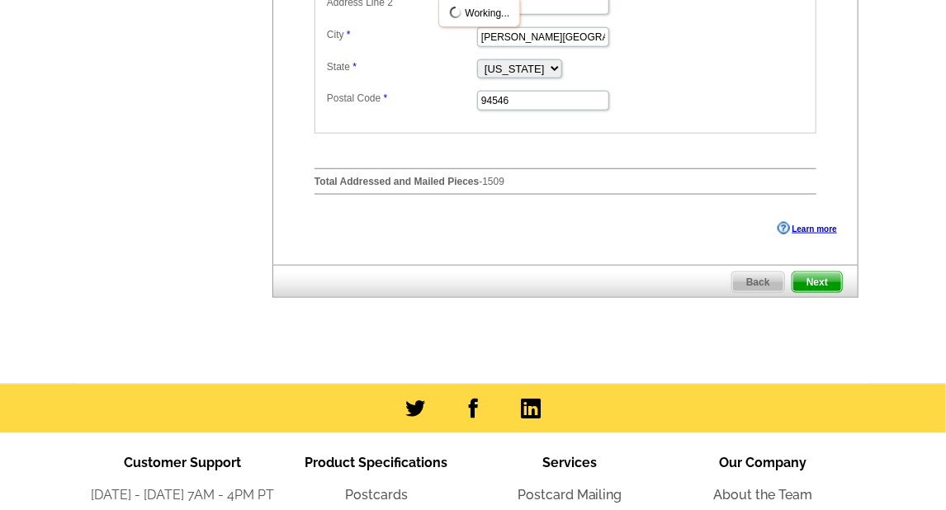
scroll to position [743, 0]
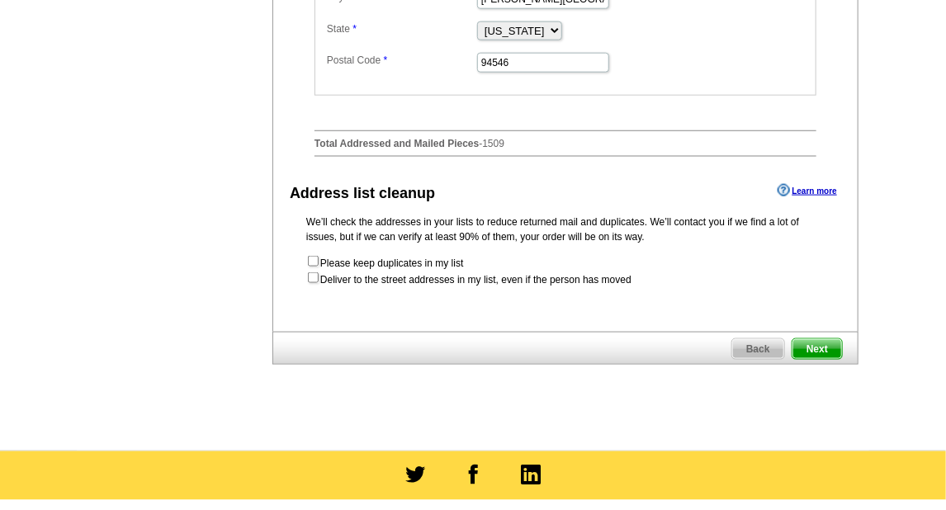
click at [825, 344] on span "Next" at bounding box center [817, 349] width 50 height 20
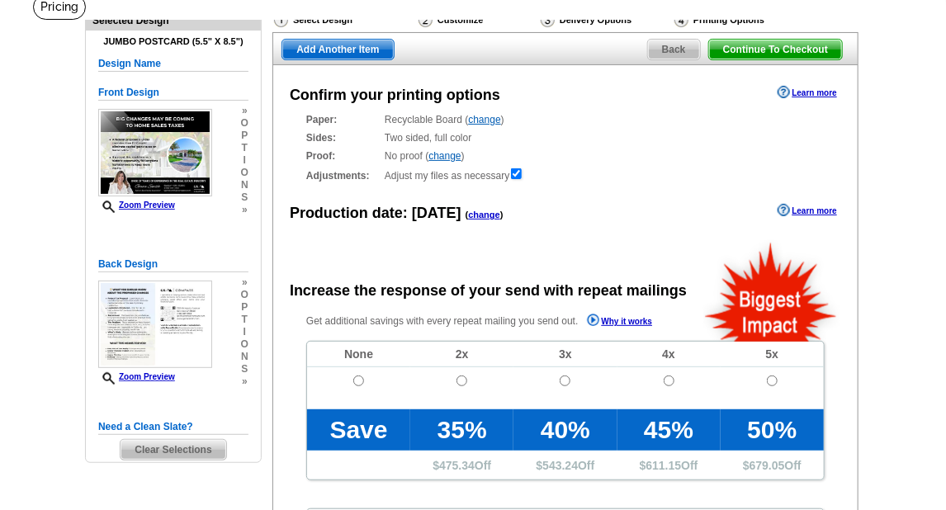
scroll to position [165, 0]
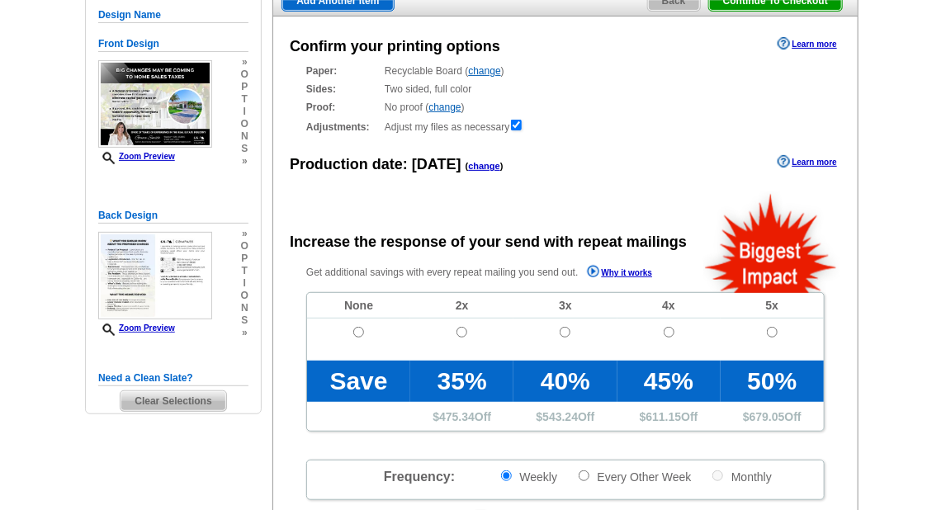
radio input "false"
click at [355, 330] on input "radio" at bounding box center [358, 332] width 11 height 11
radio input "true"
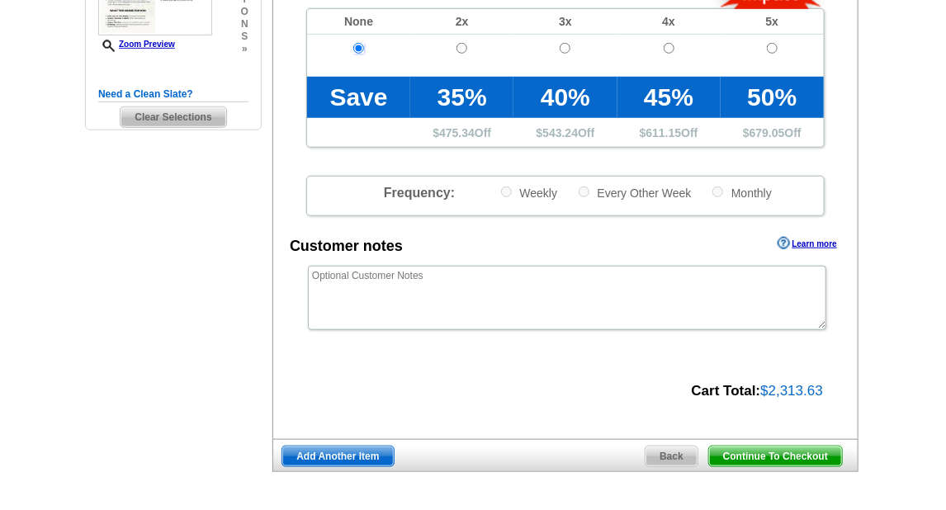
scroll to position [495, 0]
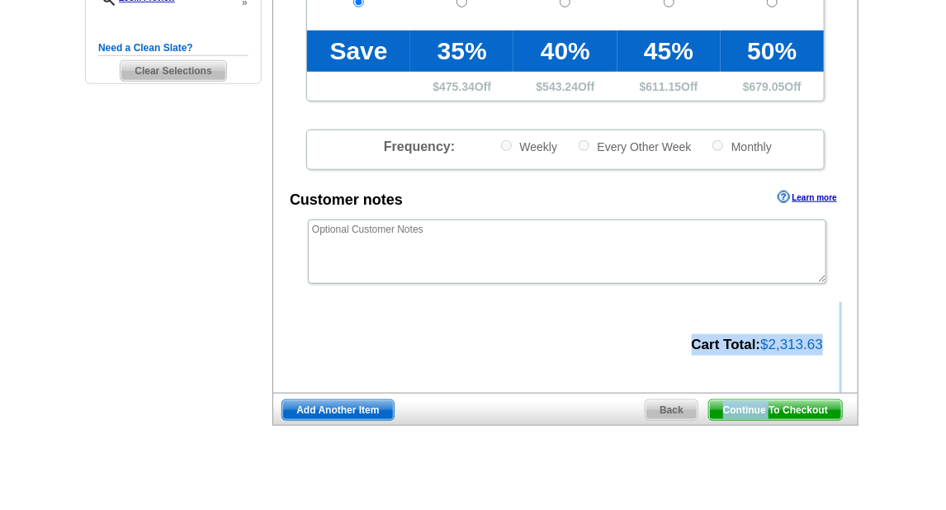
drag, startPoint x: 770, startPoint y: 410, endPoint x: 584, endPoint y: 356, distance: 193.2
click at [584, 356] on div "Confirm your printing options Learn more Paper: Recyclable Board ( change ) Sel…" at bounding box center [564, 55] width 584 height 739
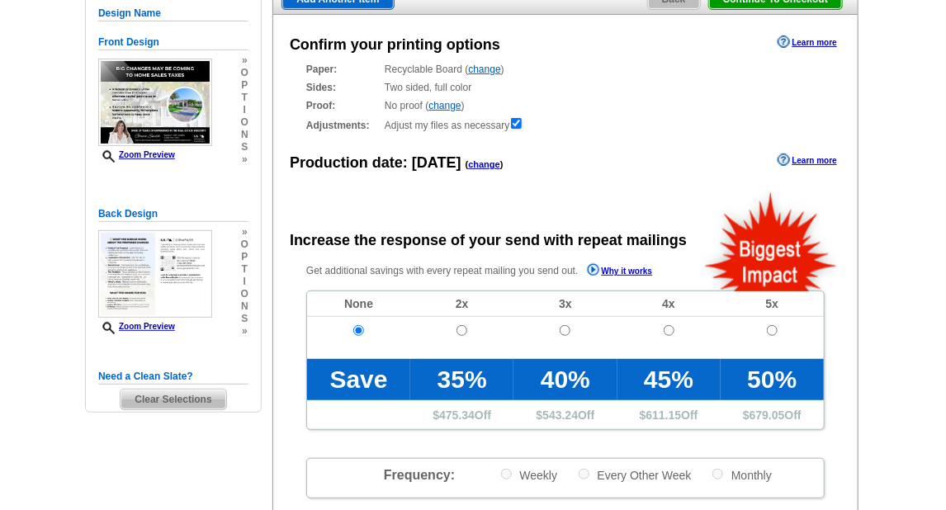
scroll to position [165, 0]
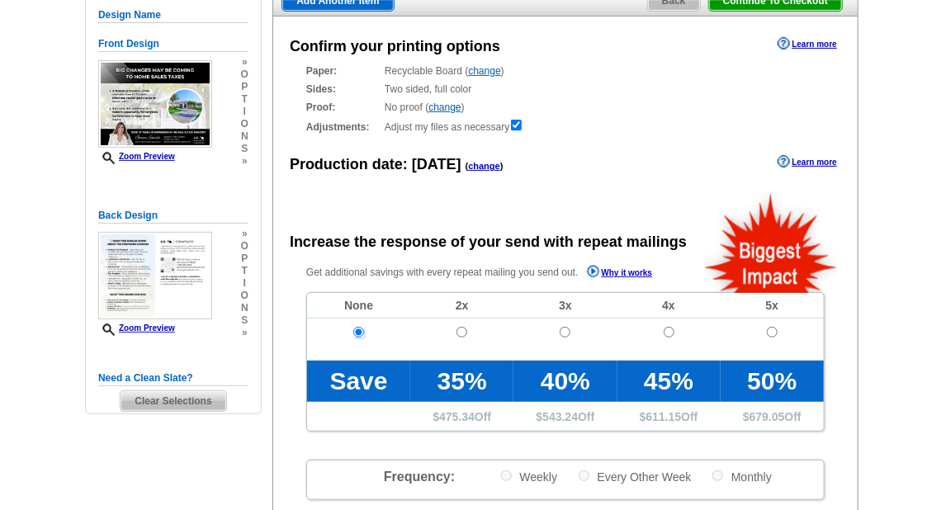
click at [353, 328] on input "radio" at bounding box center [358, 332] width 11 height 11
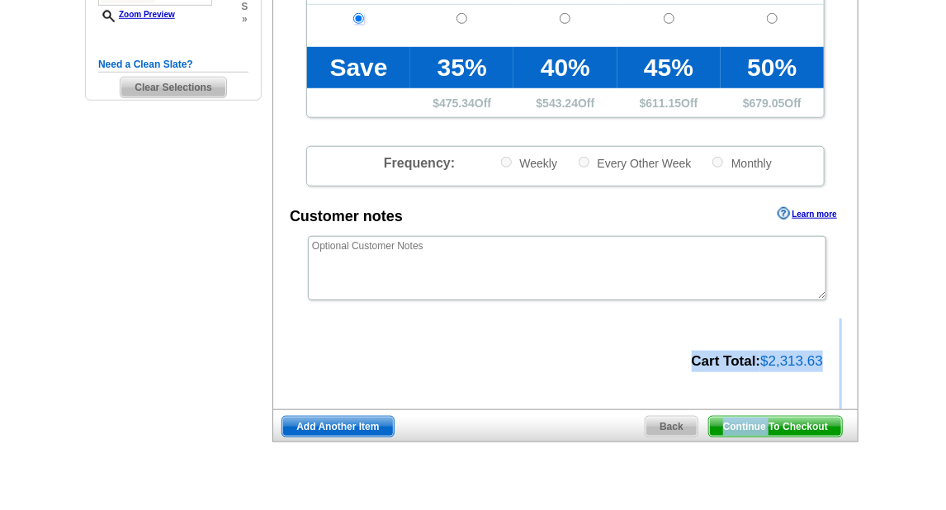
scroll to position [495, 0]
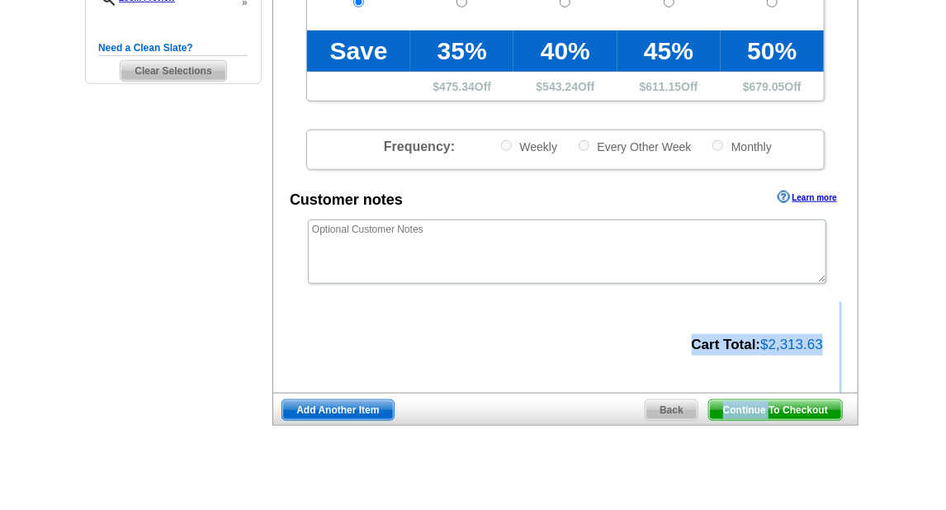
click at [815, 348] on span "$2,313.63" at bounding box center [791, 345] width 63 height 16
click at [787, 404] on span "Continue To Checkout" at bounding box center [775, 410] width 133 height 20
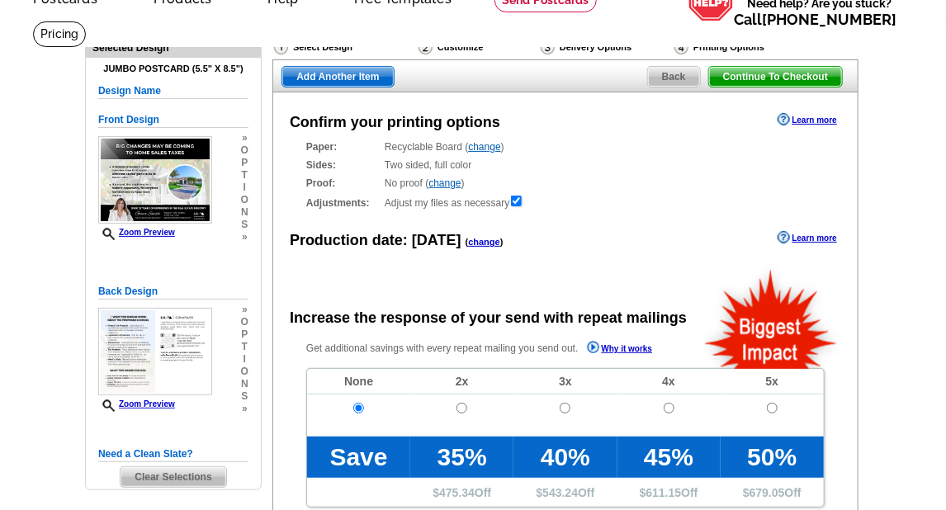
scroll to position [83, 0]
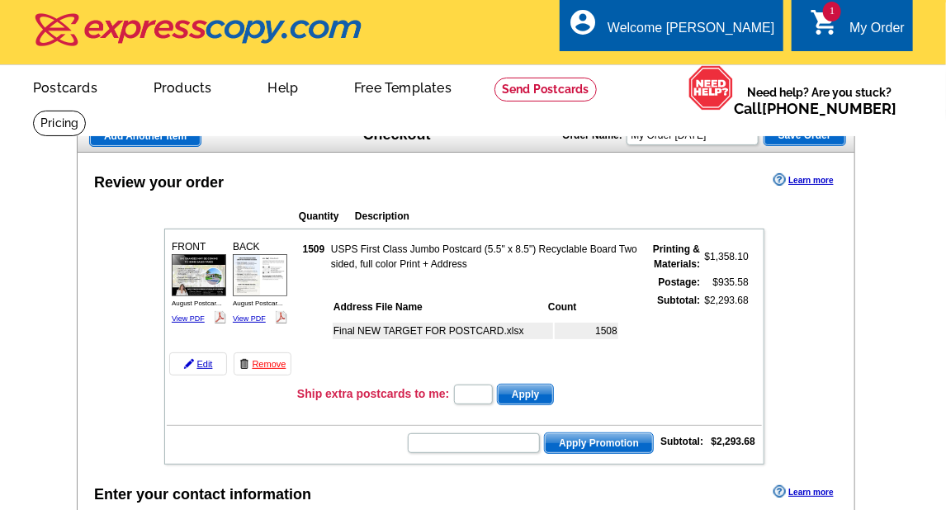
click at [725, 440] on strong "$2,293.68" at bounding box center [733, 442] width 44 height 12
click at [727, 436] on strong "$2,293.68" at bounding box center [733, 442] width 44 height 12
click at [712, 433] on td "$2,293.68" at bounding box center [730, 441] width 50 height 17
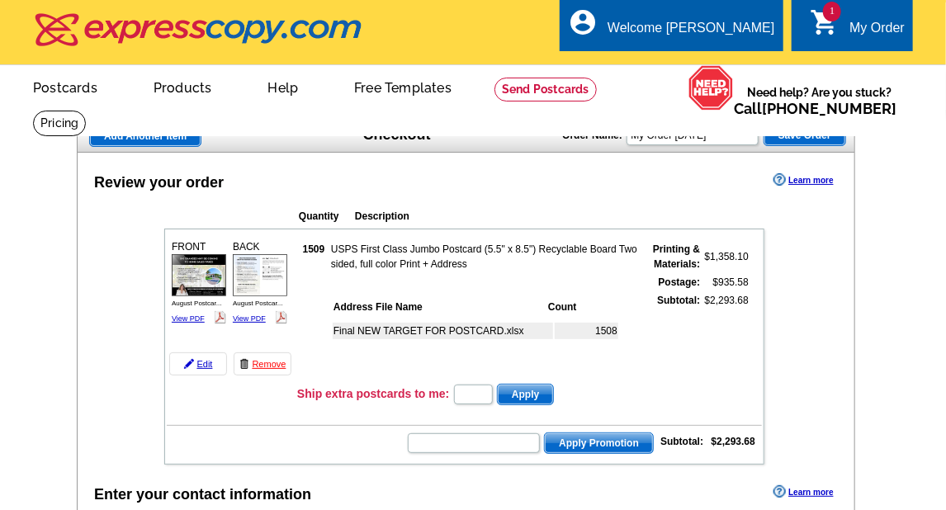
click at [706, 433] on td "$2,293.68" at bounding box center [730, 441] width 50 height 17
drag, startPoint x: 706, startPoint y: 430, endPoint x: 721, endPoint y: 430, distance: 14.9
click at [721, 433] on td "$2,293.68" at bounding box center [730, 441] width 50 height 17
click at [270, 360] on link "Remove" at bounding box center [263, 363] width 58 height 23
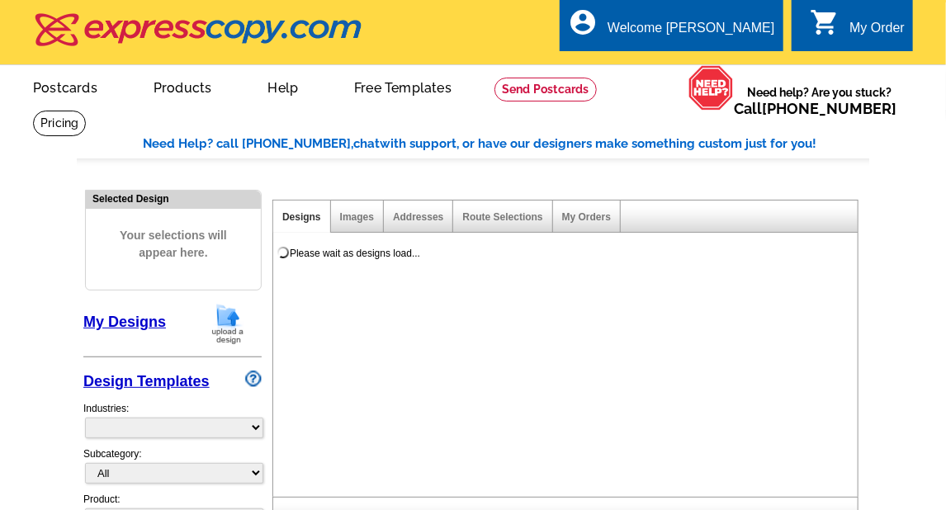
select select "785"
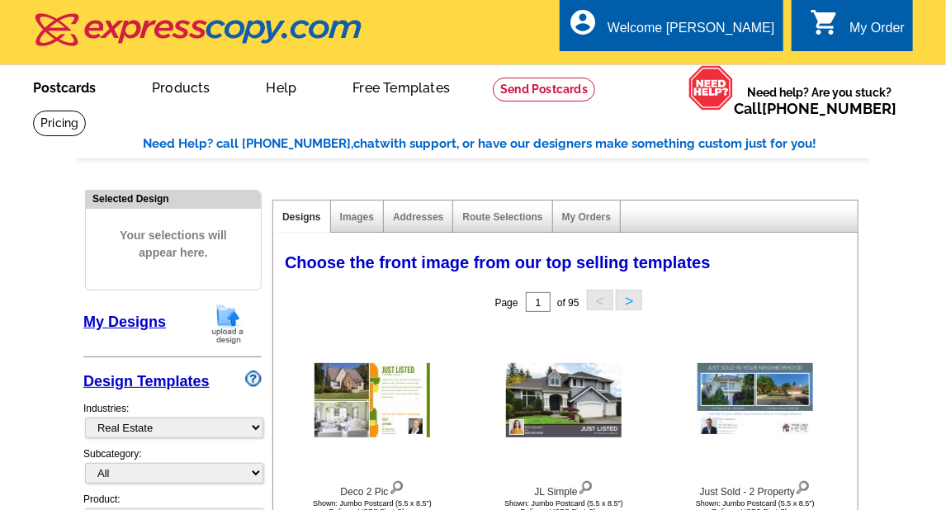
click at [55, 89] on link "Postcards" at bounding box center [65, 86] width 116 height 39
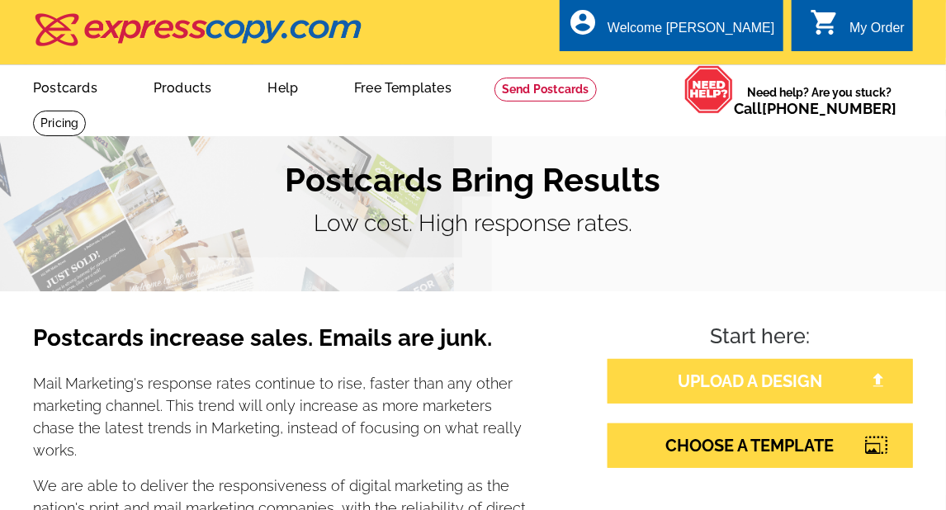
click at [729, 385] on link "UPLOAD A DESIGN" at bounding box center [759, 381] width 305 height 45
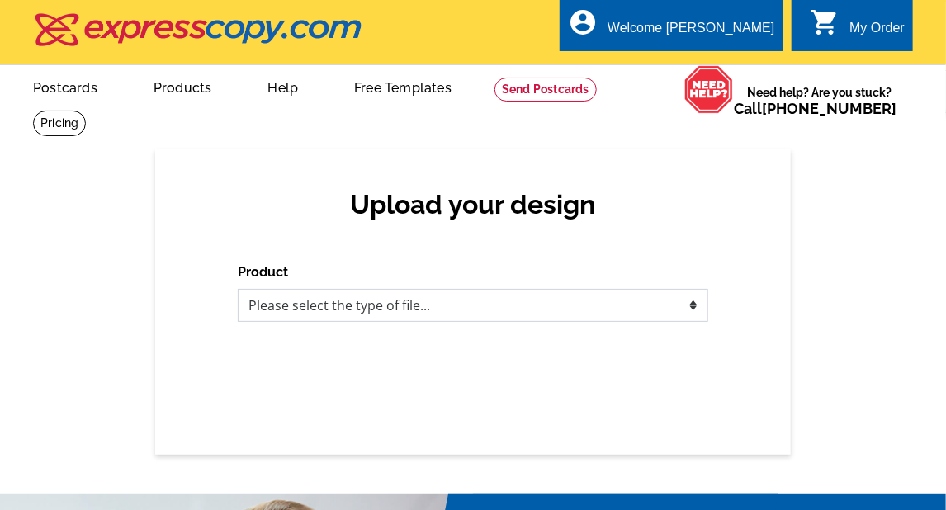
click at [293, 298] on select "Please select the type of file... Postcards Business Cards Letters and flyers G…" at bounding box center [473, 305] width 470 height 33
select select "1"
click at [238, 290] on select "Please select the type of file... Postcards Business Cards Letters and flyers G…" at bounding box center [473, 305] width 470 height 33
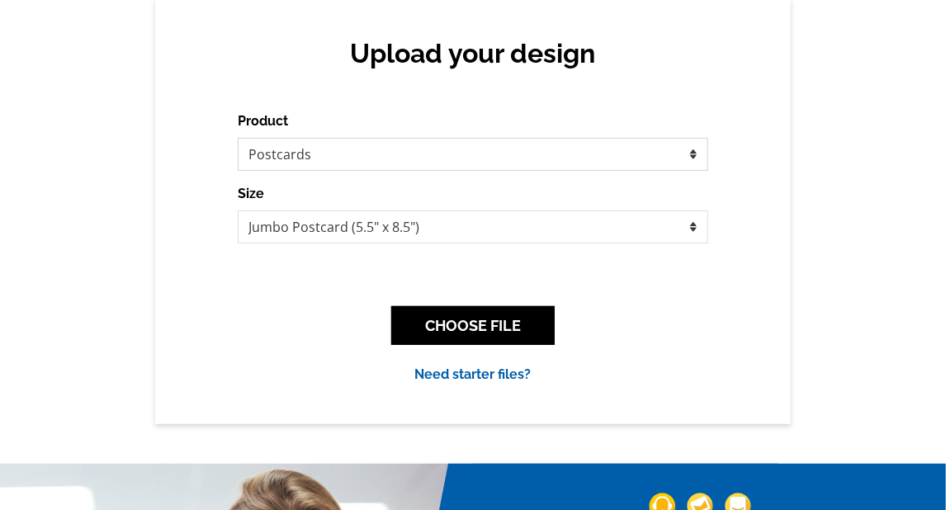
scroll to position [165, 0]
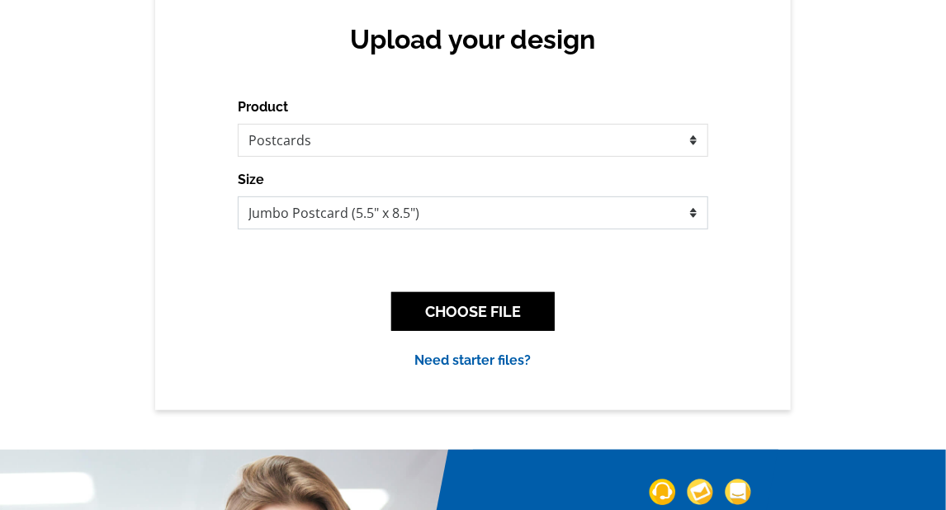
click at [471, 218] on select "Jumbo Postcard (5.5" x 8.5") Regular Postcard (4.25" x 5.6") Panoramic Postcard…" at bounding box center [473, 212] width 470 height 33
select select "1"
click at [238, 197] on select "Jumbo Postcard (5.5" x 8.5") Regular Postcard (4.25" x 5.6") Panoramic Postcard…" at bounding box center [473, 212] width 470 height 33
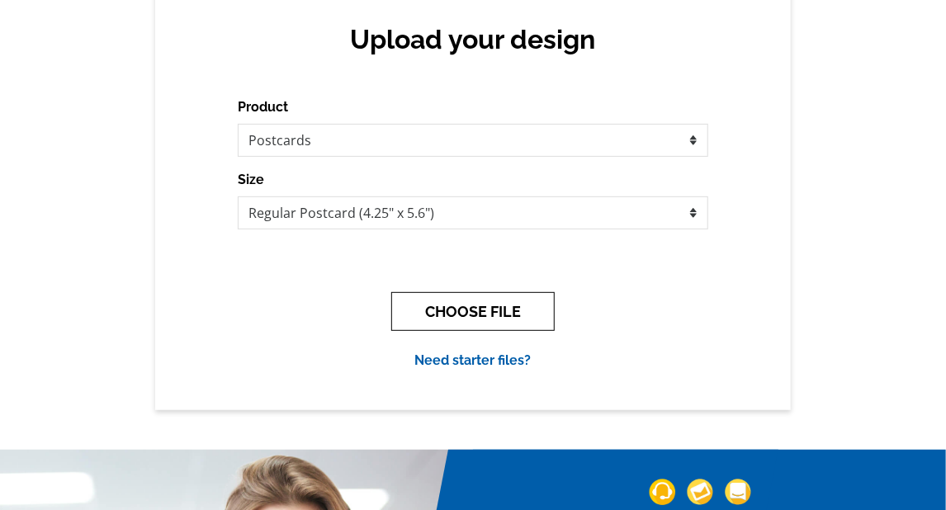
click at [478, 314] on button "CHOOSE FILE" at bounding box center [472, 311] width 163 height 39
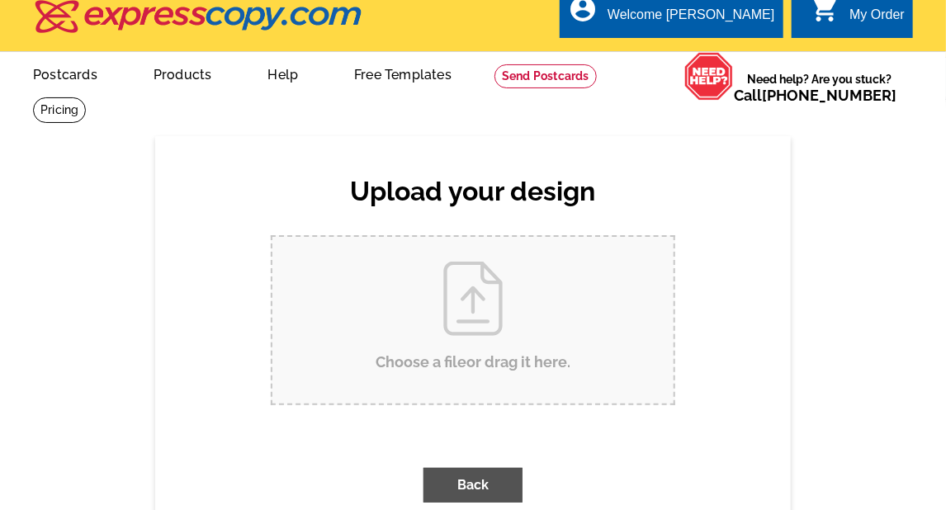
scroll to position [0, 0]
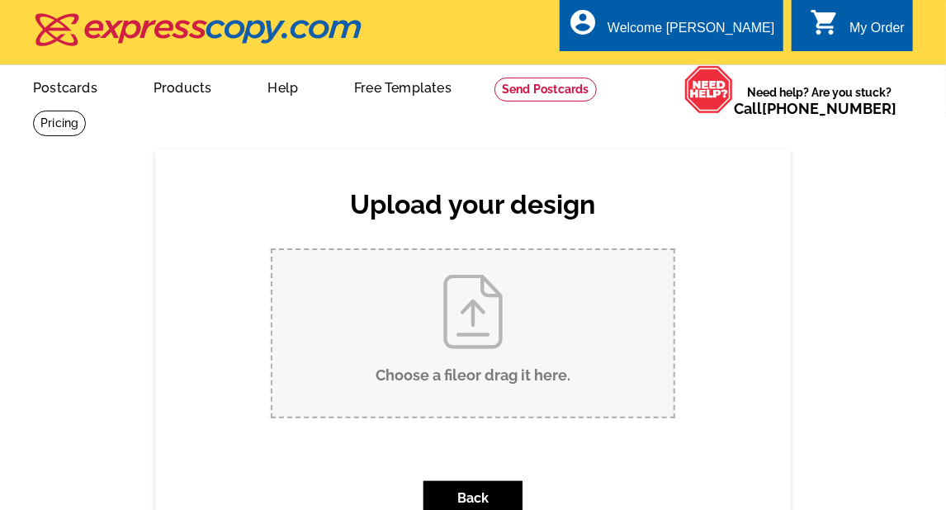
click at [523, 345] on input "Choose a file or drag it here ." at bounding box center [472, 333] width 401 height 167
type input "C:\fakepath\August Postcard 4.25 x 5.6 (1).pdf"
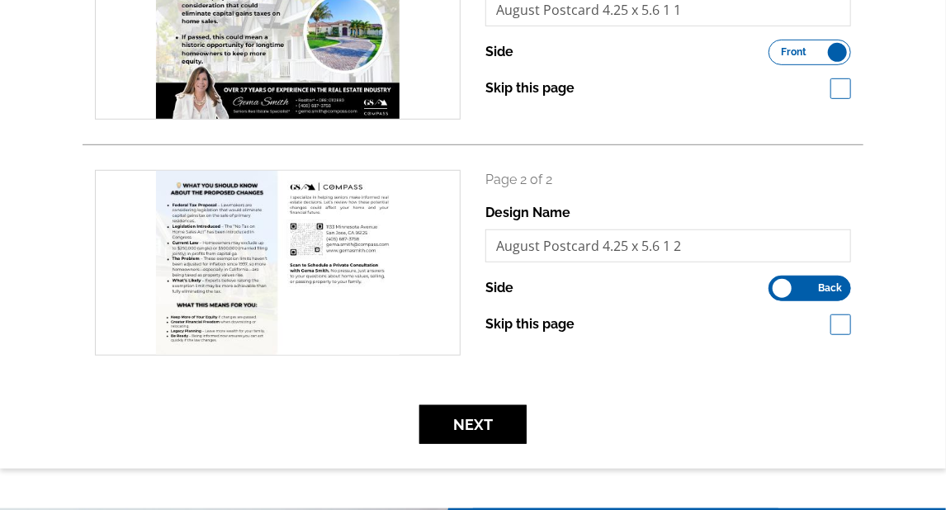
scroll to position [578, 0]
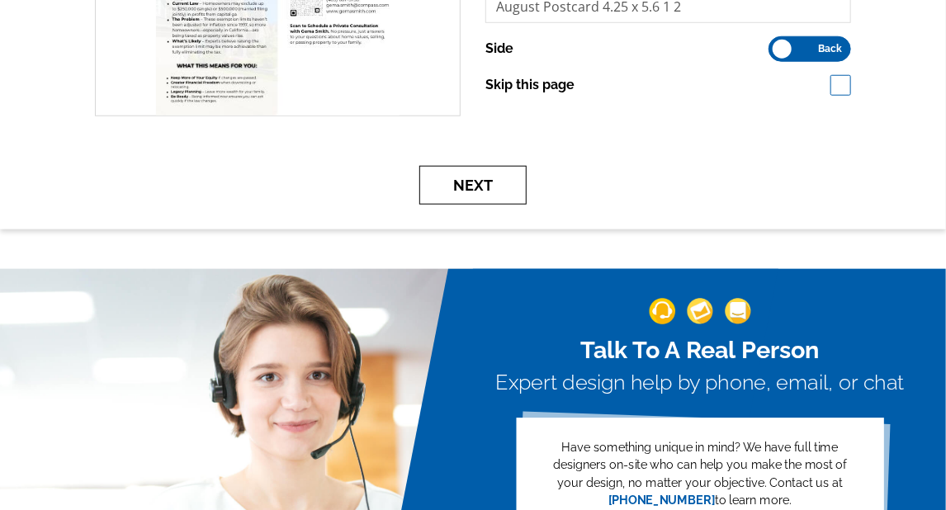
click at [499, 188] on button "Next" at bounding box center [472, 185] width 107 height 39
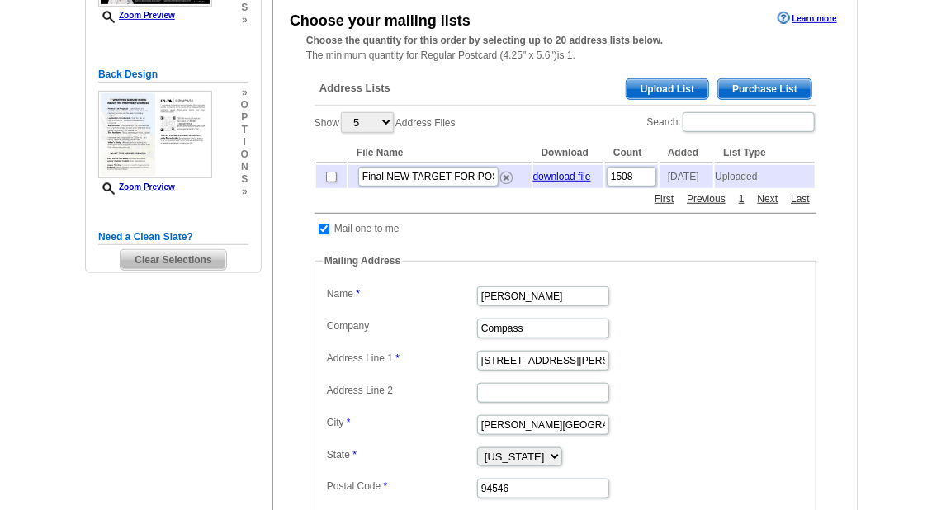
scroll to position [330, 0]
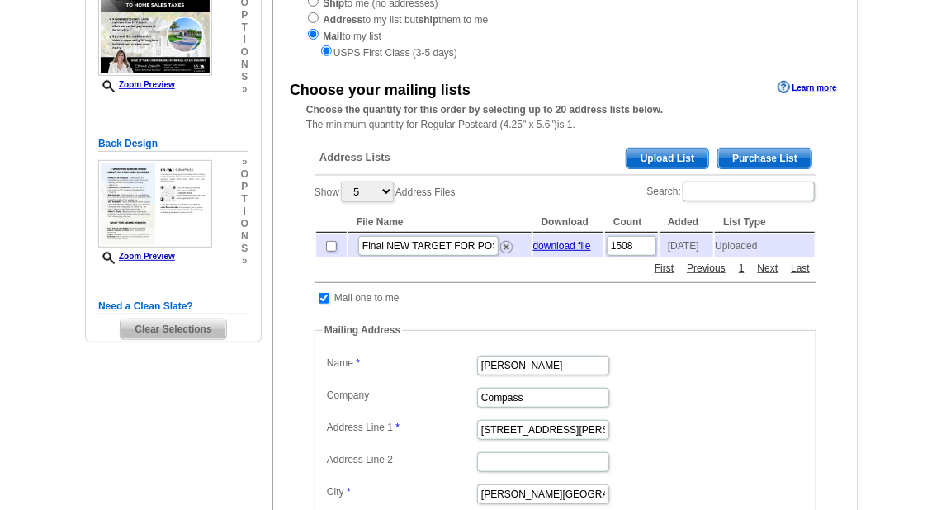
drag, startPoint x: 330, startPoint y: 250, endPoint x: 456, endPoint y: 248, distance: 126.3
click at [331, 250] on input "checkbox" at bounding box center [331, 246] width 11 height 11
checkbox input "true"
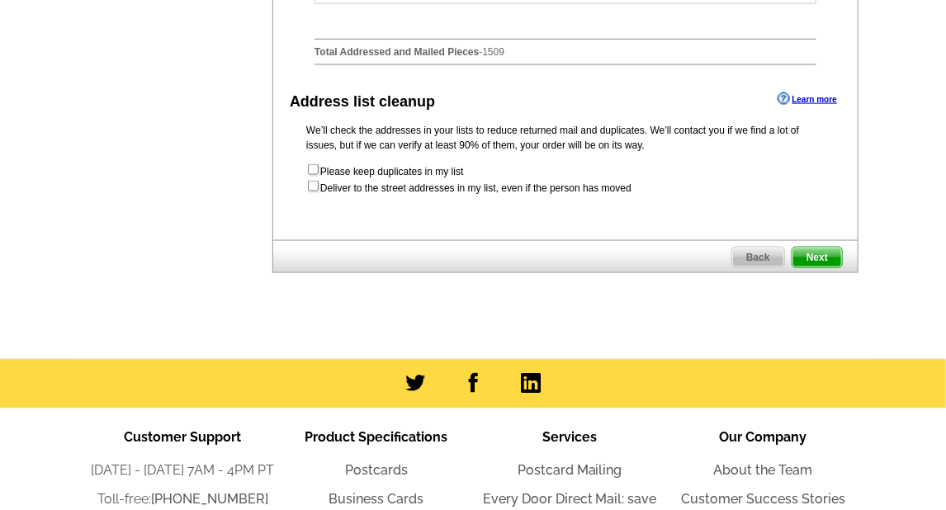
scroll to position [908, 0]
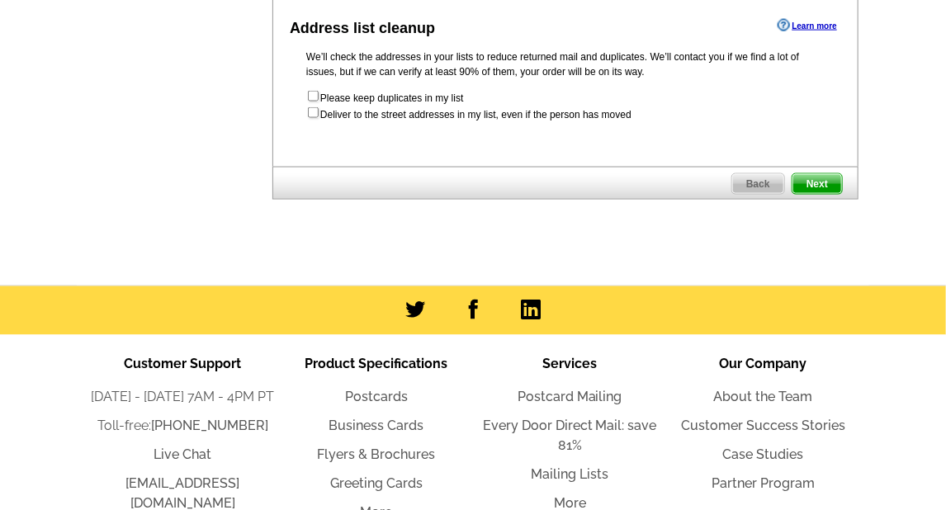
click at [825, 187] on span "Next" at bounding box center [817, 184] width 50 height 20
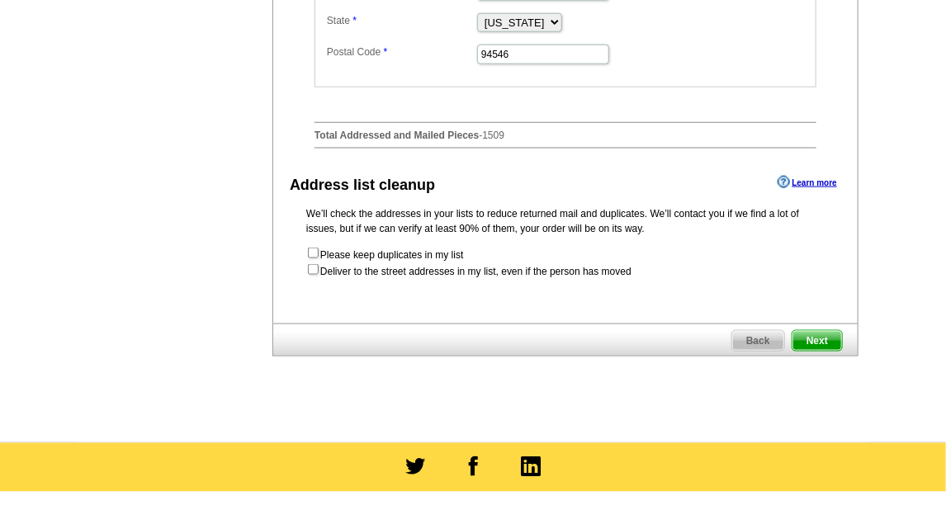
scroll to position [664, 0]
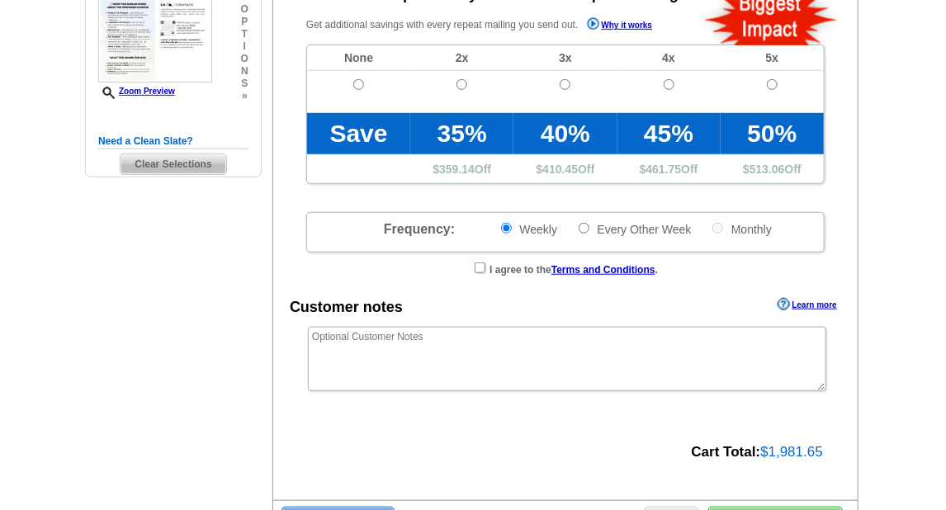
radio input "false"
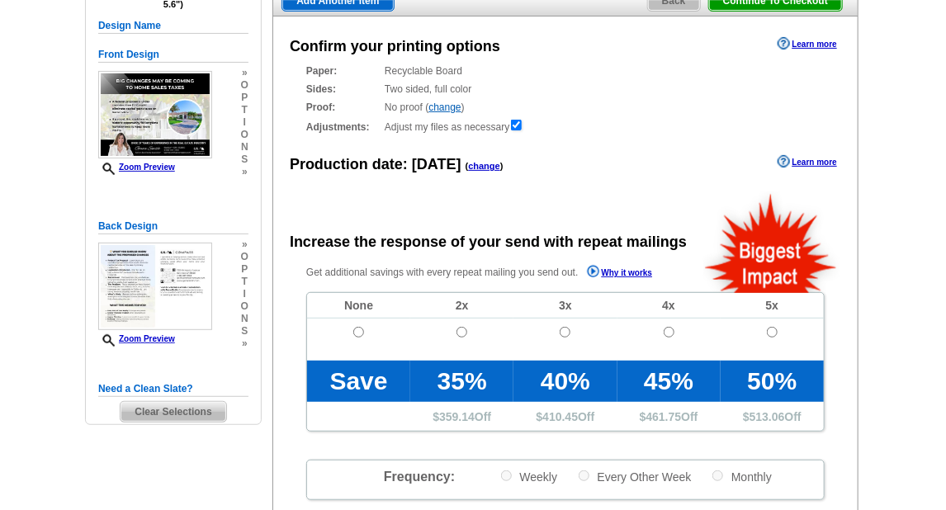
scroll to position [165, 0]
click at [348, 349] on span at bounding box center [358, 351] width 103 height 19
click at [356, 331] on input "radio" at bounding box center [358, 332] width 11 height 11
radio input "true"
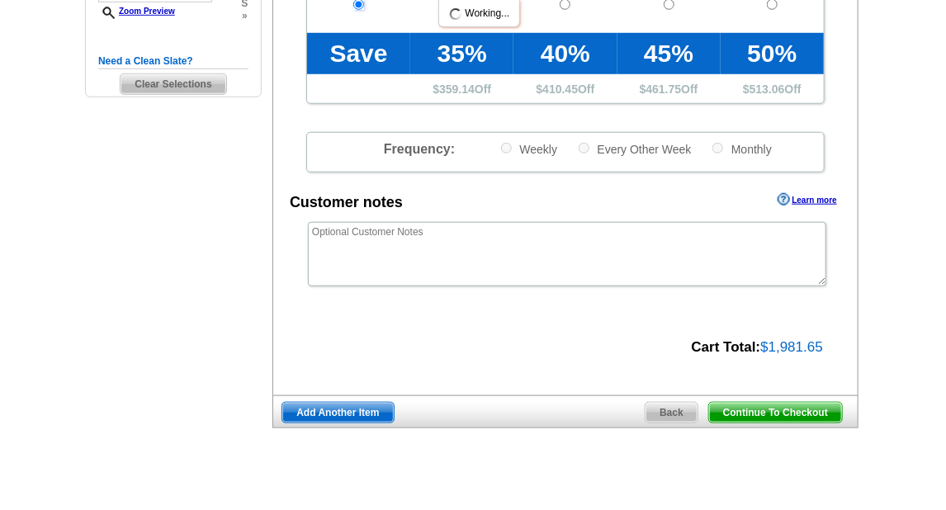
scroll to position [495, 0]
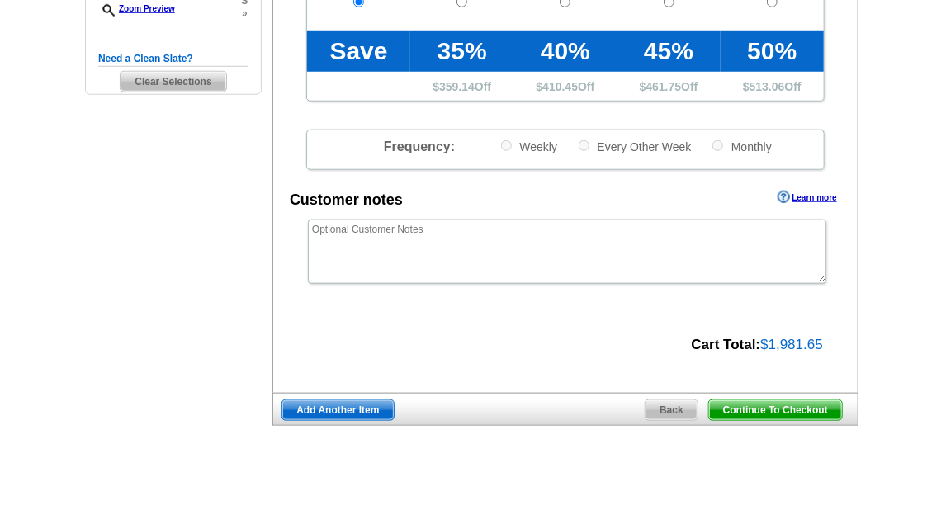
click at [786, 346] on span "$1,981.65" at bounding box center [791, 345] width 63 height 16
click at [772, 346] on span "$1,981.65" at bounding box center [791, 345] width 63 height 16
drag, startPoint x: 762, startPoint y: 345, endPoint x: 822, endPoint y: 345, distance: 59.4
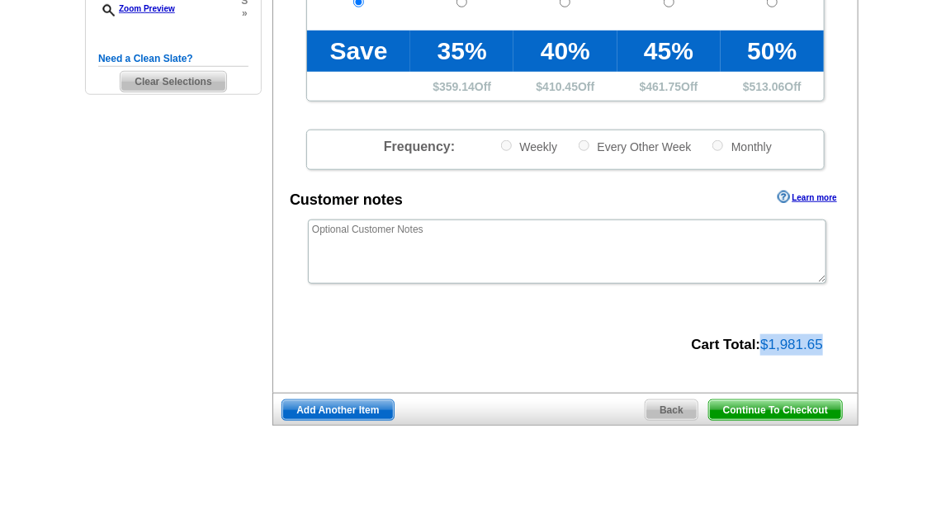
click at [822, 345] on span "$1,981.65" at bounding box center [791, 345] width 63 height 16
copy span "$1,981.65"
click at [766, 400] on span "Continue To Checkout" at bounding box center [775, 410] width 133 height 20
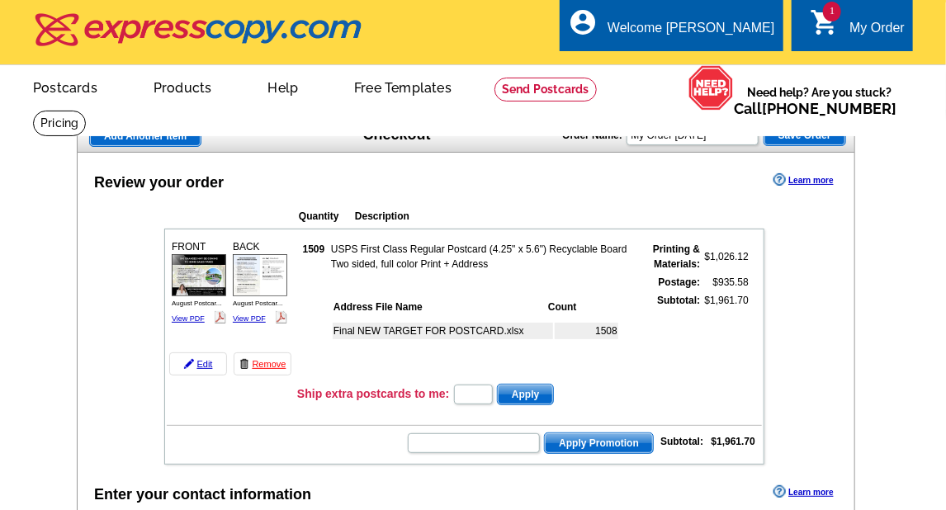
click at [743, 352] on td "$1,961.70" at bounding box center [725, 335] width 47 height 86
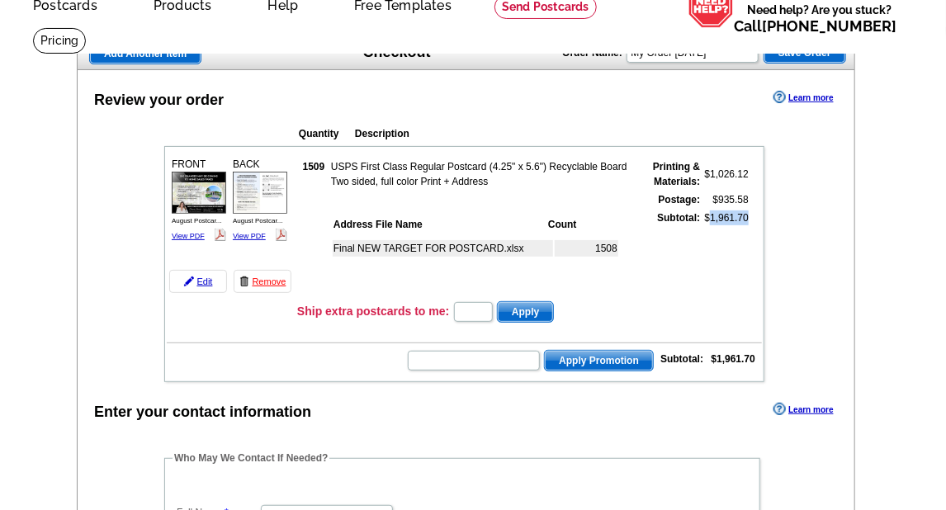
click at [743, 352] on tbody "FRONT August Postcar... View PDF" at bounding box center [464, 264] width 595 height 231
click at [729, 353] on strong "$1,961.70" at bounding box center [733, 359] width 44 height 12
click at [705, 357] on td "$1,961.70" at bounding box center [730, 359] width 50 height 17
drag, startPoint x: 712, startPoint y: 352, endPoint x: 758, endPoint y: 351, distance: 46.2
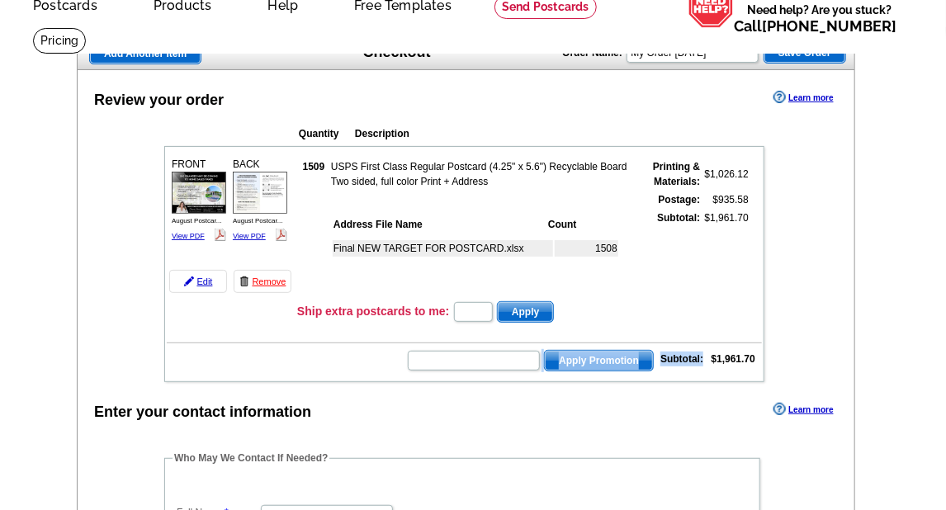
click at [758, 351] on td "Apply Promotion Subtotal: $1,961.70" at bounding box center [464, 359] width 595 height 28
click at [757, 352] on table "Subtotal: $1,961.70" at bounding box center [706, 359] width 104 height 20
drag, startPoint x: 752, startPoint y: 353, endPoint x: 712, endPoint y: 357, distance: 39.8
click at [712, 357] on strong "$1,961.70" at bounding box center [733, 359] width 44 height 12
click at [721, 356] on strong "$1,961.70" at bounding box center [733, 359] width 44 height 12
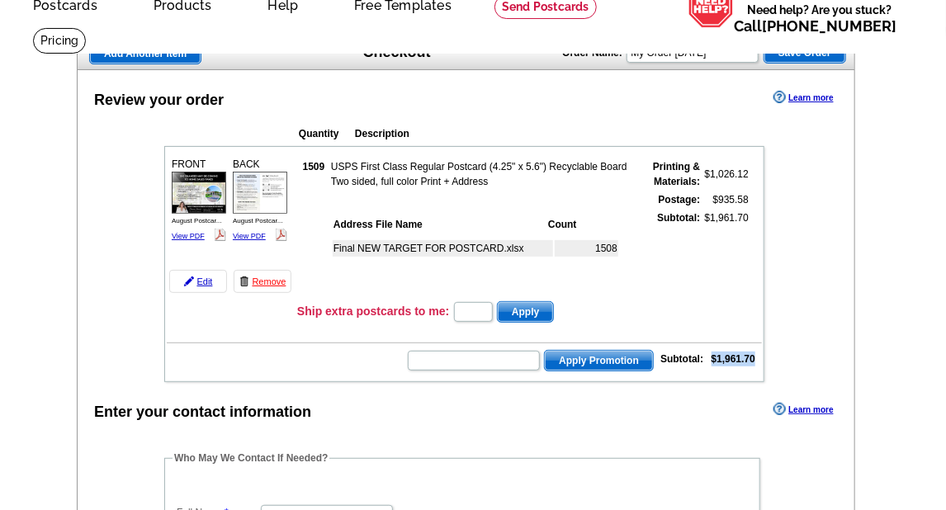
drag, startPoint x: 713, startPoint y: 354, endPoint x: 756, endPoint y: 351, distance: 43.0
click at [756, 351] on table "Subtotal: $1,961.70" at bounding box center [706, 359] width 104 height 20
copy strong "$1,961.70"
click at [481, 351] on input "text" at bounding box center [474, 361] width 132 height 20
paste input "SMS60r"
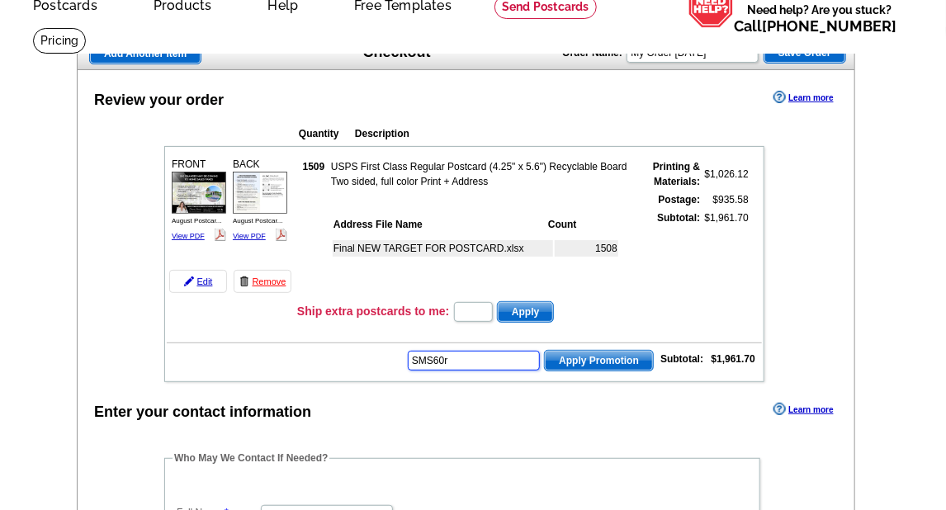
type input "SMS60r"
click at [614, 354] on span "Apply Promotion" at bounding box center [599, 361] width 108 height 20
